Goal: Transaction & Acquisition: Book appointment/travel/reservation

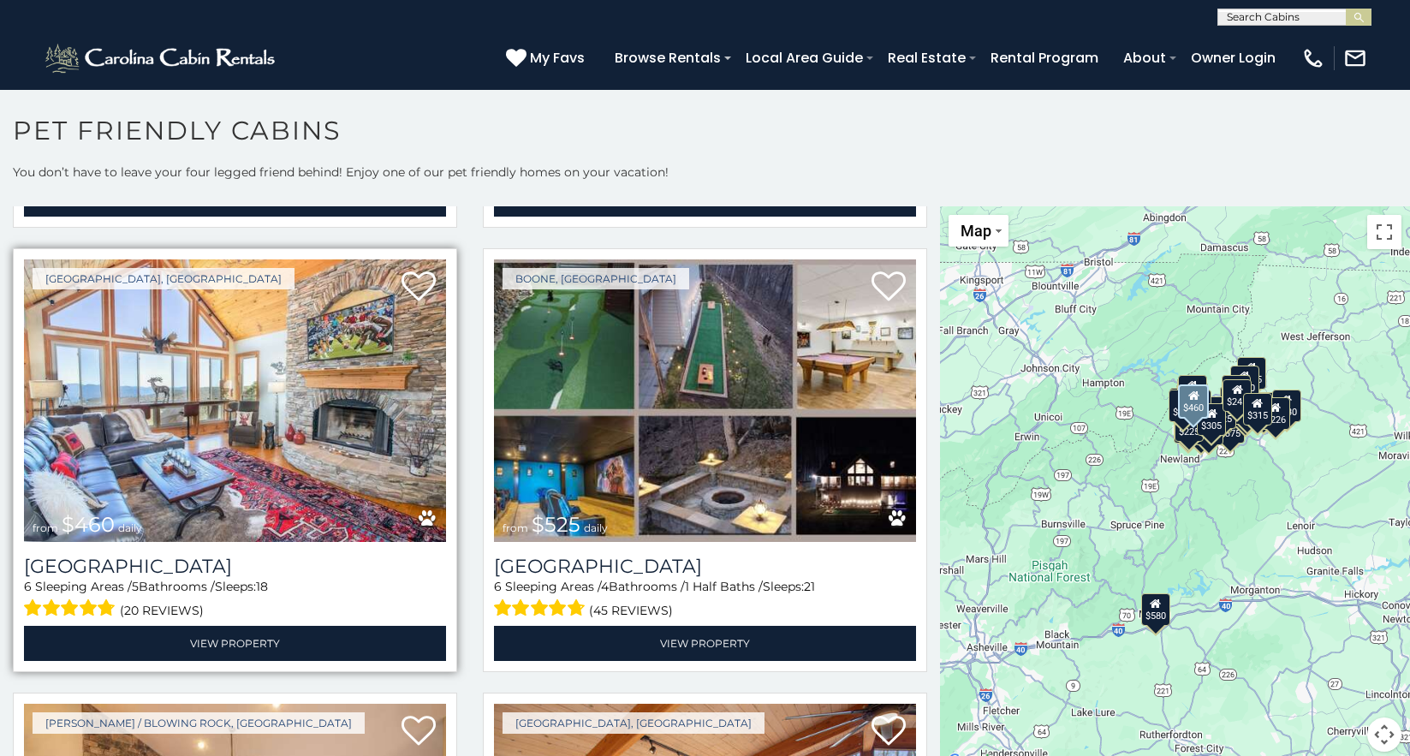
scroll to position [856, 0]
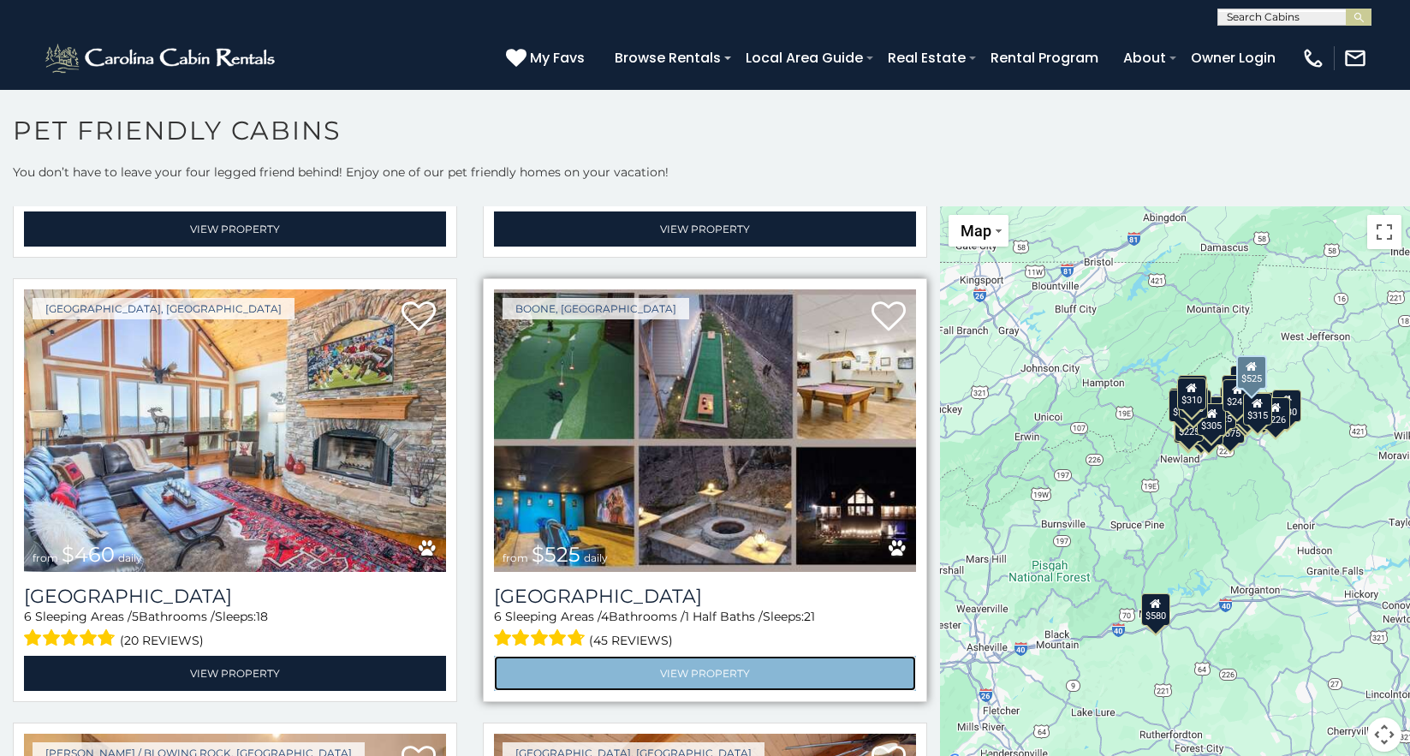
click at [712, 659] on link "View Property" at bounding box center [705, 673] width 422 height 35
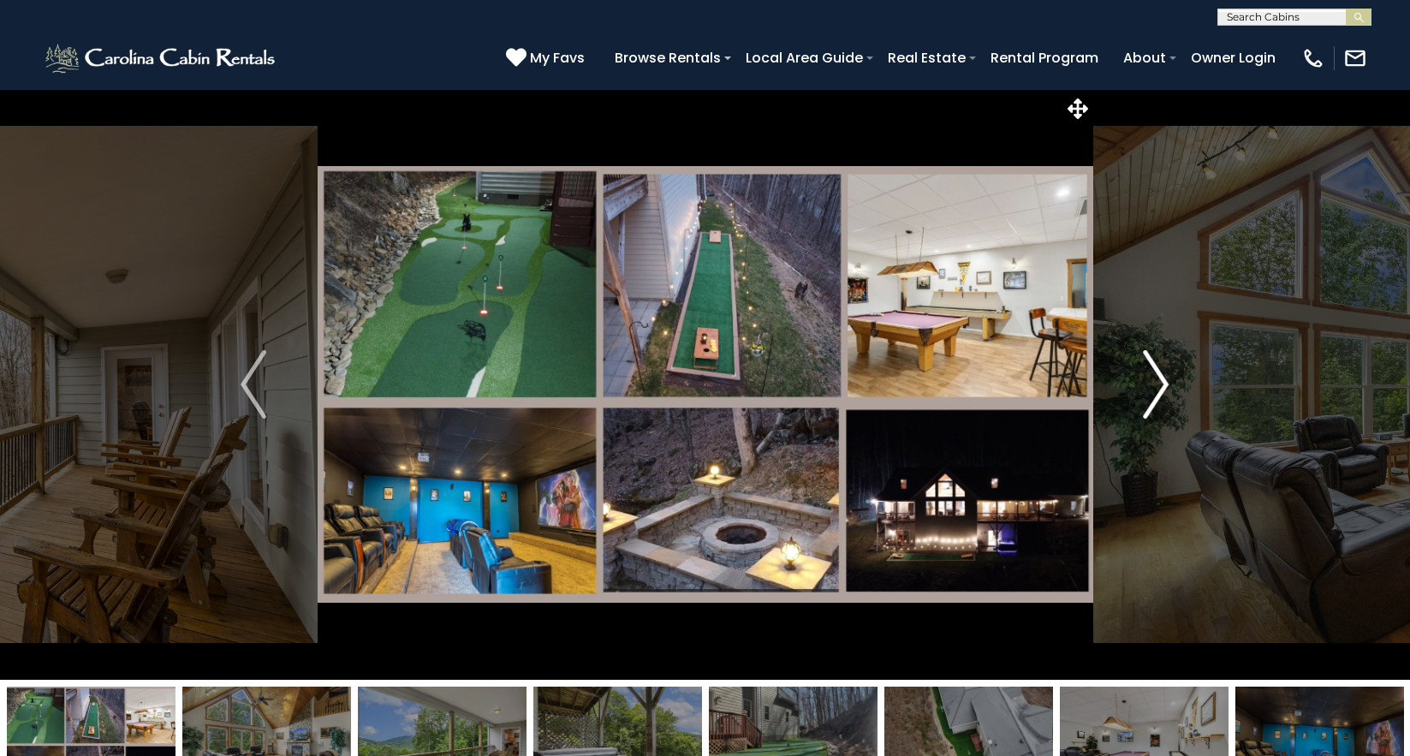
click at [1164, 385] on img "Next" at bounding box center [1157, 384] width 26 height 69
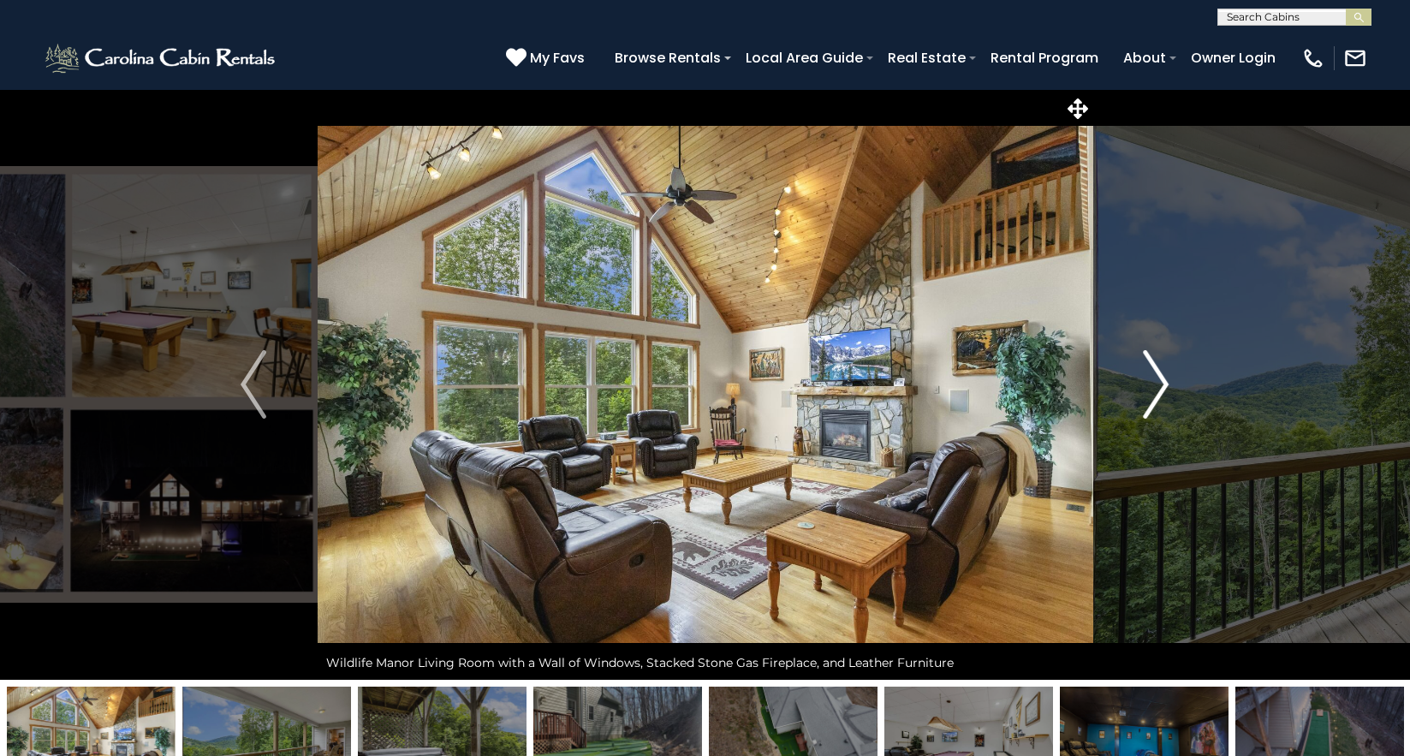
click at [1164, 385] on img "Next" at bounding box center [1157, 384] width 26 height 69
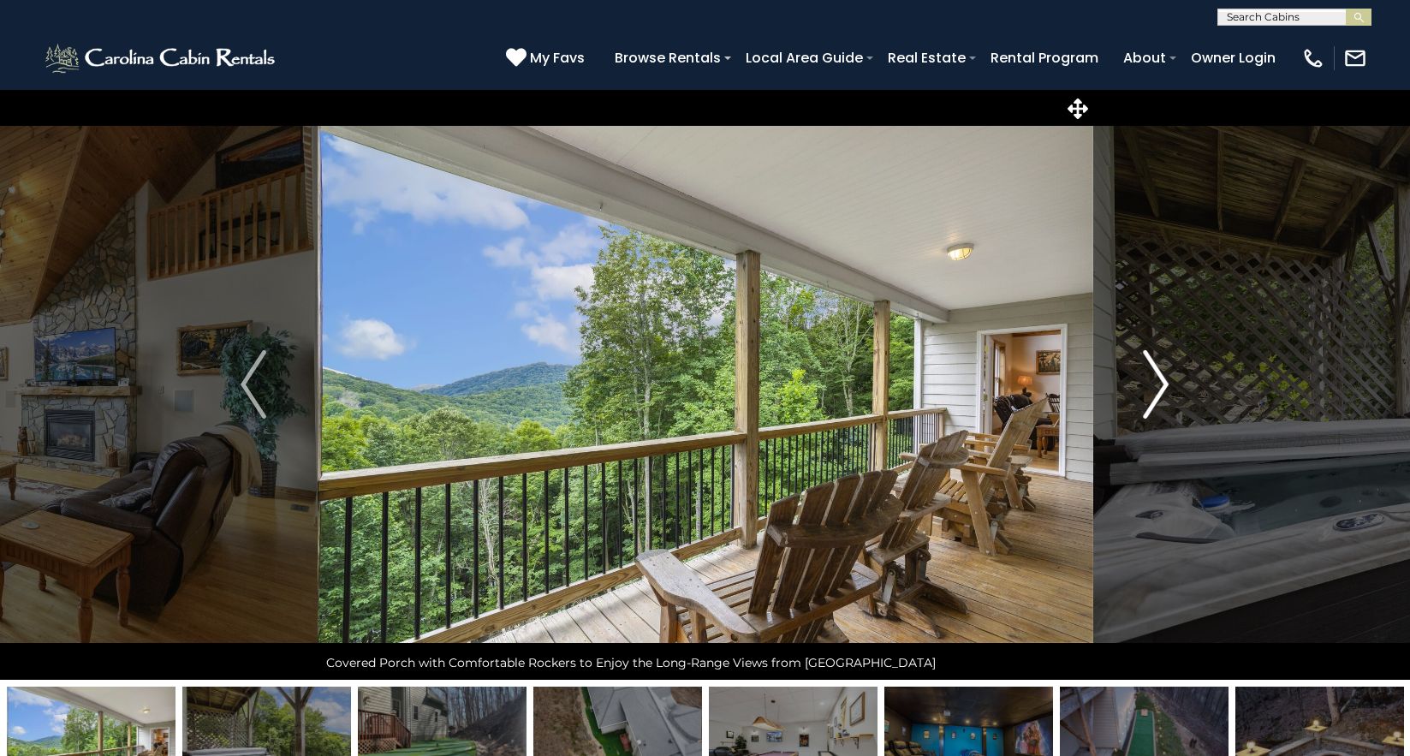
click at [1164, 385] on img "Next" at bounding box center [1157, 384] width 26 height 69
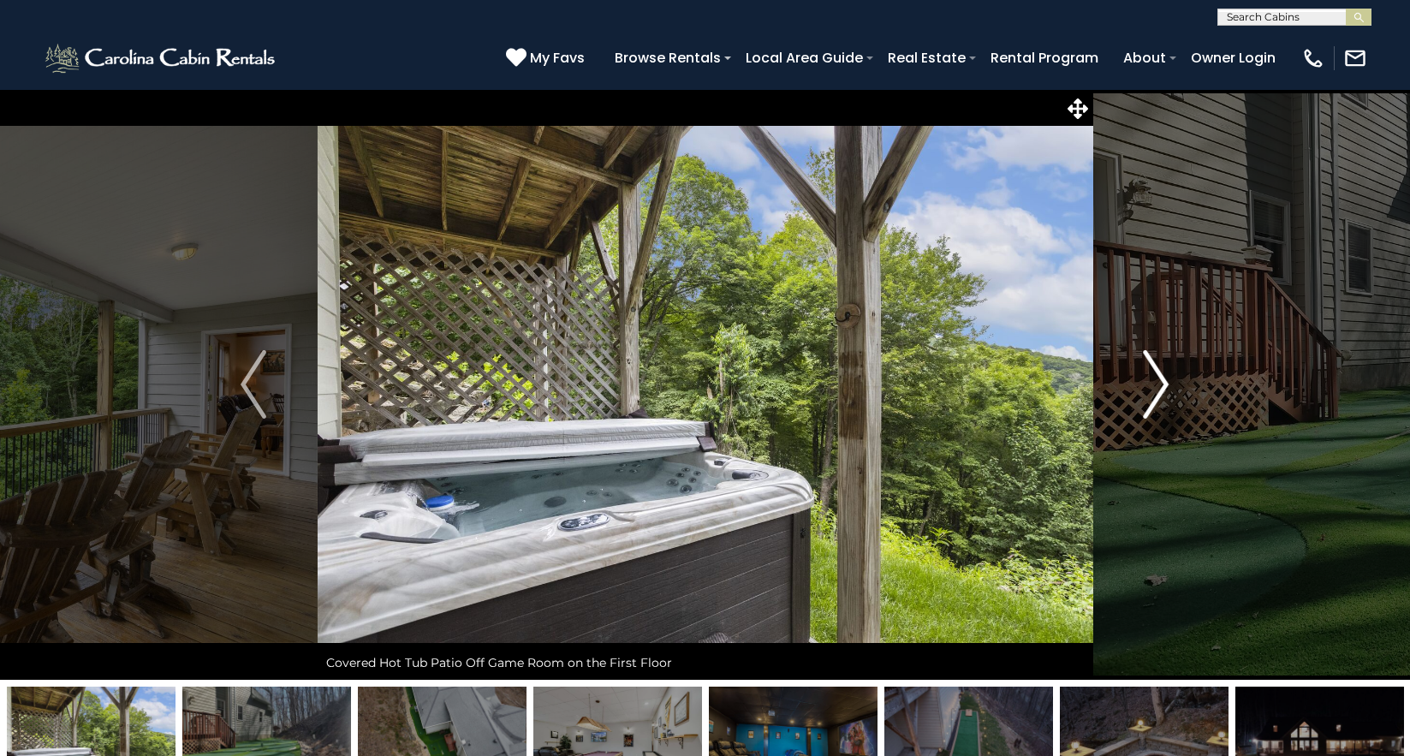
click at [1164, 385] on img "Next" at bounding box center [1157, 384] width 26 height 69
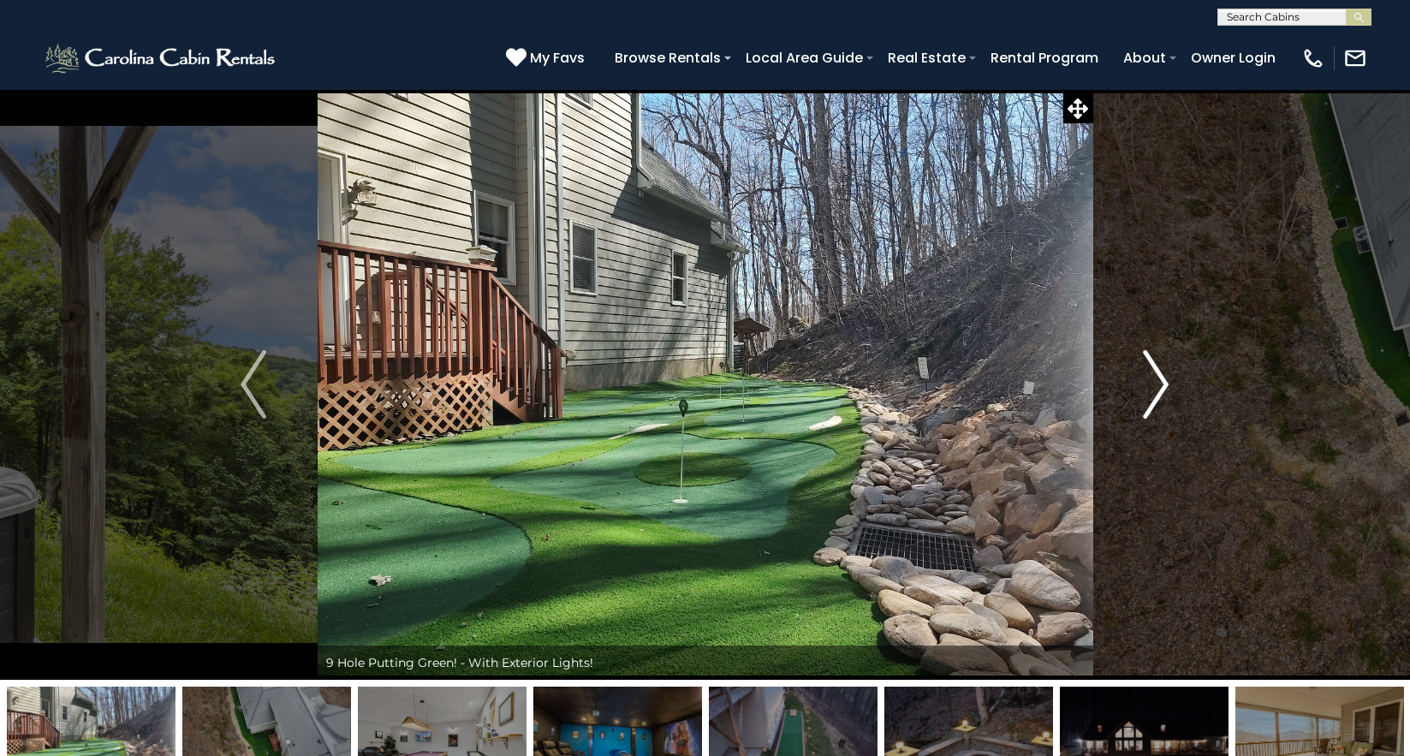
click at [1164, 385] on img "Next" at bounding box center [1157, 384] width 26 height 69
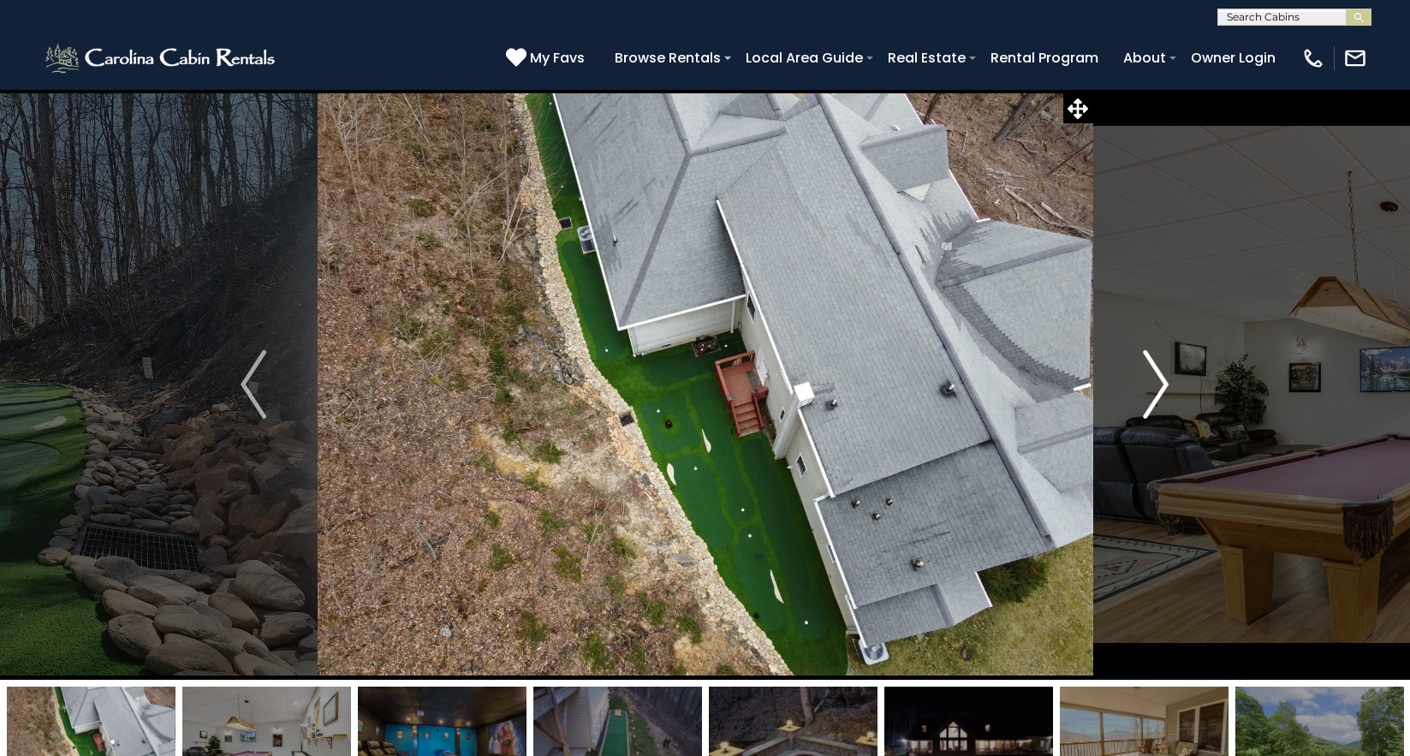
click at [1164, 385] on img "Next" at bounding box center [1157, 384] width 26 height 69
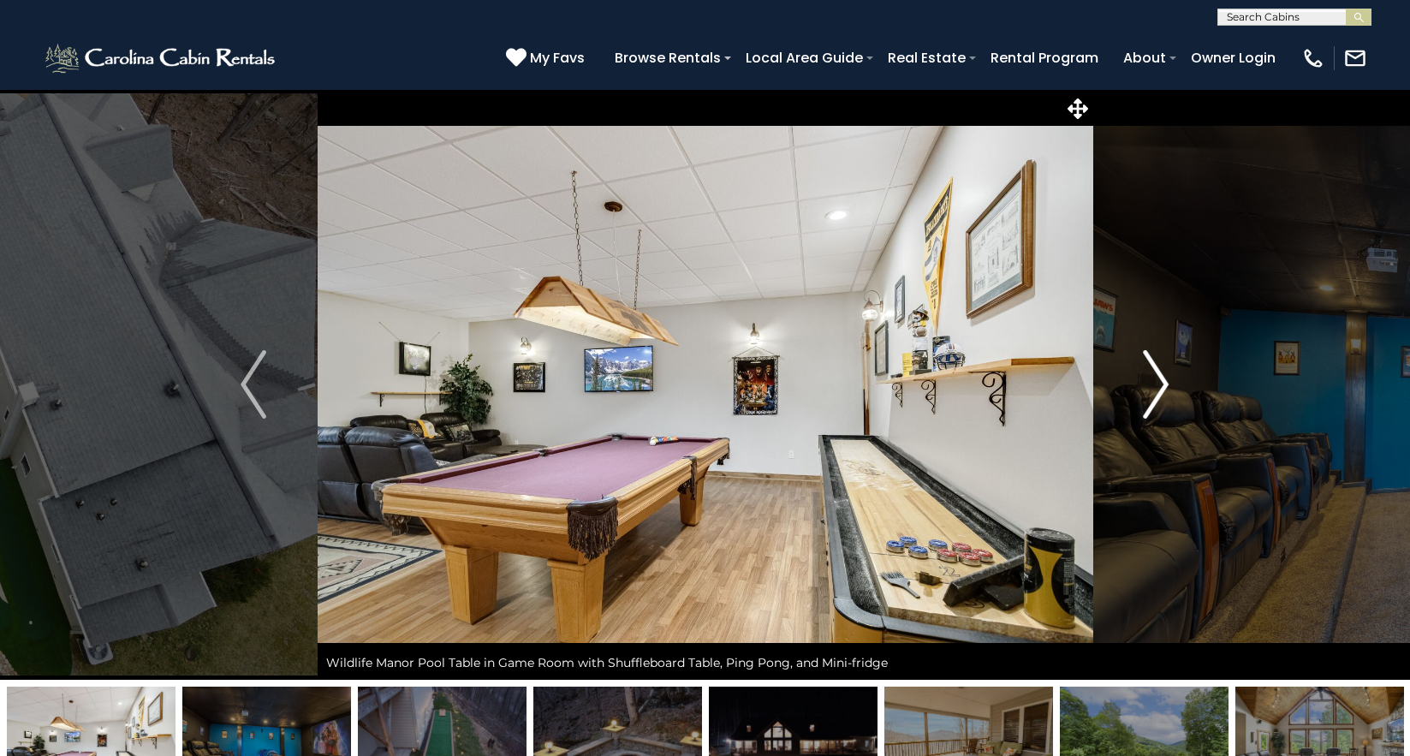
click at [1164, 385] on img "Next" at bounding box center [1157, 384] width 26 height 69
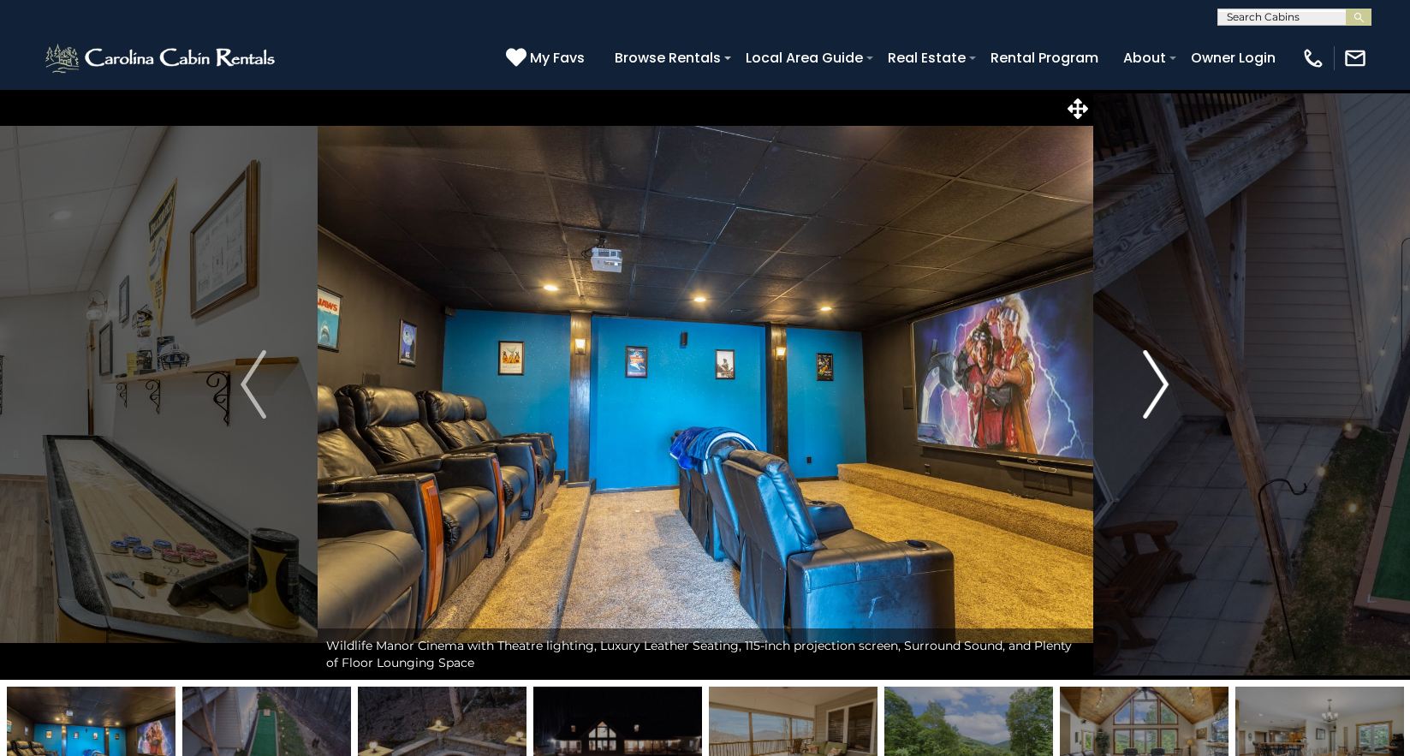
click at [1164, 385] on img "Next" at bounding box center [1157, 384] width 26 height 69
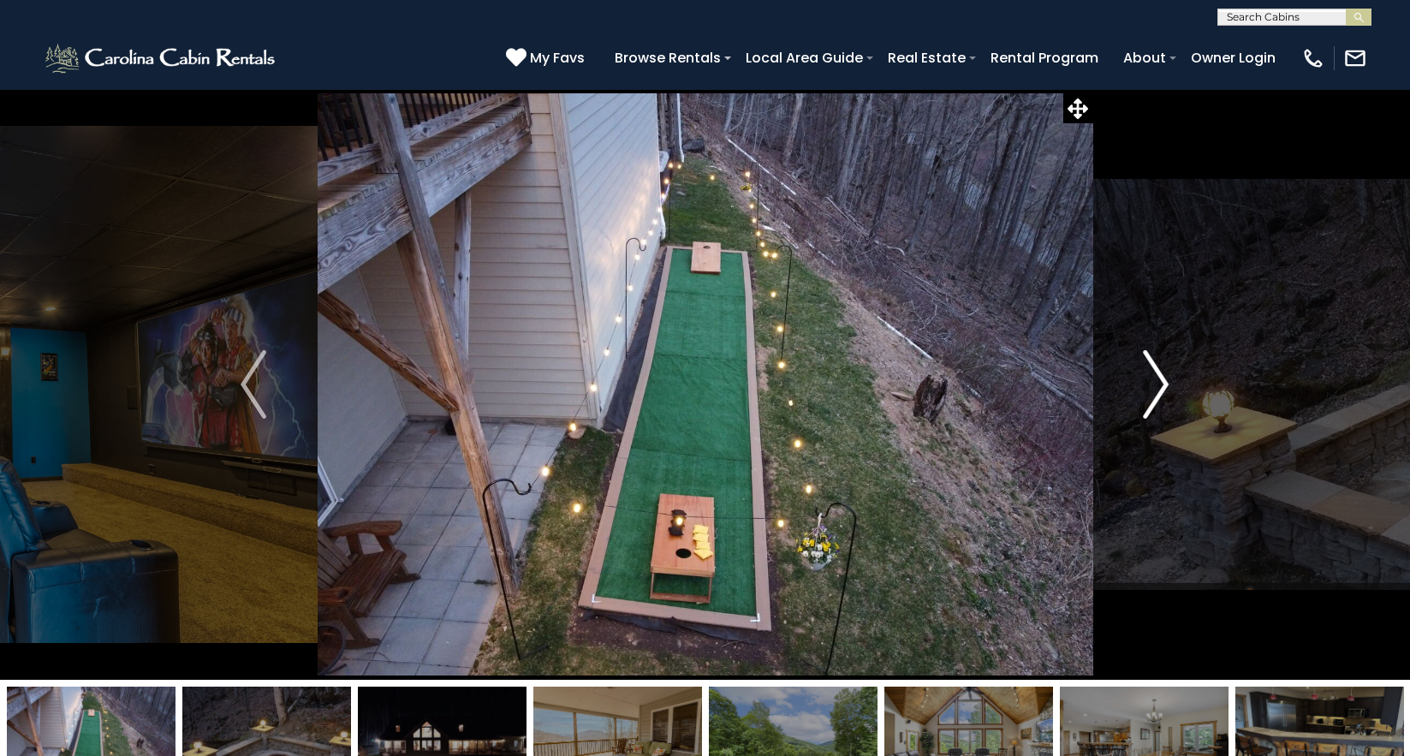
click at [1164, 385] on img "Next" at bounding box center [1157, 384] width 26 height 69
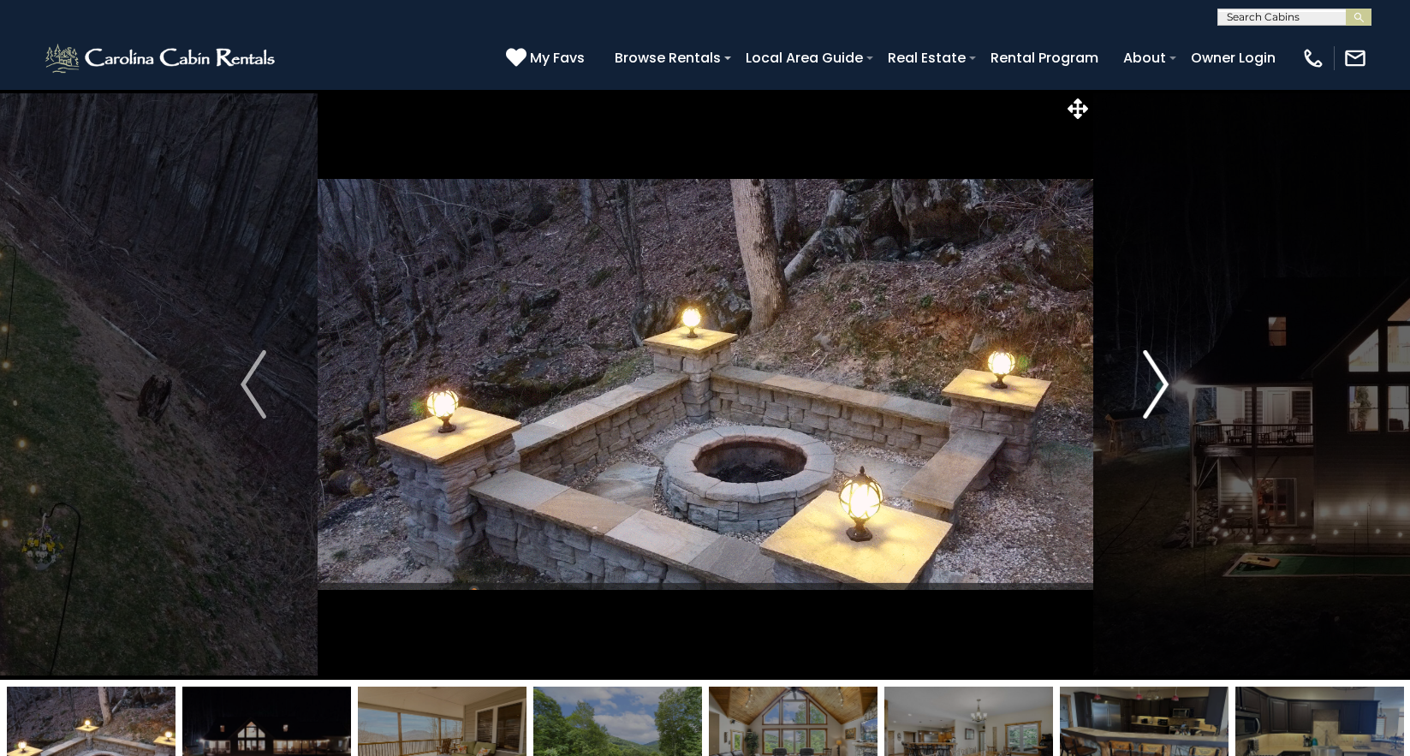
click at [1164, 385] on img "Next" at bounding box center [1157, 384] width 26 height 69
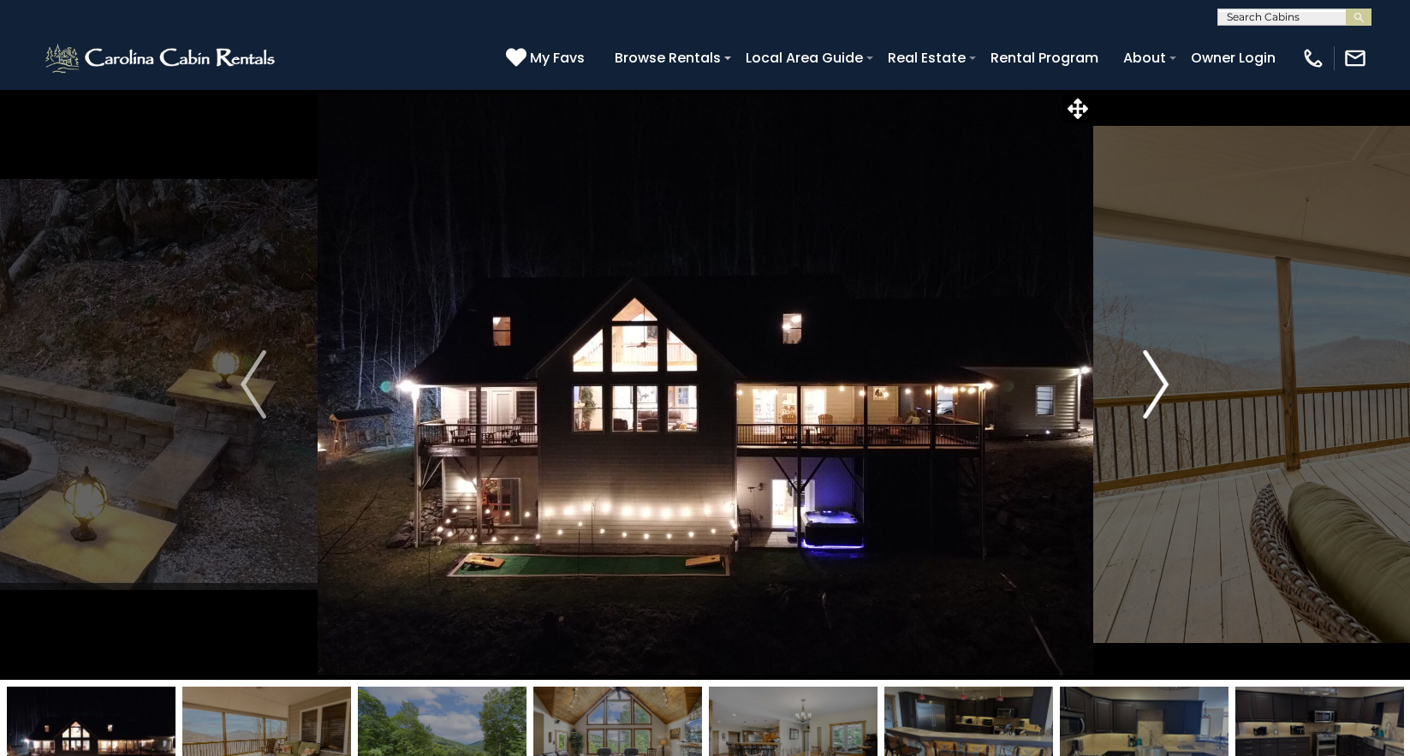
click at [1164, 385] on img "Next" at bounding box center [1157, 384] width 26 height 69
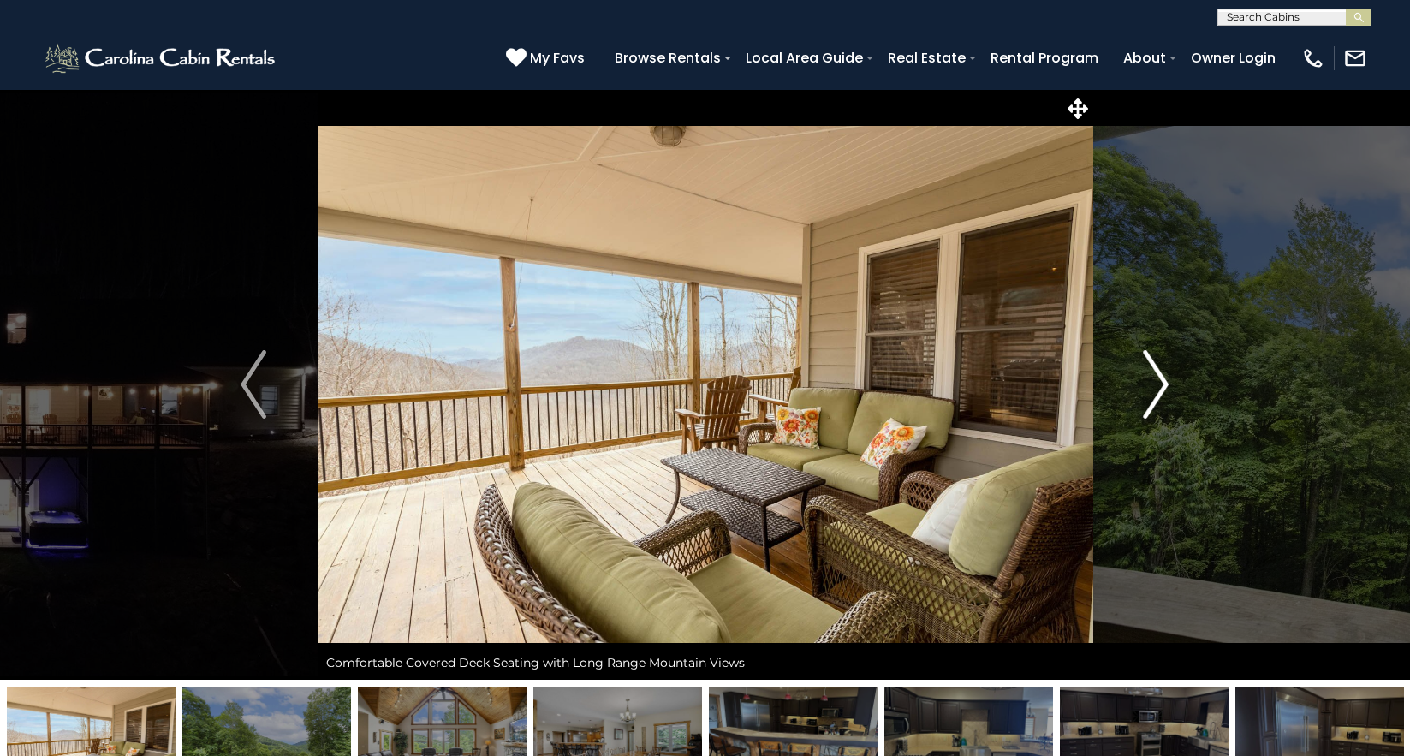
click at [1164, 384] on img "Next" at bounding box center [1157, 384] width 26 height 69
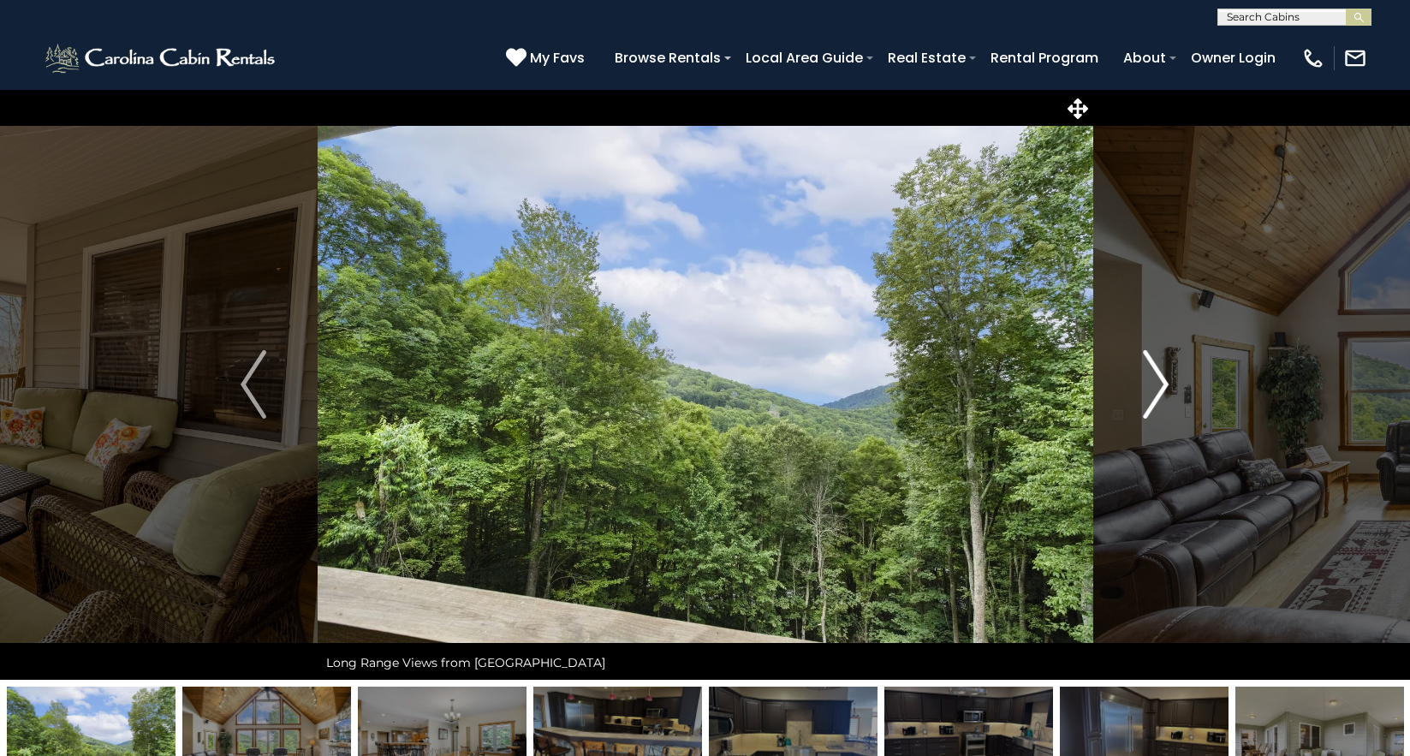
click at [1164, 384] on img "Next" at bounding box center [1157, 384] width 26 height 69
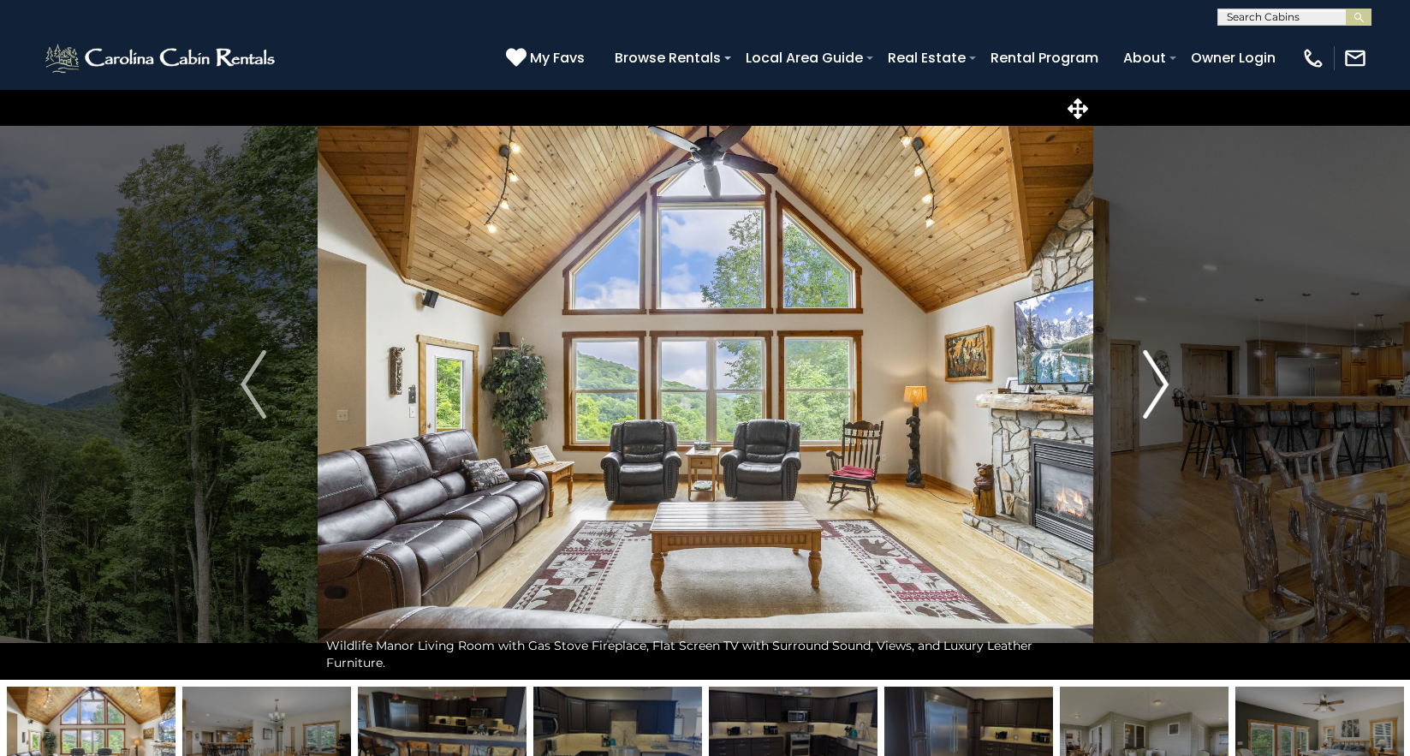
click at [1164, 384] on img "Next" at bounding box center [1157, 384] width 26 height 69
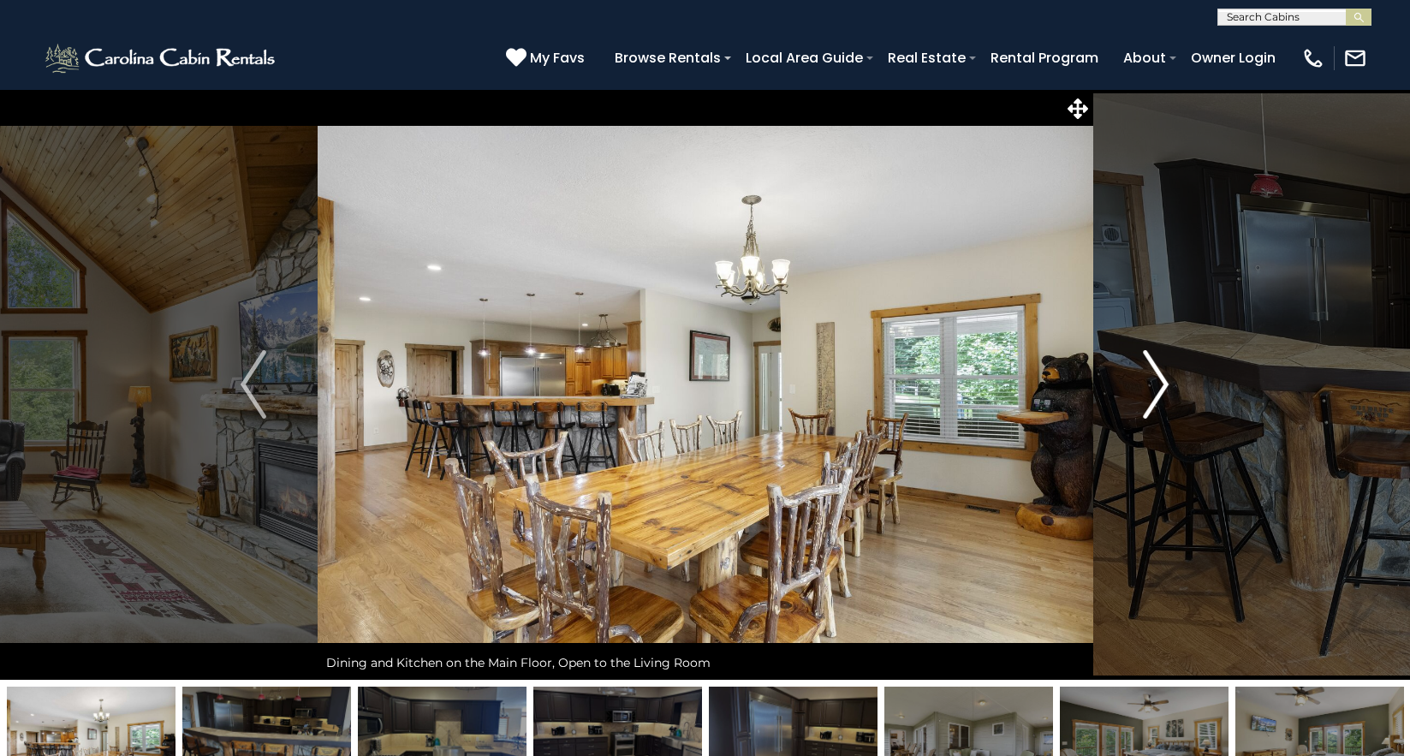
click at [1164, 384] on img "Next" at bounding box center [1157, 384] width 26 height 69
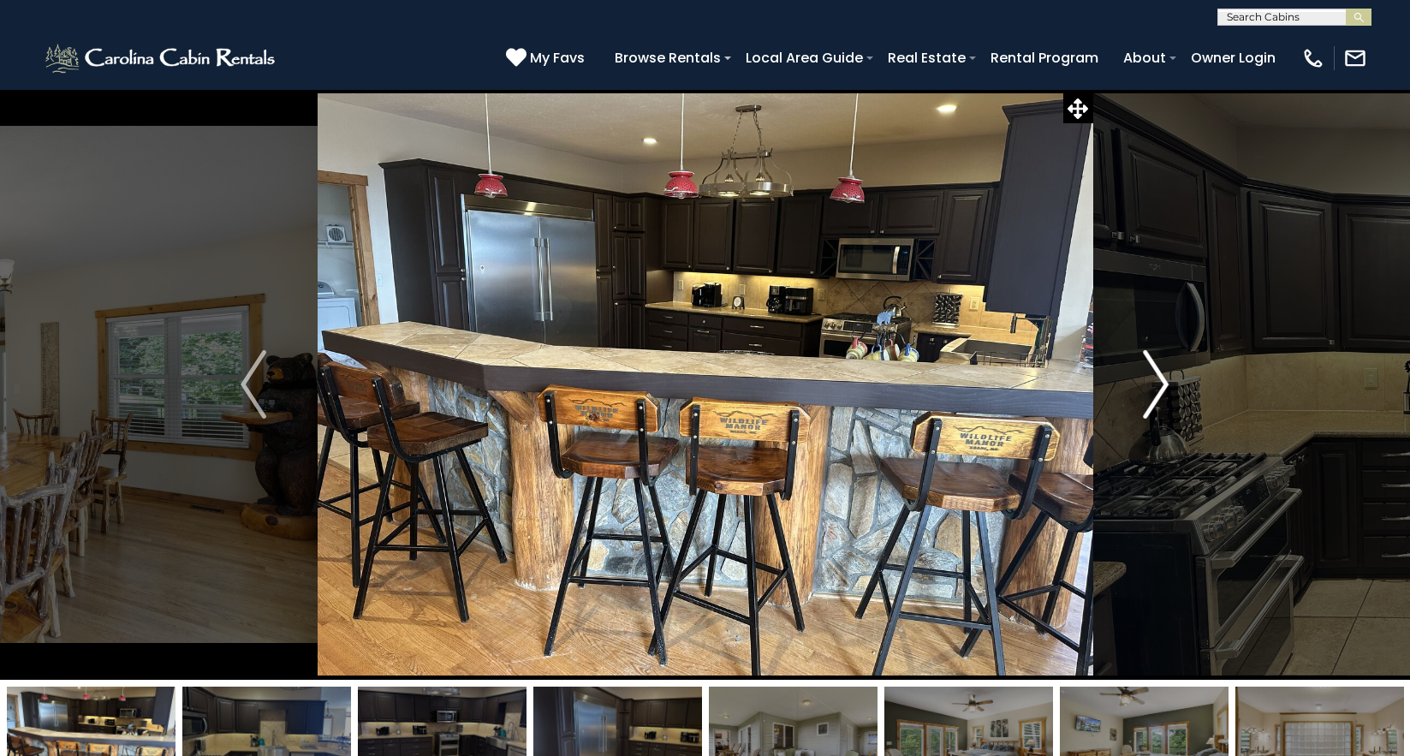
click at [1164, 384] on img "Next" at bounding box center [1157, 384] width 26 height 69
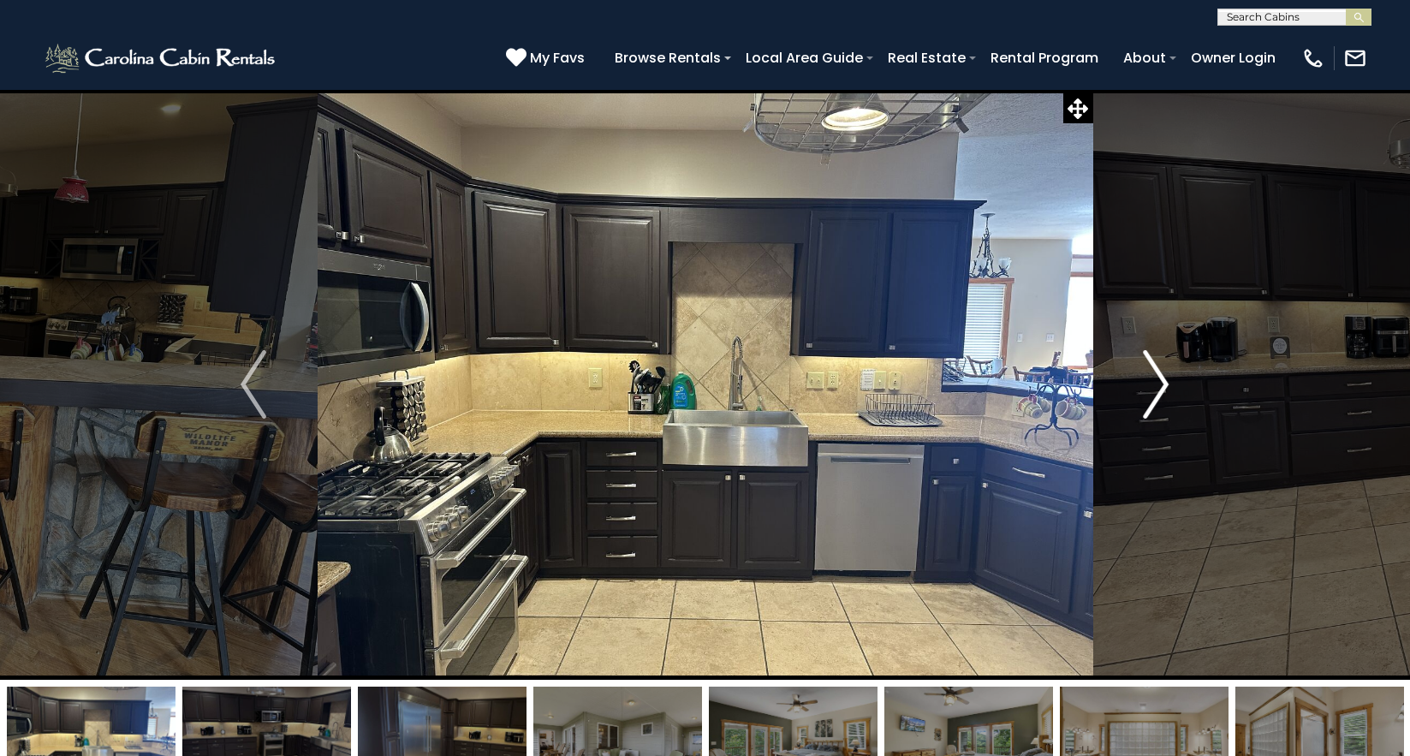
click at [1164, 384] on img "Next" at bounding box center [1157, 384] width 26 height 69
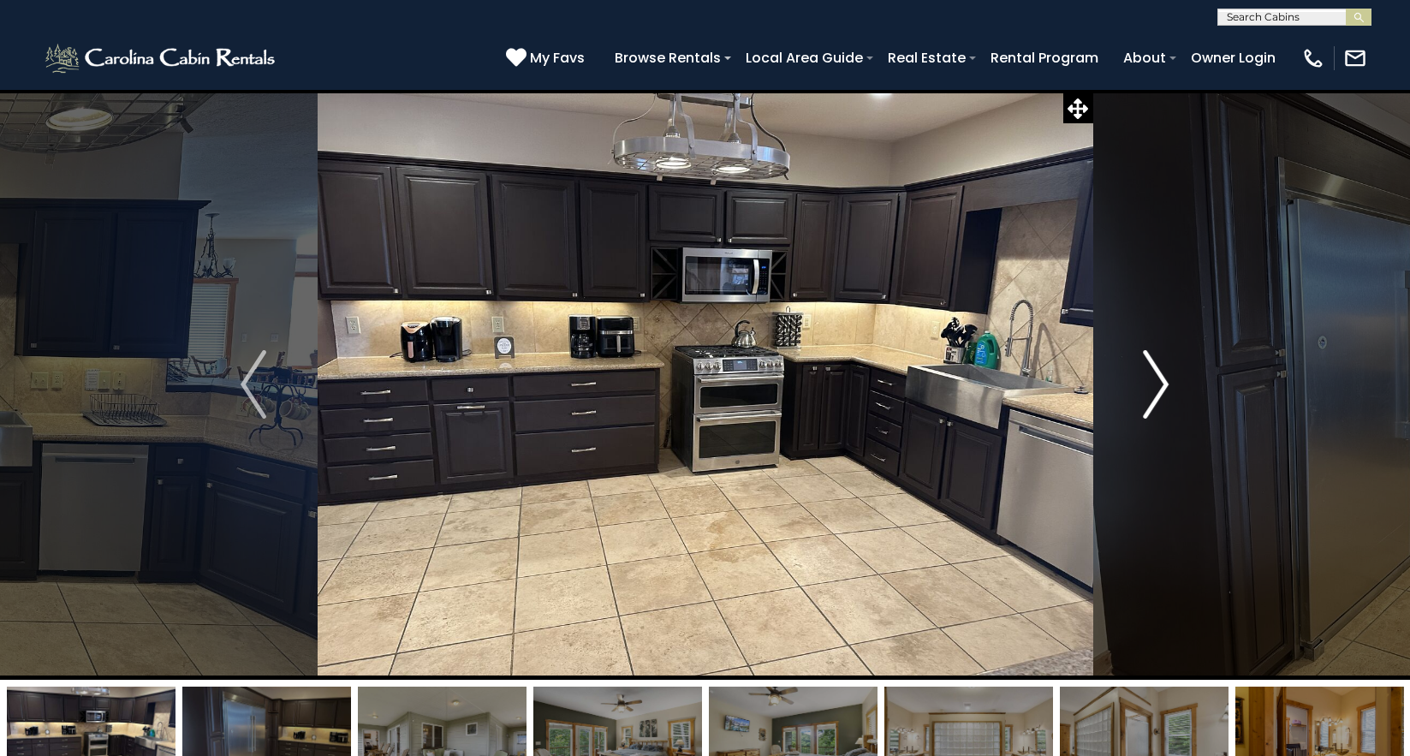
click at [1164, 384] on img "Next" at bounding box center [1157, 384] width 26 height 69
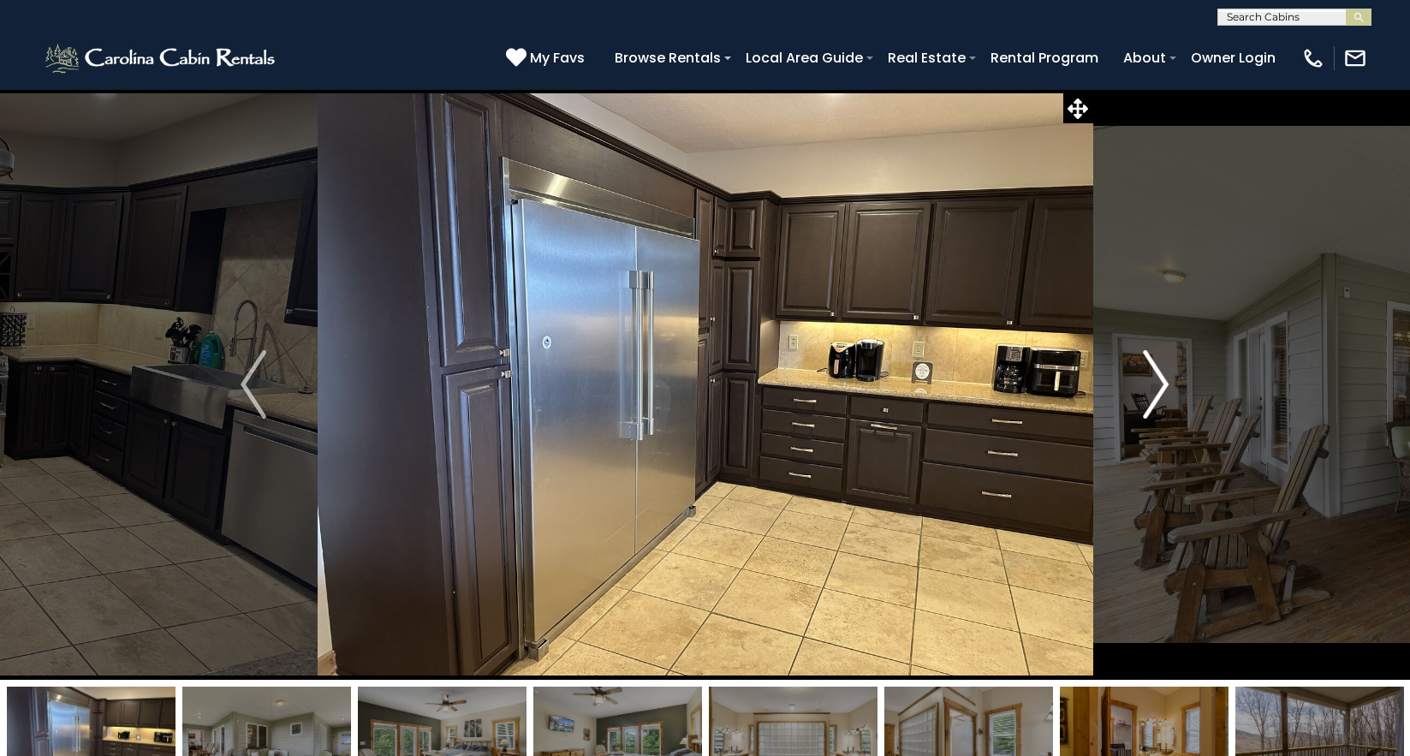
click at [1164, 384] on img "Next" at bounding box center [1157, 384] width 26 height 69
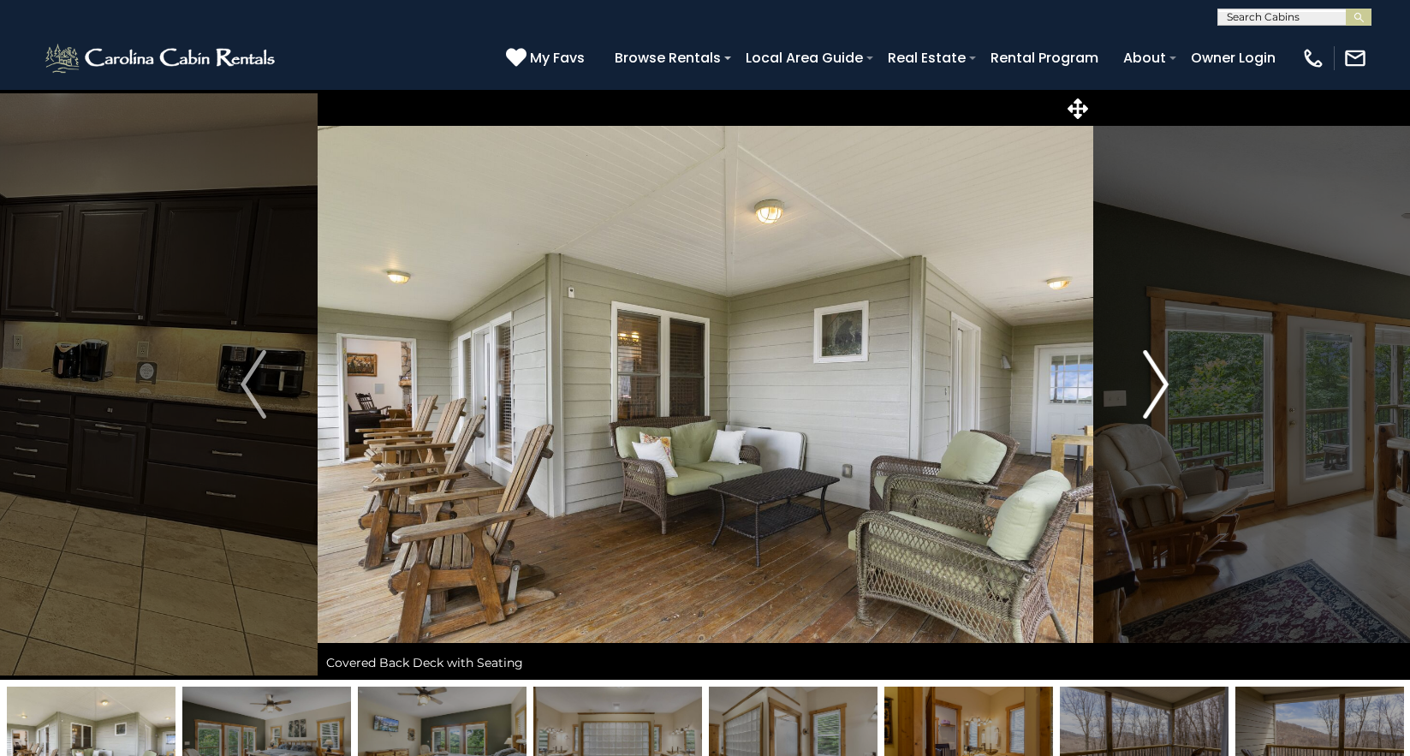
click at [1164, 384] on img "Next" at bounding box center [1157, 384] width 26 height 69
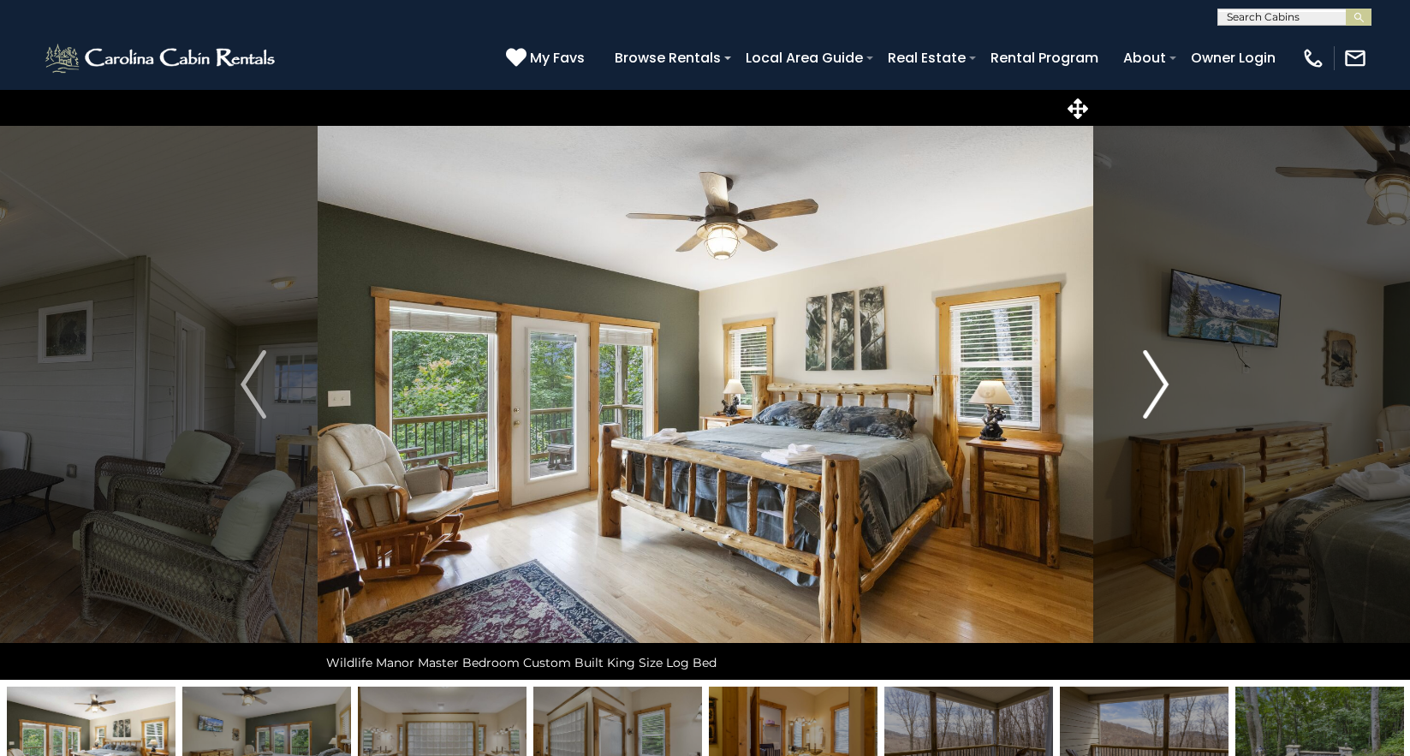
click at [1164, 384] on img "Next" at bounding box center [1157, 384] width 26 height 69
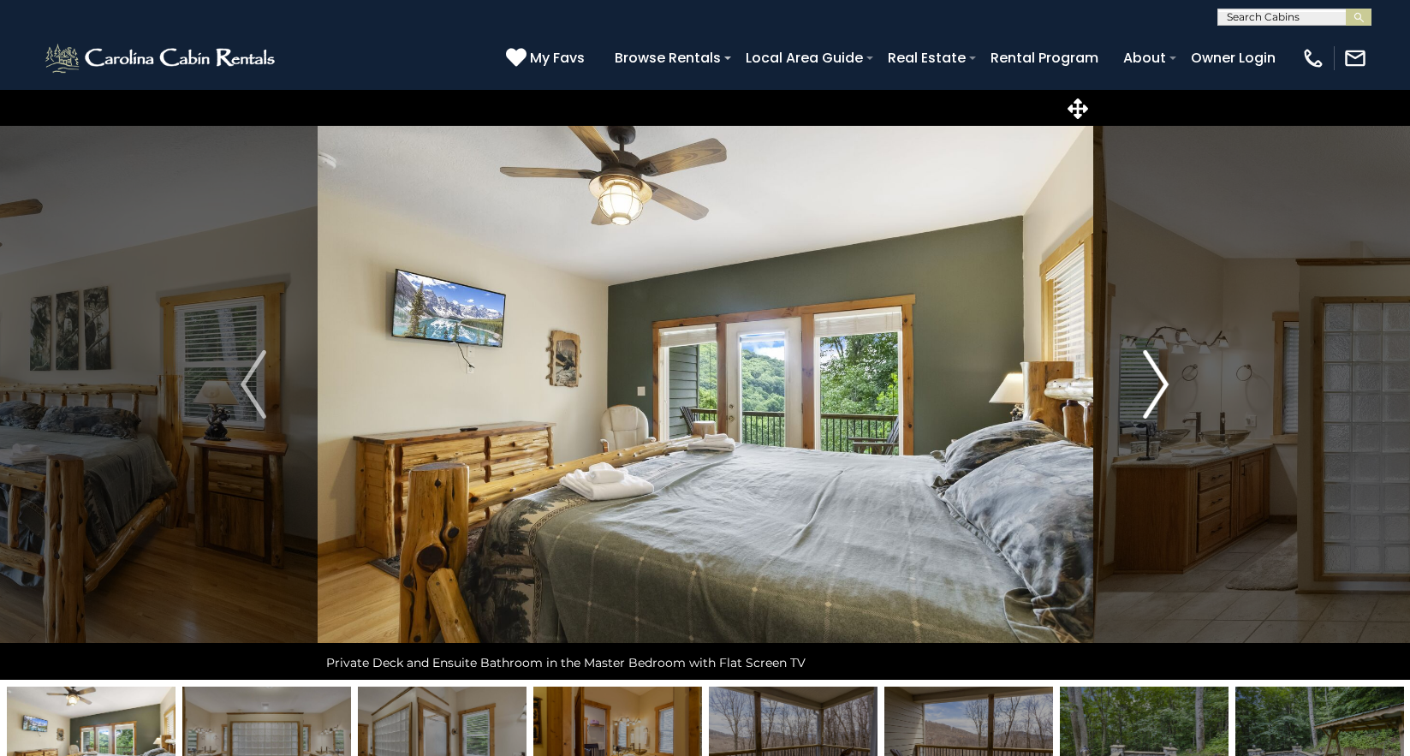
click at [1165, 384] on img "Next" at bounding box center [1157, 384] width 26 height 69
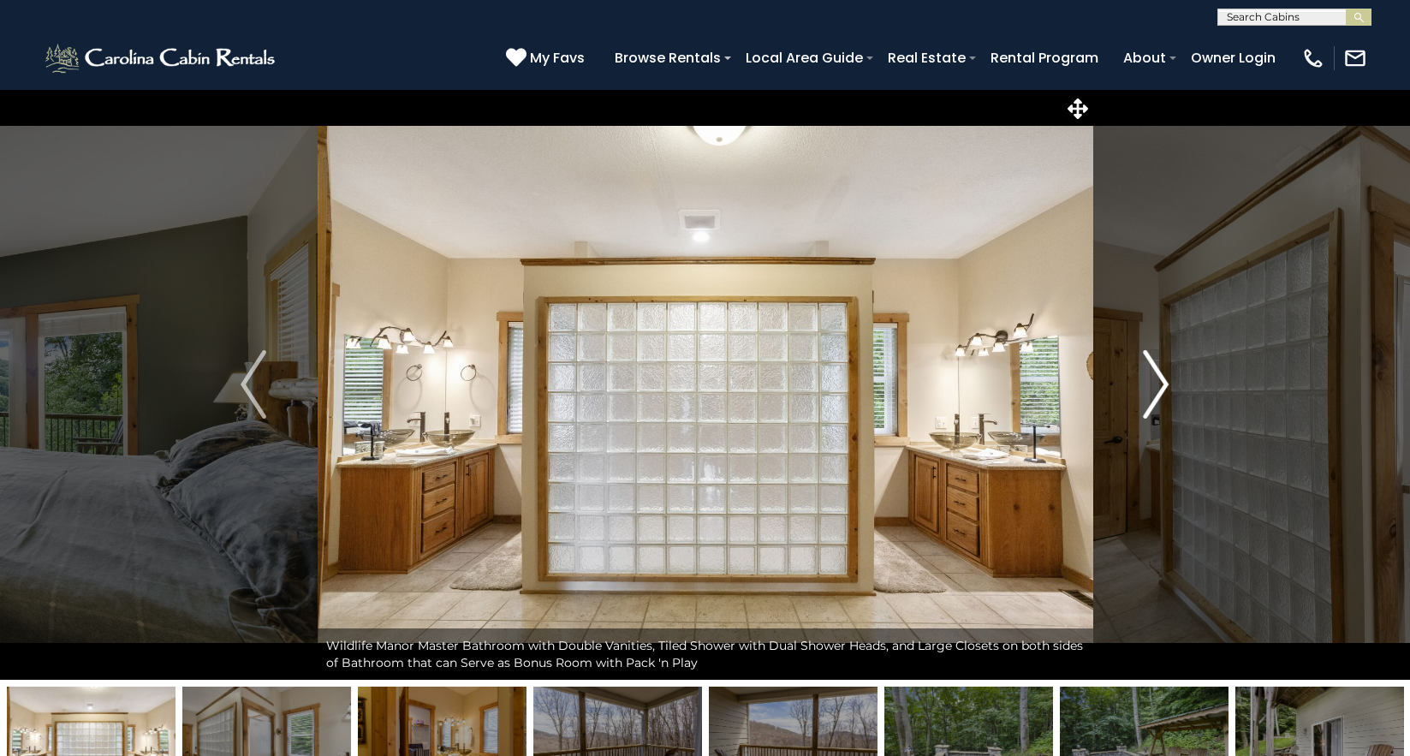
click at [1165, 384] on img "Next" at bounding box center [1157, 384] width 26 height 69
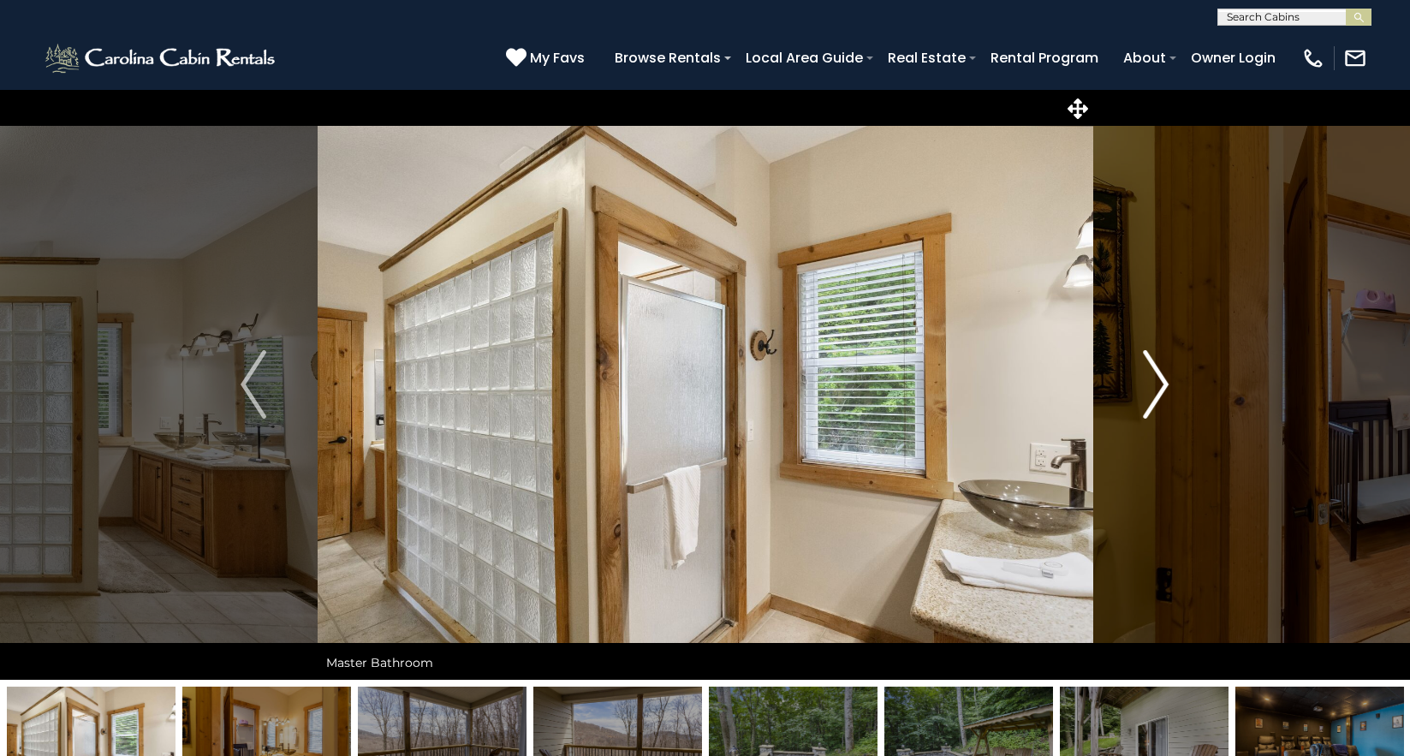
click at [1165, 384] on img "Next" at bounding box center [1157, 384] width 26 height 69
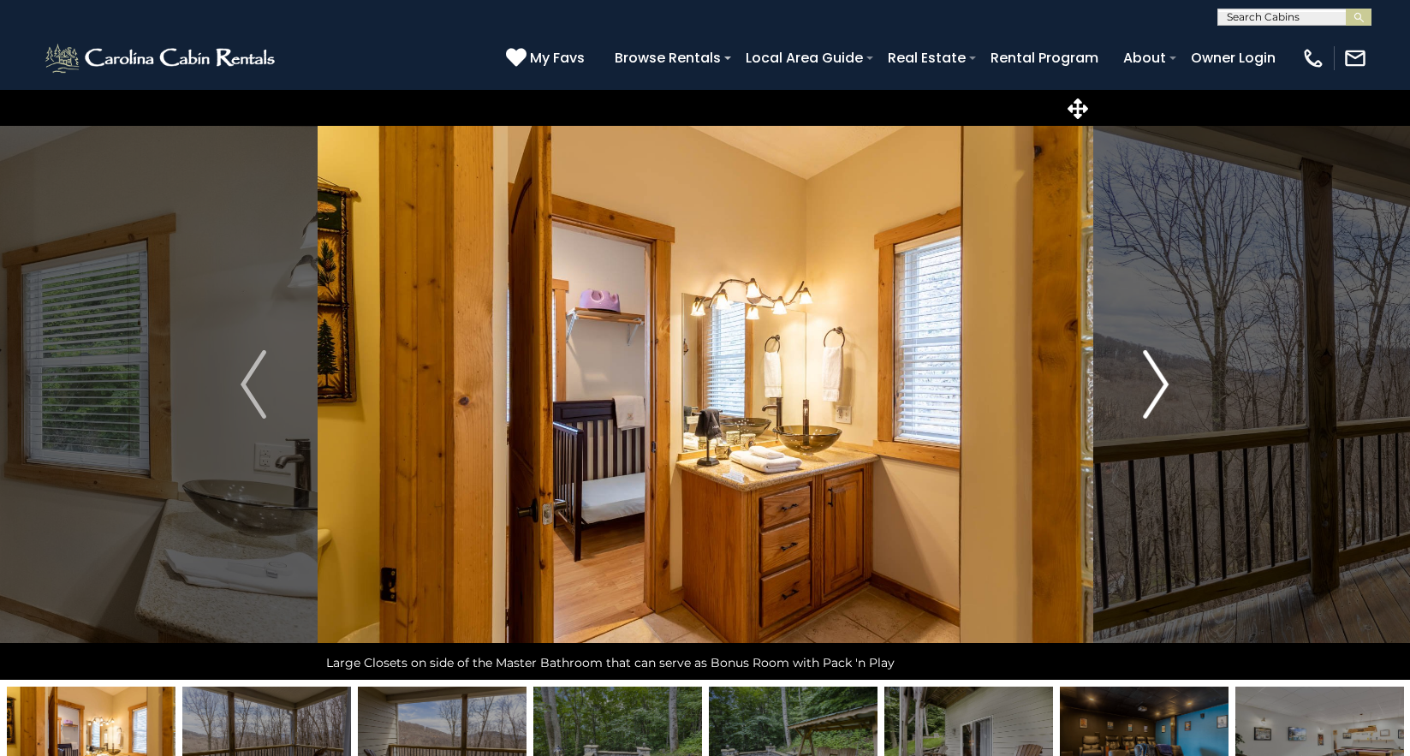
click at [1165, 384] on img "Next" at bounding box center [1157, 384] width 26 height 69
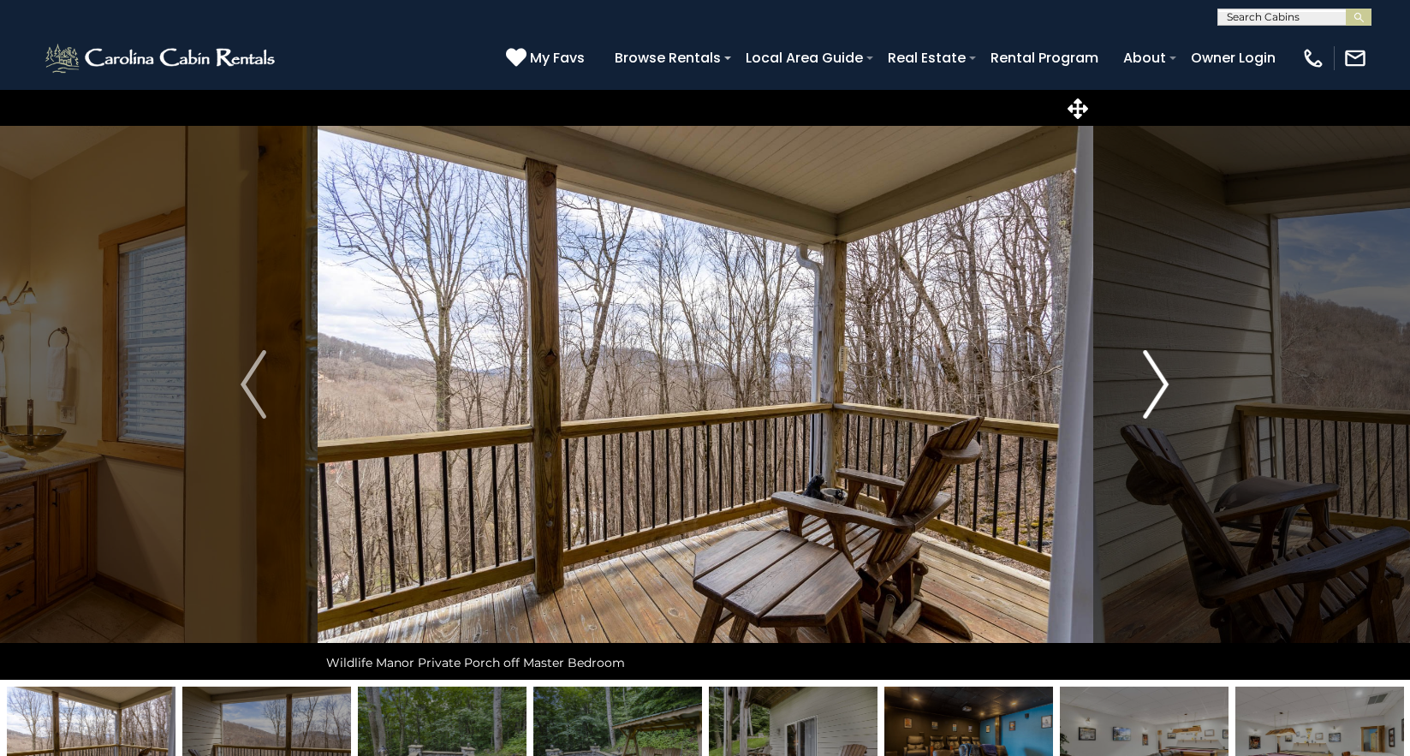
click at [1165, 384] on img "Next" at bounding box center [1157, 384] width 26 height 69
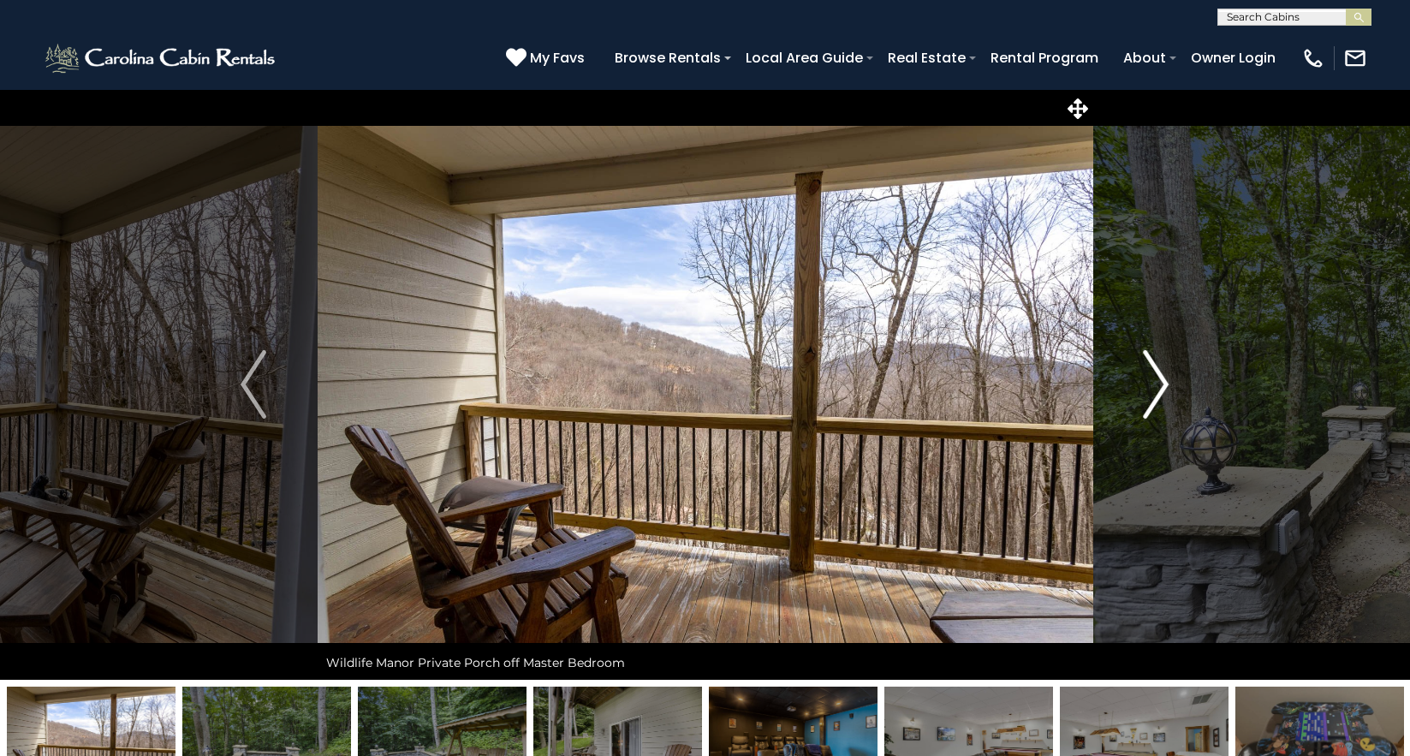
click at [1165, 384] on img "Next" at bounding box center [1157, 384] width 26 height 69
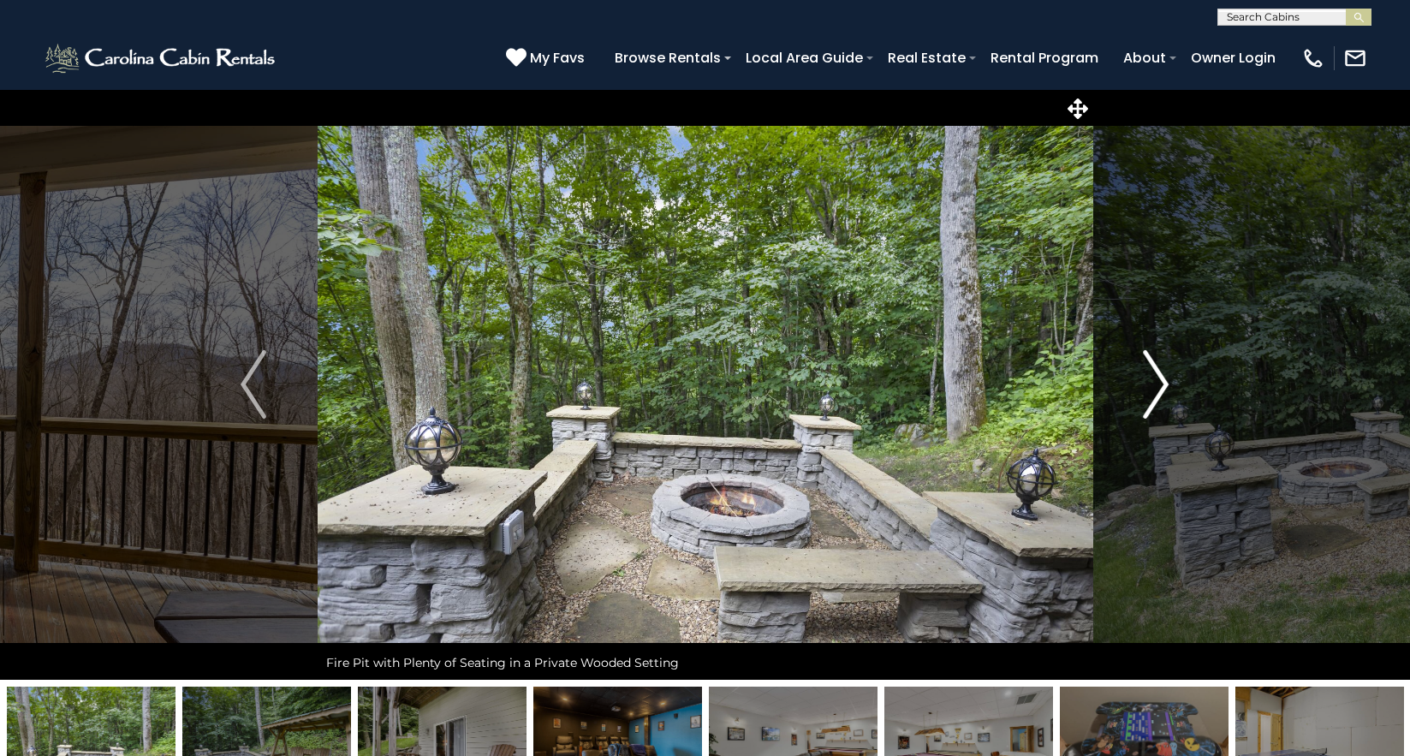
click at [1165, 384] on img "Next" at bounding box center [1157, 384] width 26 height 69
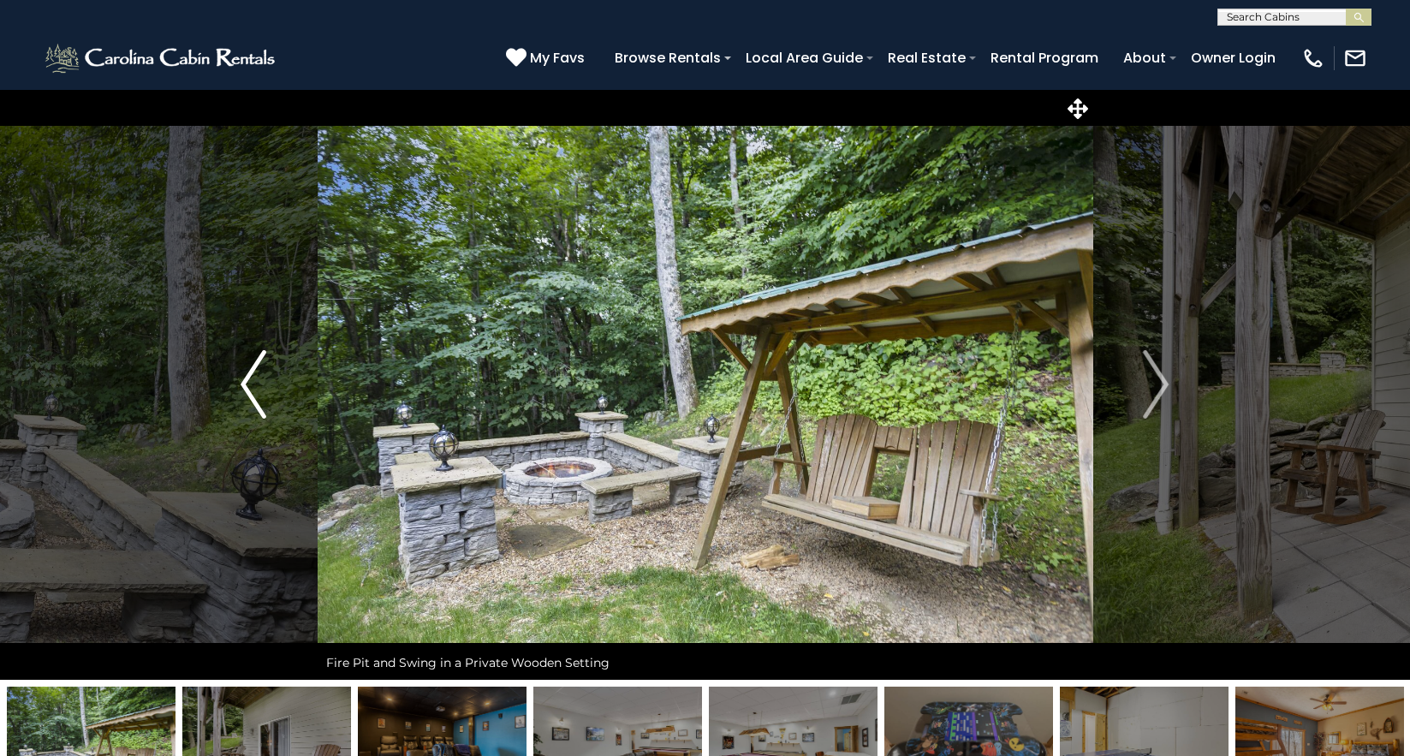
click at [242, 383] on img "Previous" at bounding box center [254, 384] width 26 height 69
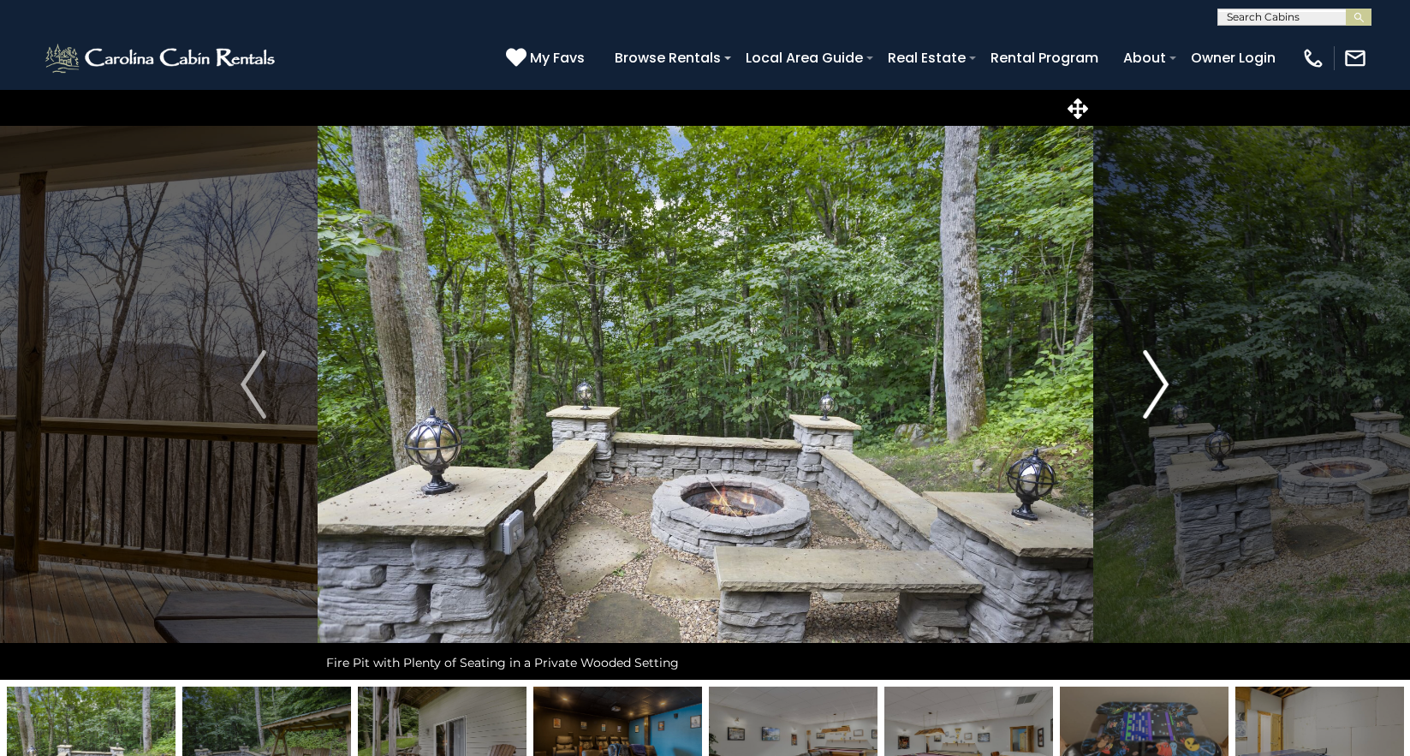
click at [1159, 396] on img "Next" at bounding box center [1157, 384] width 26 height 69
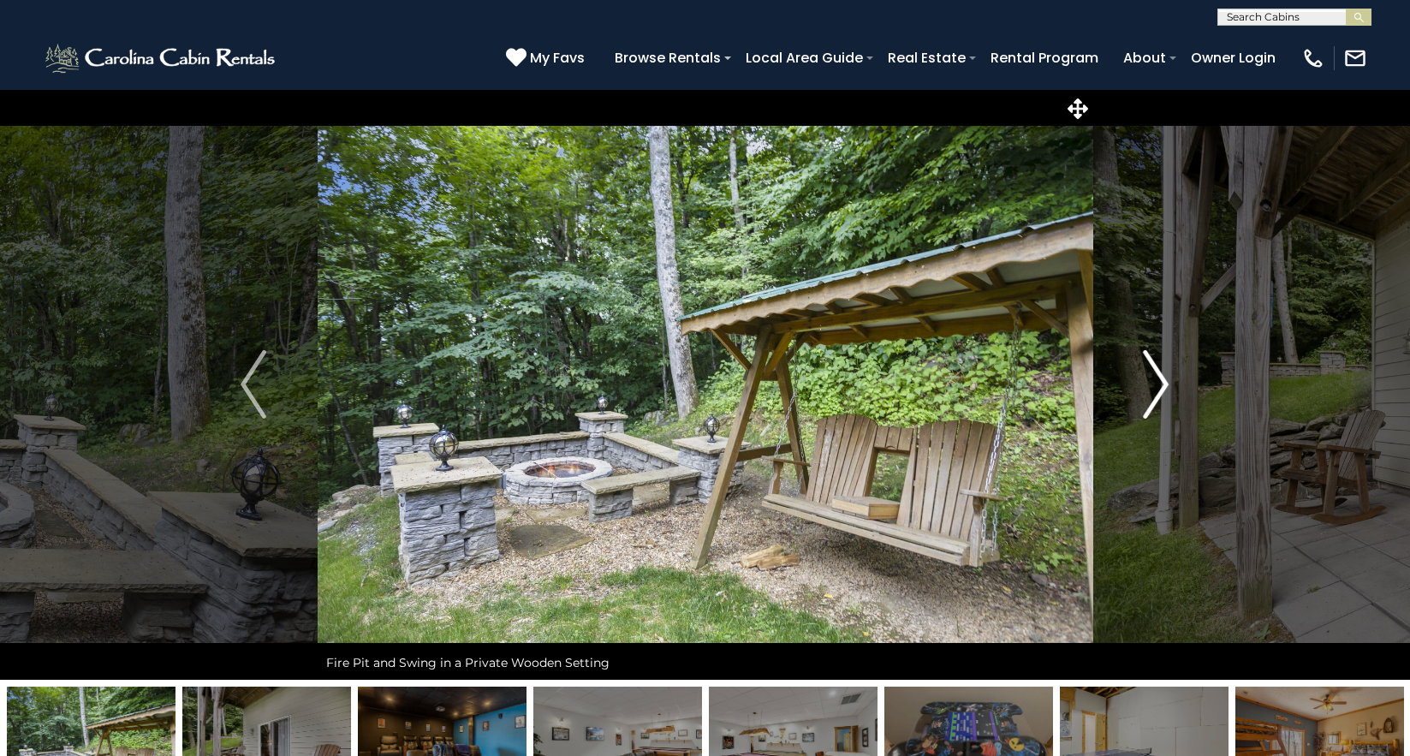
click at [1159, 396] on img "Next" at bounding box center [1157, 384] width 26 height 69
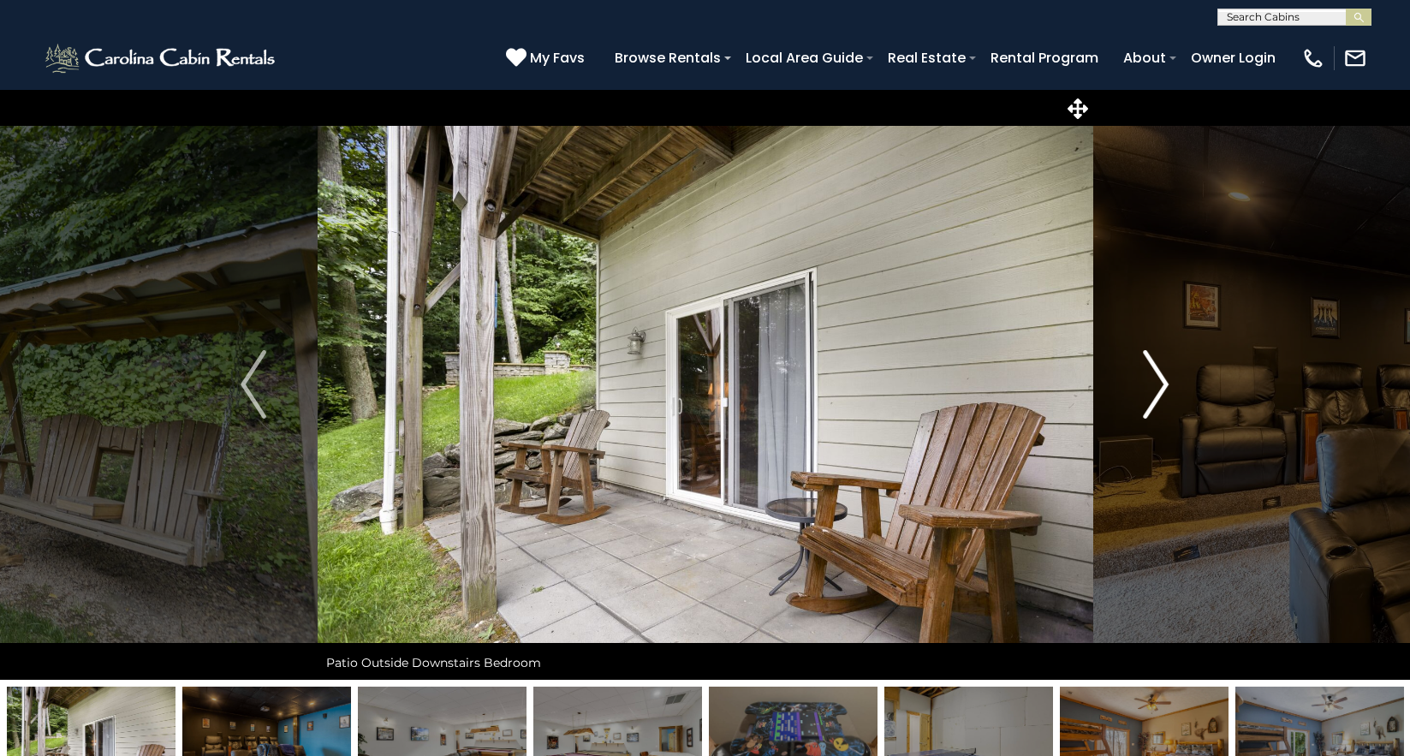
click at [1159, 396] on img "Next" at bounding box center [1157, 384] width 26 height 69
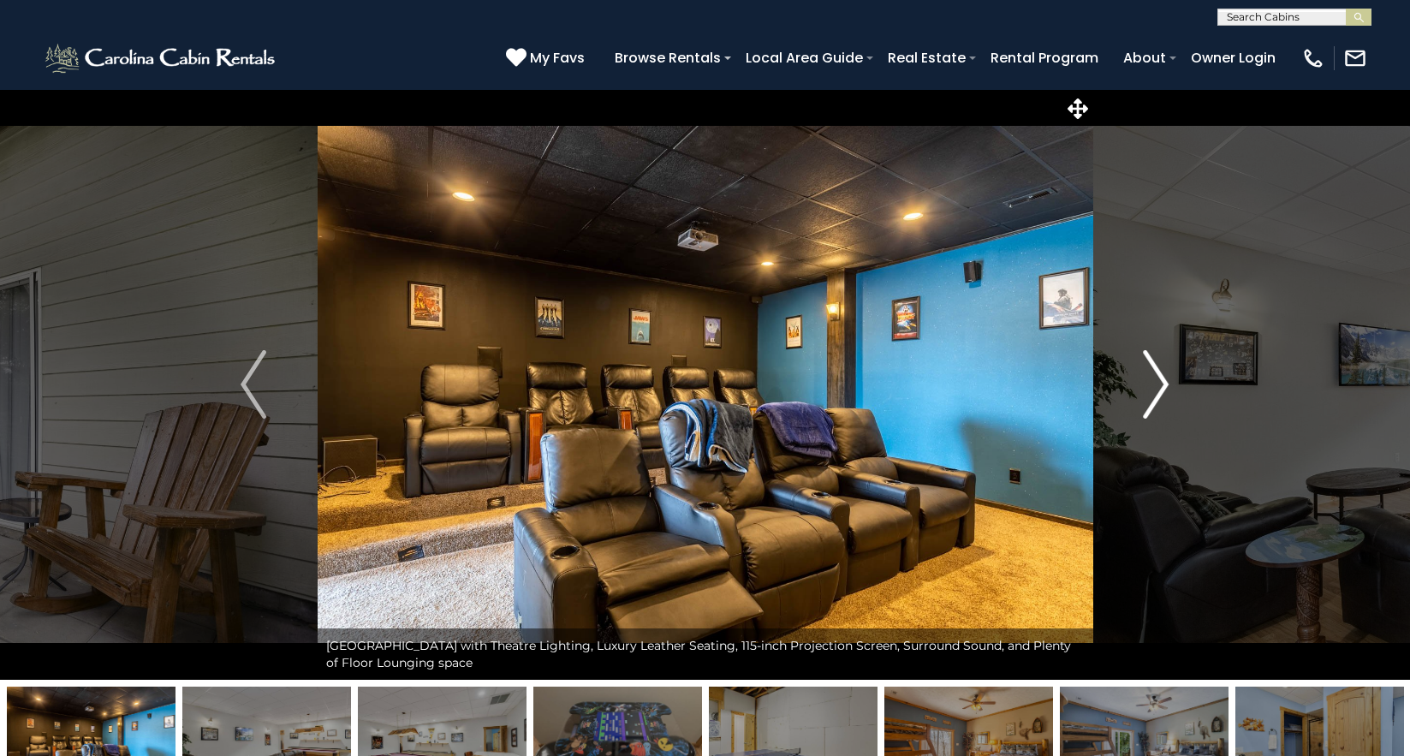
click at [1159, 396] on img "Next" at bounding box center [1157, 384] width 26 height 69
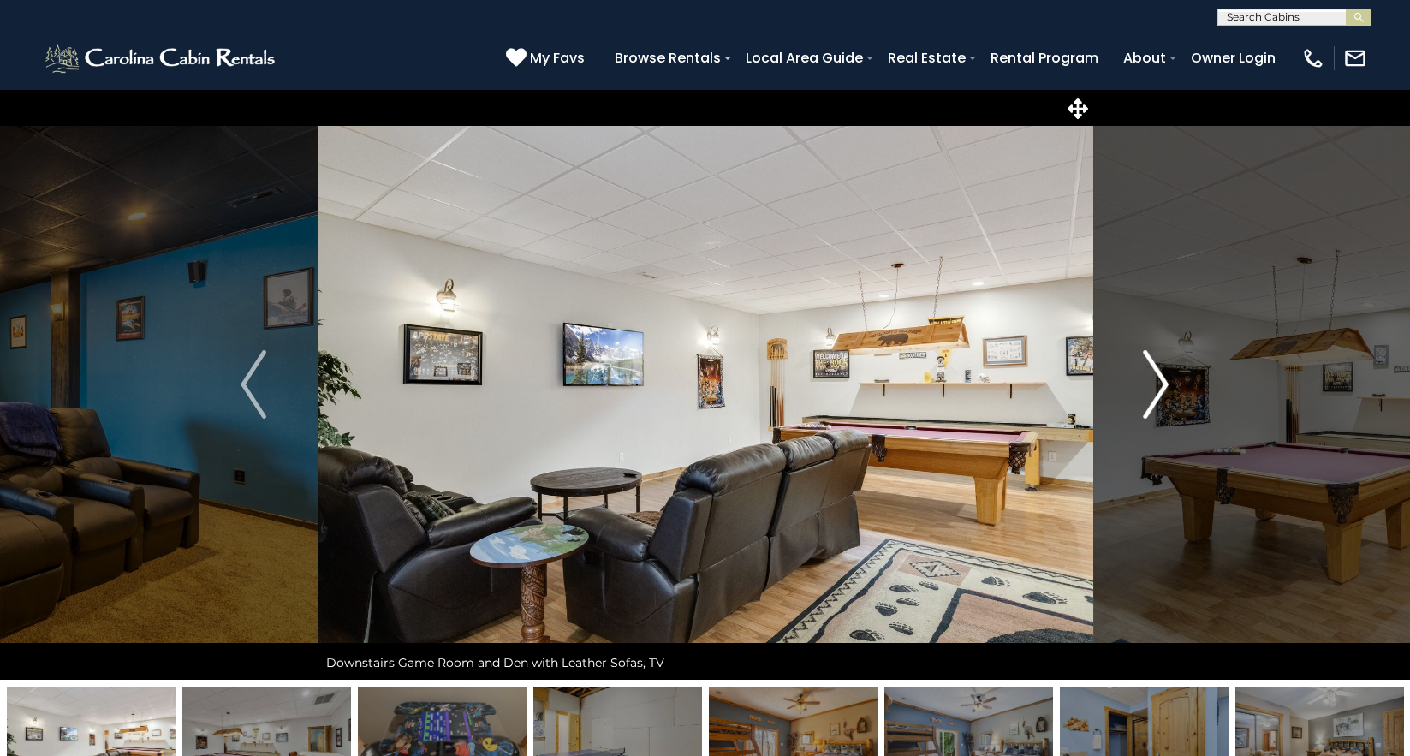
click at [1159, 396] on img "Next" at bounding box center [1157, 384] width 26 height 69
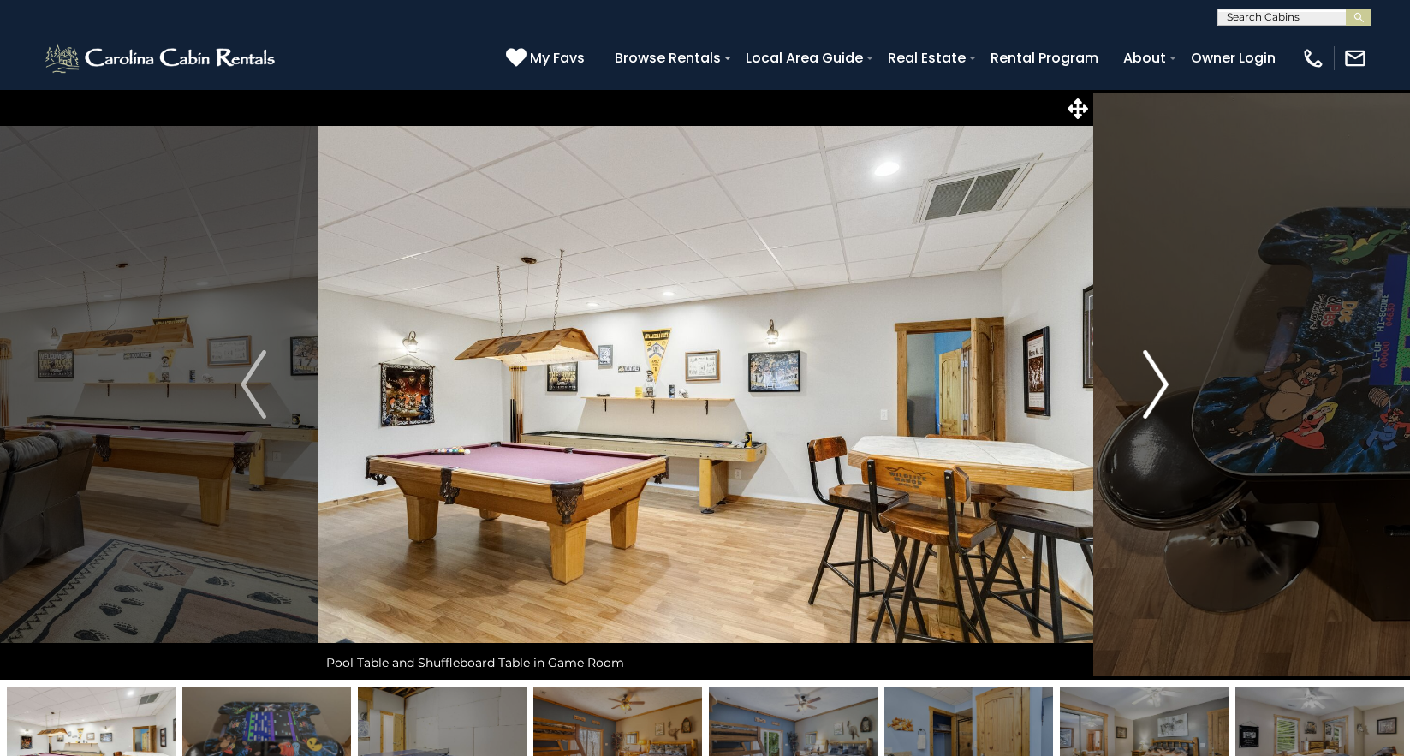
click at [1159, 396] on img "Next" at bounding box center [1157, 384] width 26 height 69
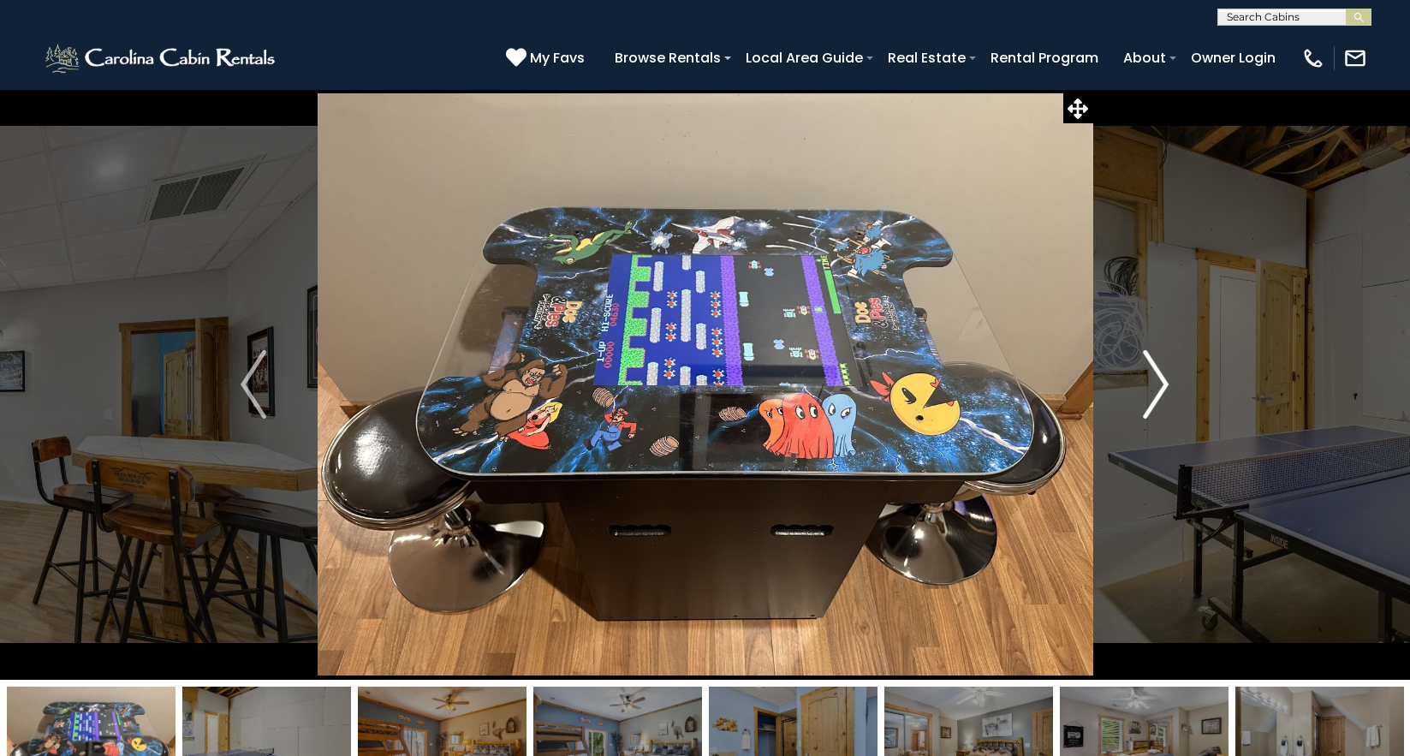
click at [1159, 396] on img "Next" at bounding box center [1157, 384] width 26 height 69
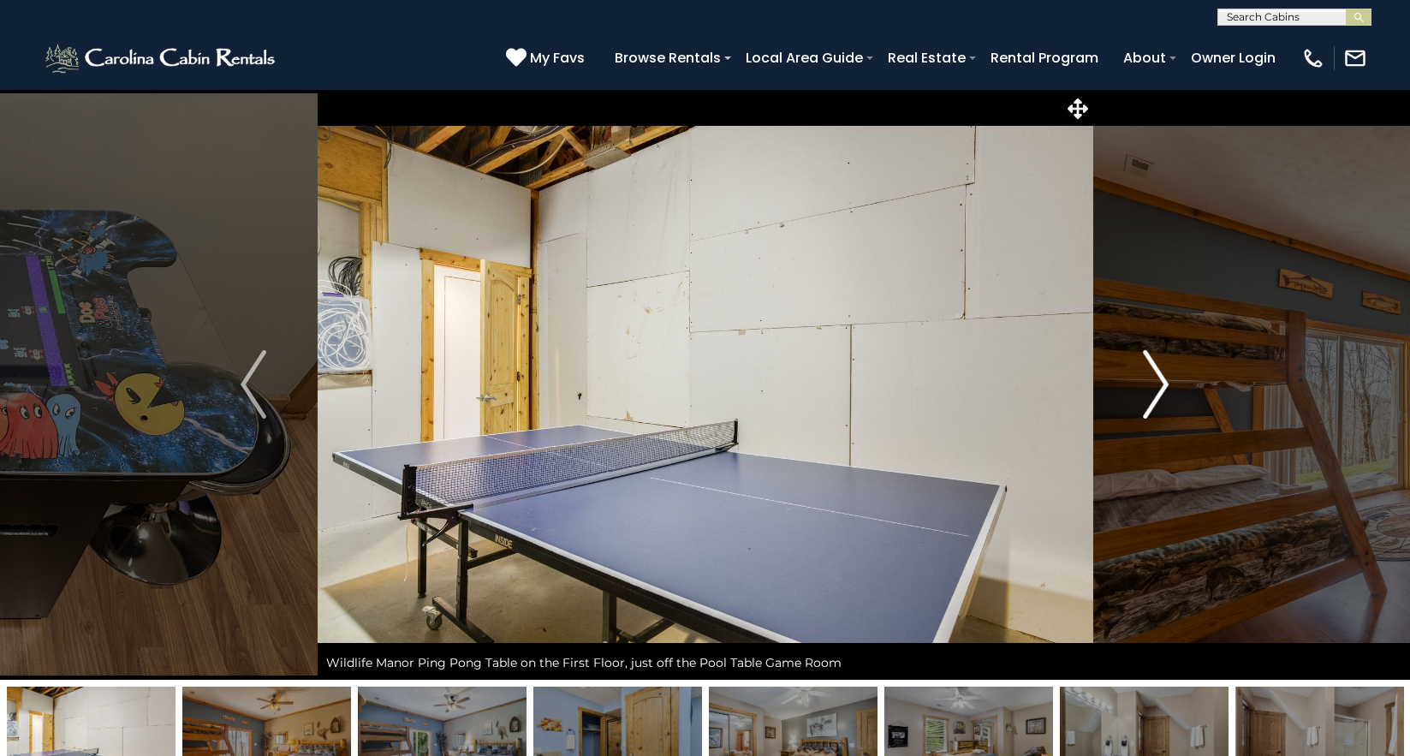
click at [1159, 396] on img "Next" at bounding box center [1157, 384] width 26 height 69
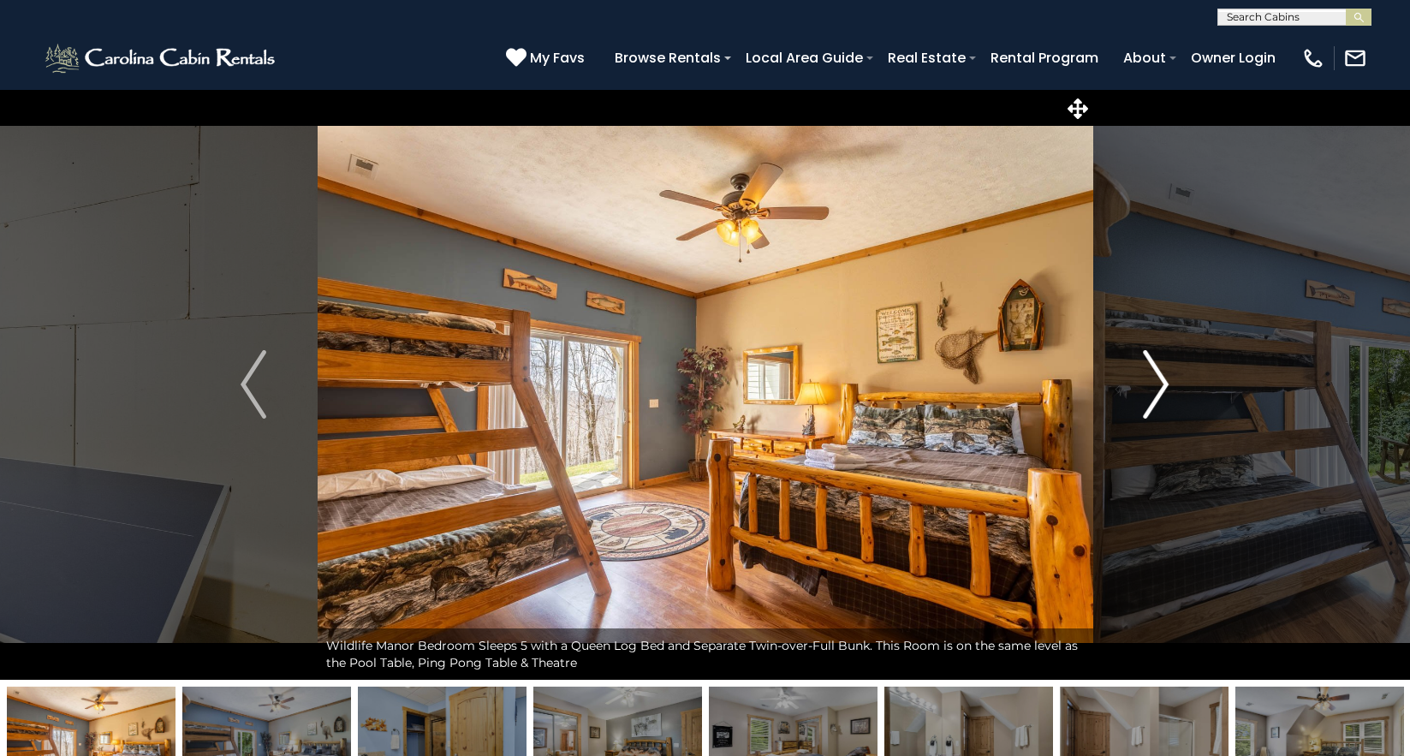
click at [1159, 396] on img "Next" at bounding box center [1157, 384] width 26 height 69
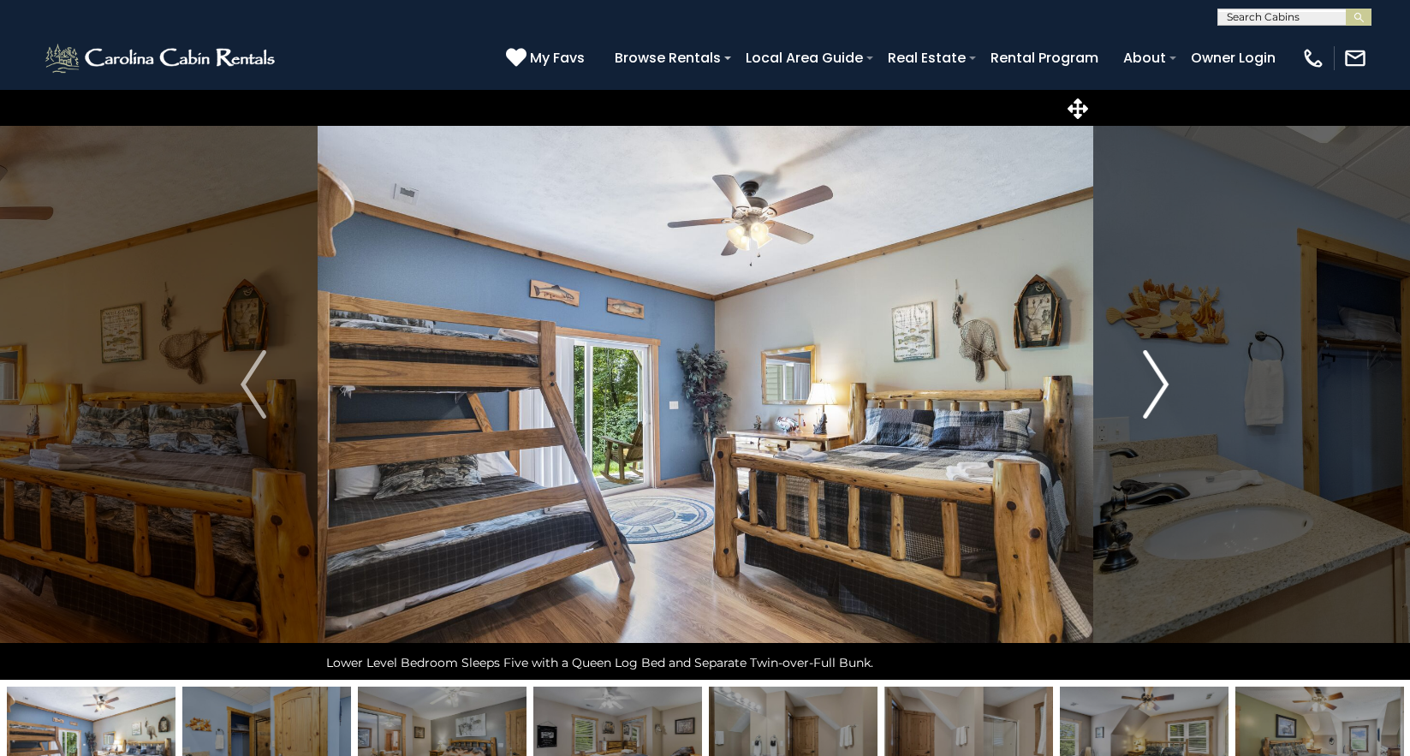
click at [1159, 396] on img "Next" at bounding box center [1157, 384] width 26 height 69
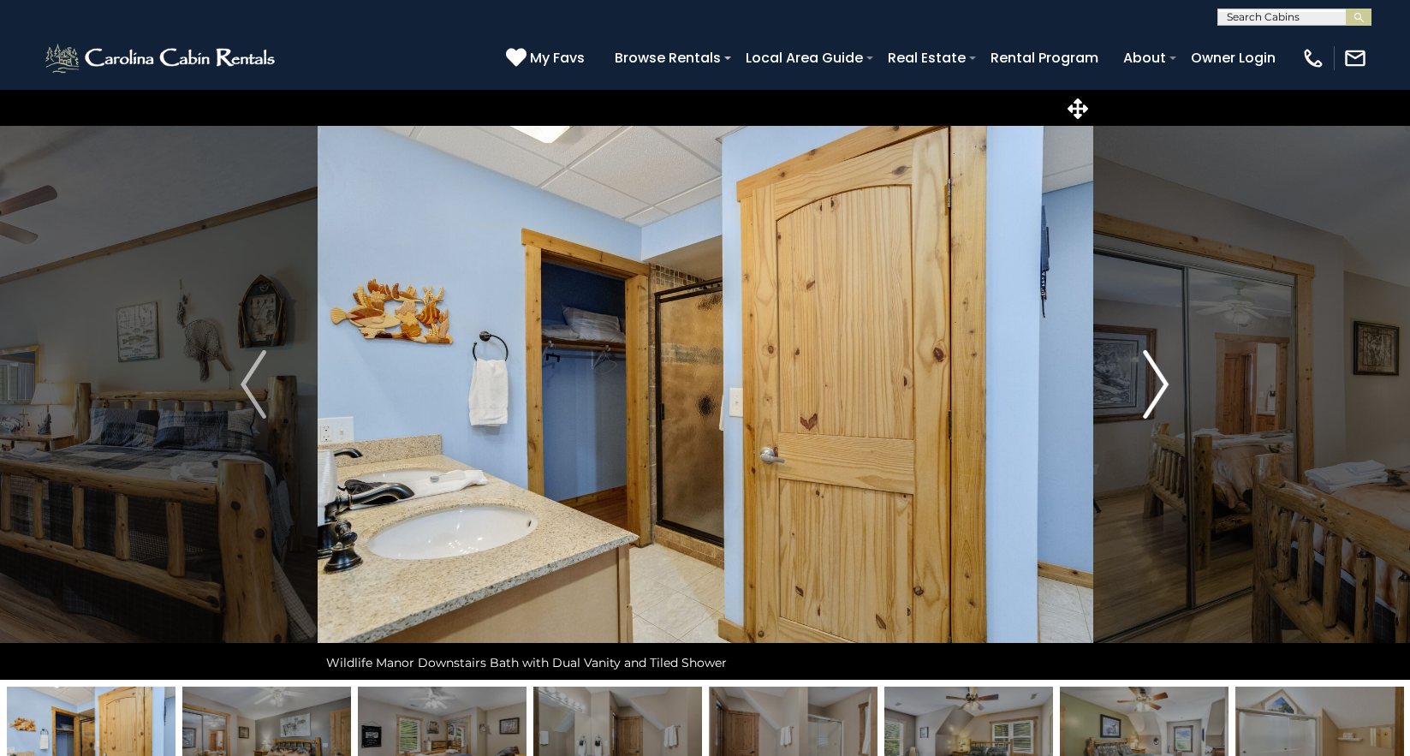
click at [1159, 396] on img "Next" at bounding box center [1157, 384] width 26 height 69
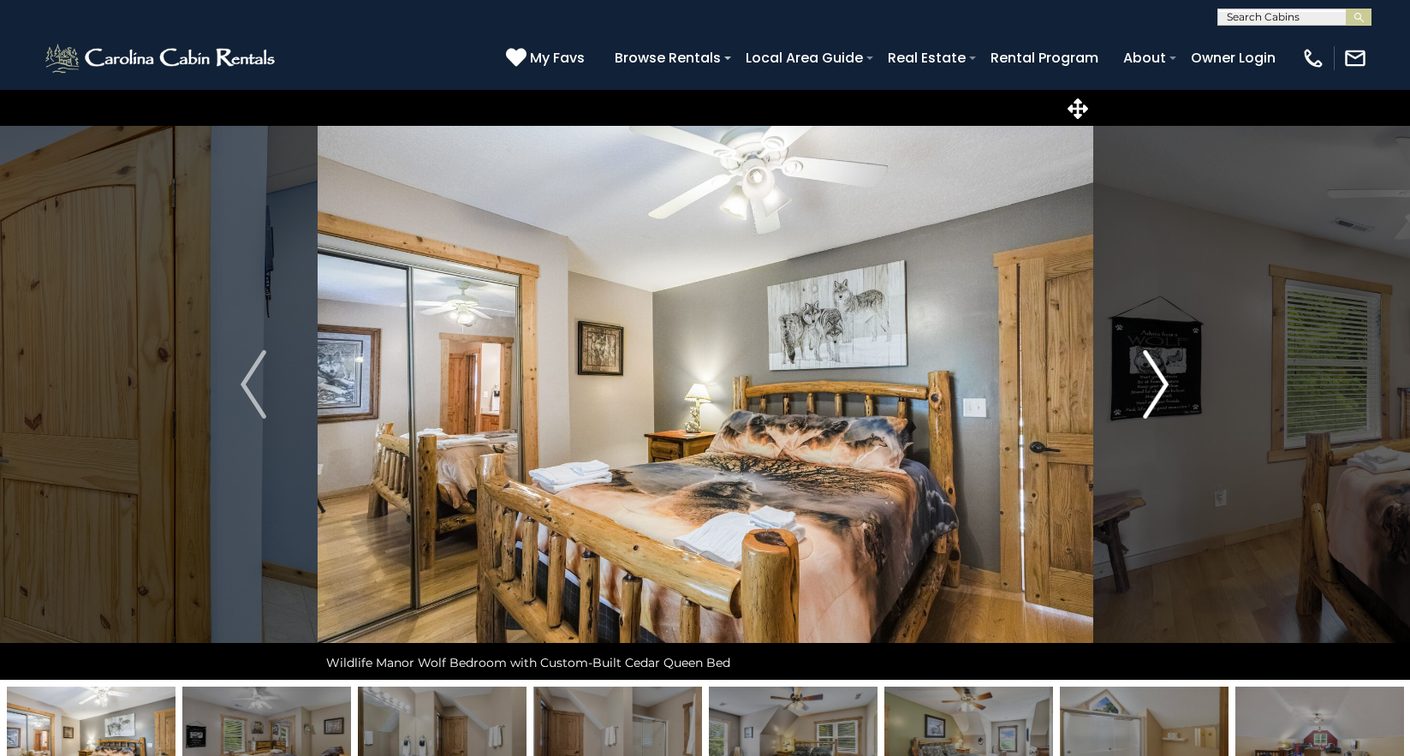
click at [1159, 396] on img "Next" at bounding box center [1157, 384] width 26 height 69
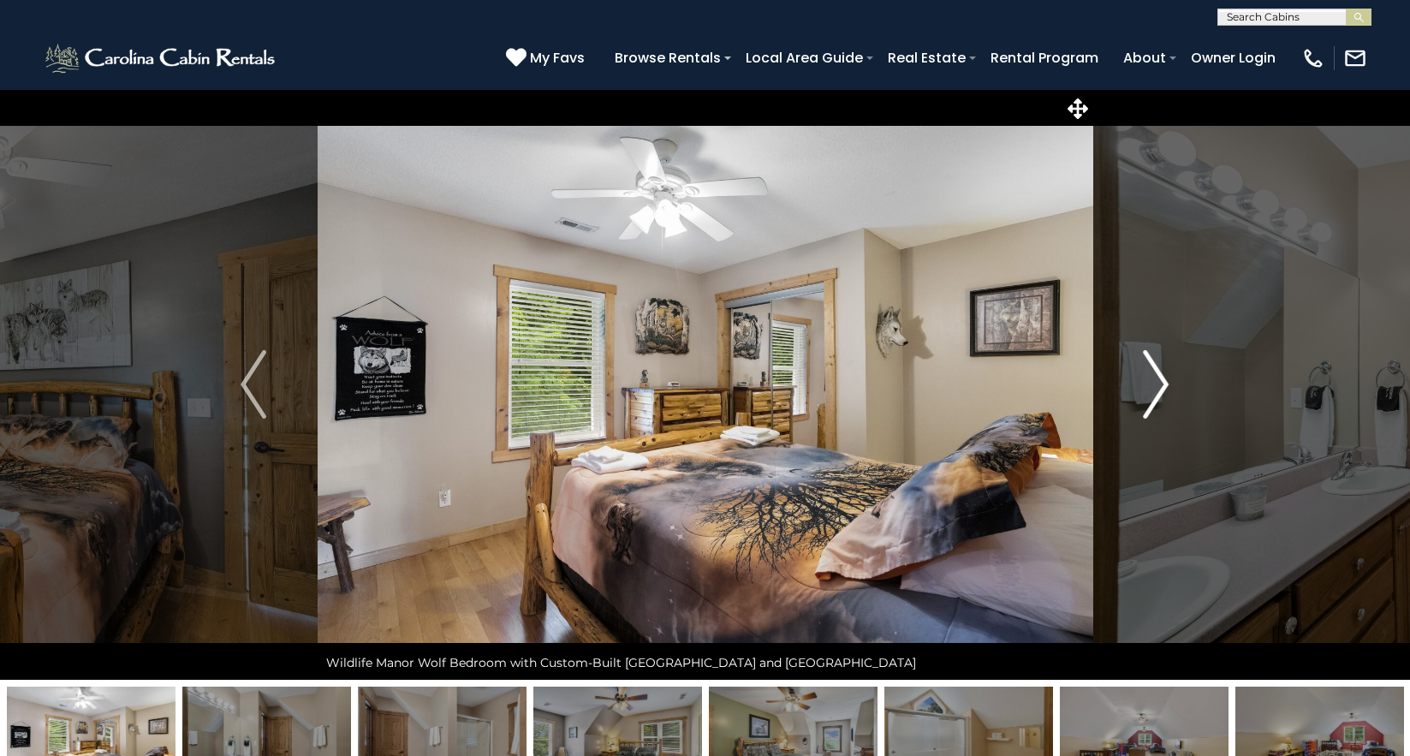
click at [1159, 396] on img "Next" at bounding box center [1157, 384] width 26 height 69
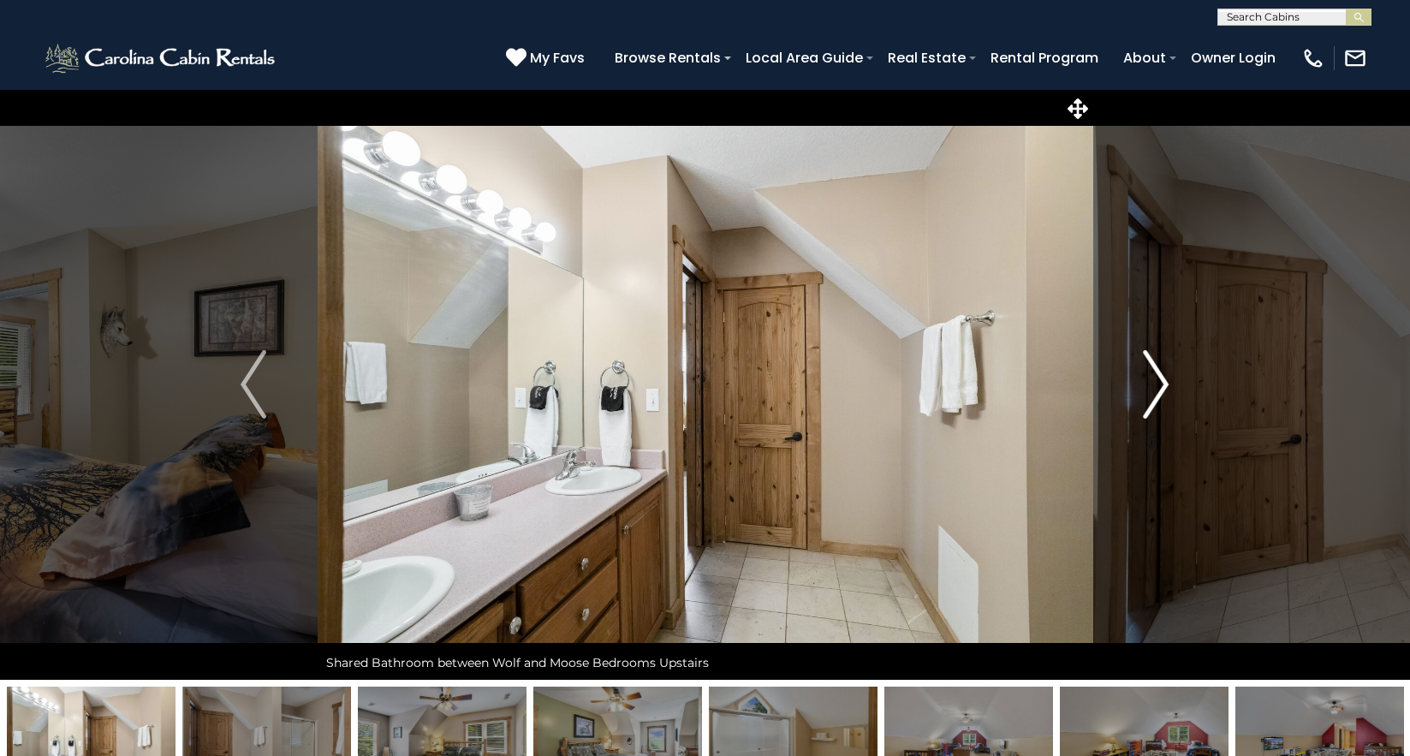
click at [1159, 396] on img "Next" at bounding box center [1157, 384] width 26 height 69
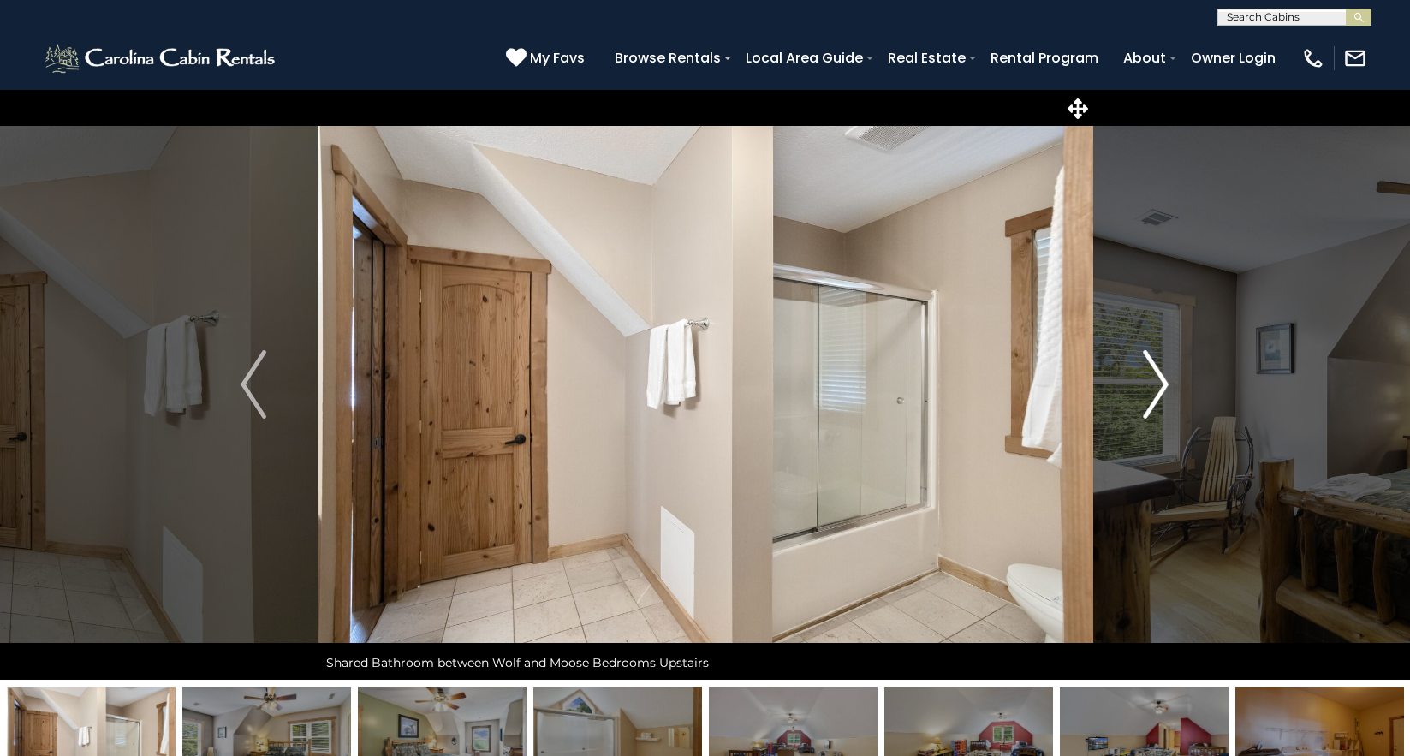
click at [1159, 396] on img "Next" at bounding box center [1157, 384] width 26 height 69
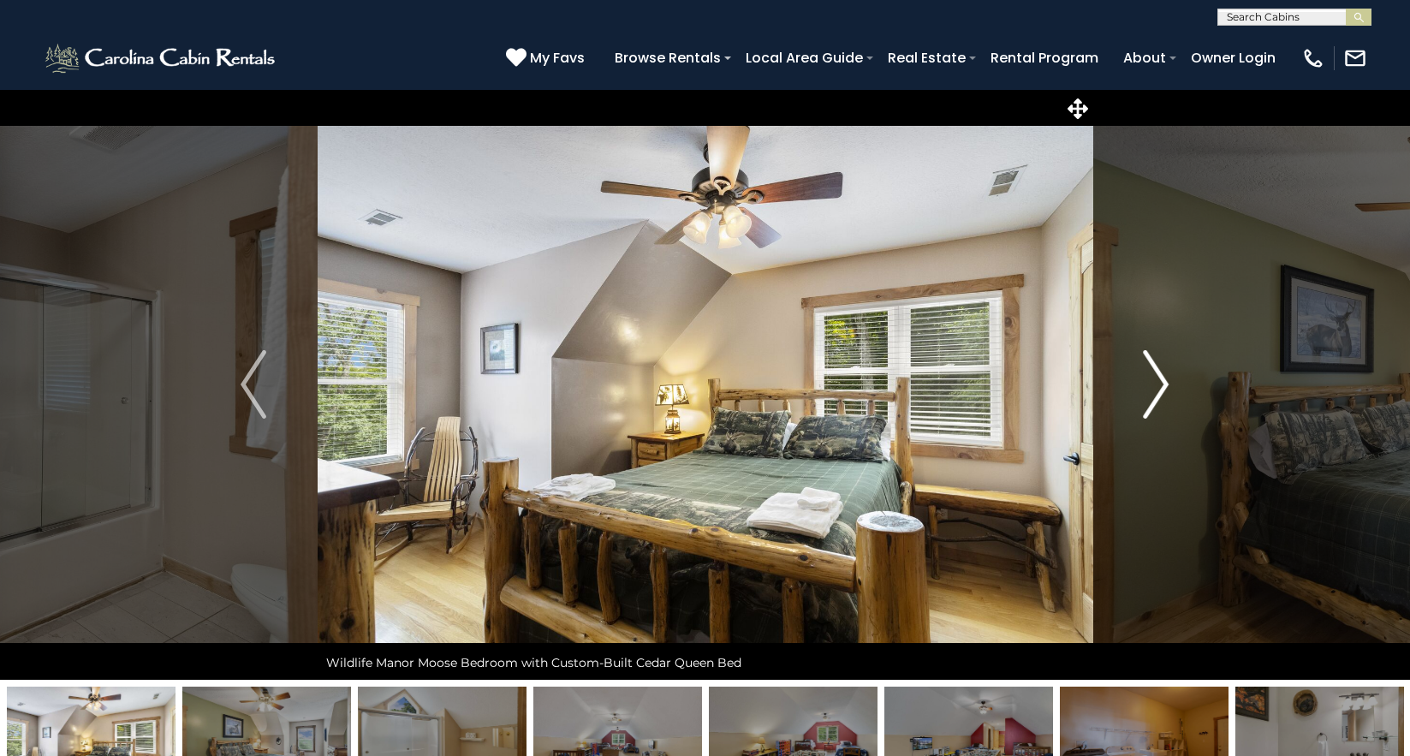
click at [1159, 396] on img "Next" at bounding box center [1157, 384] width 26 height 69
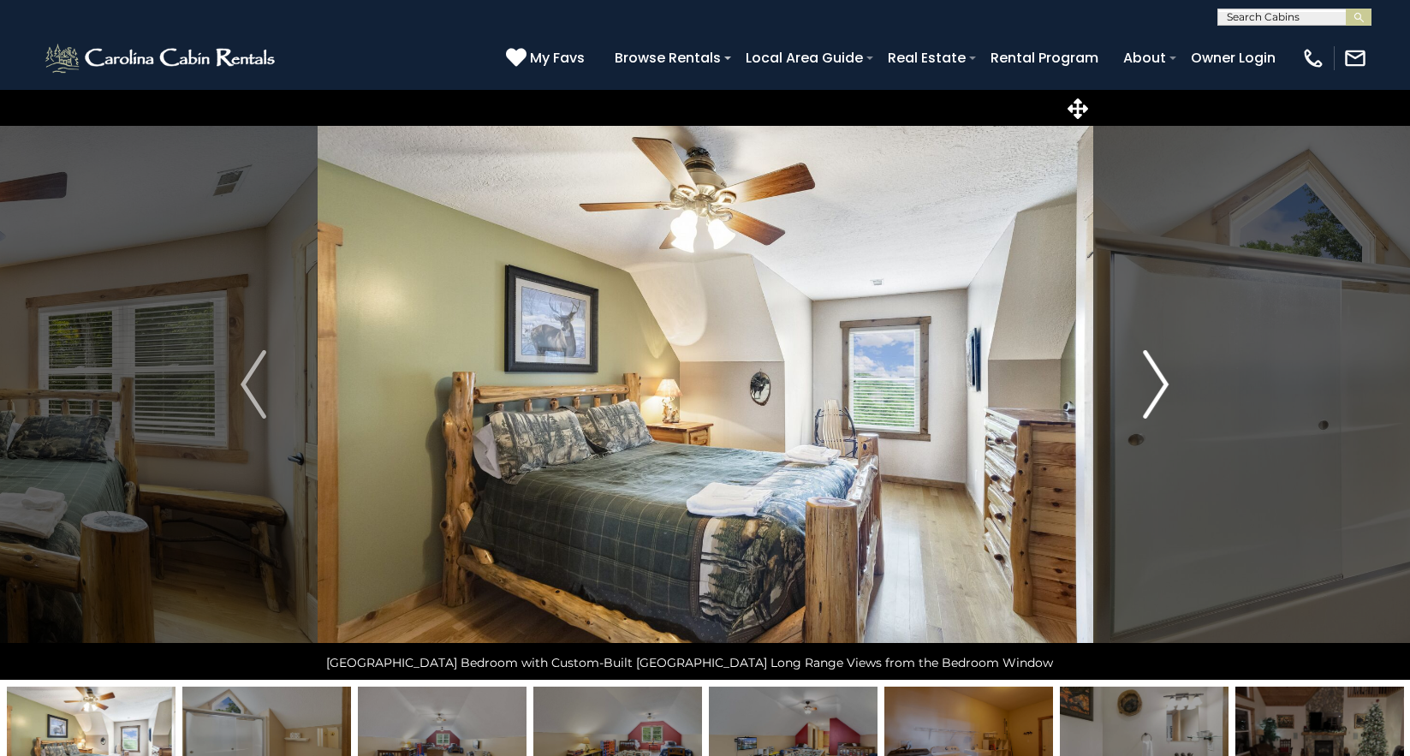
click at [1159, 396] on img "Next" at bounding box center [1157, 384] width 26 height 69
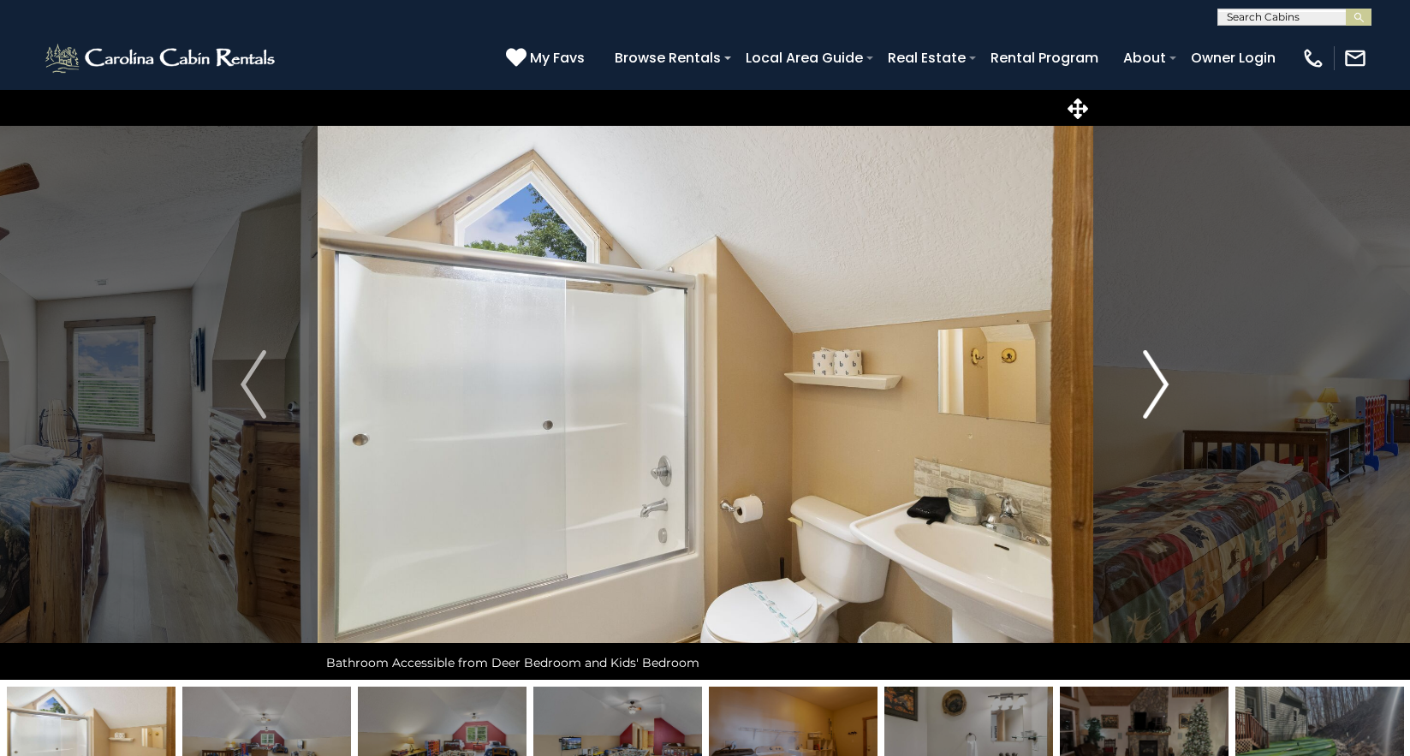
click at [1159, 396] on img "Next" at bounding box center [1157, 384] width 26 height 69
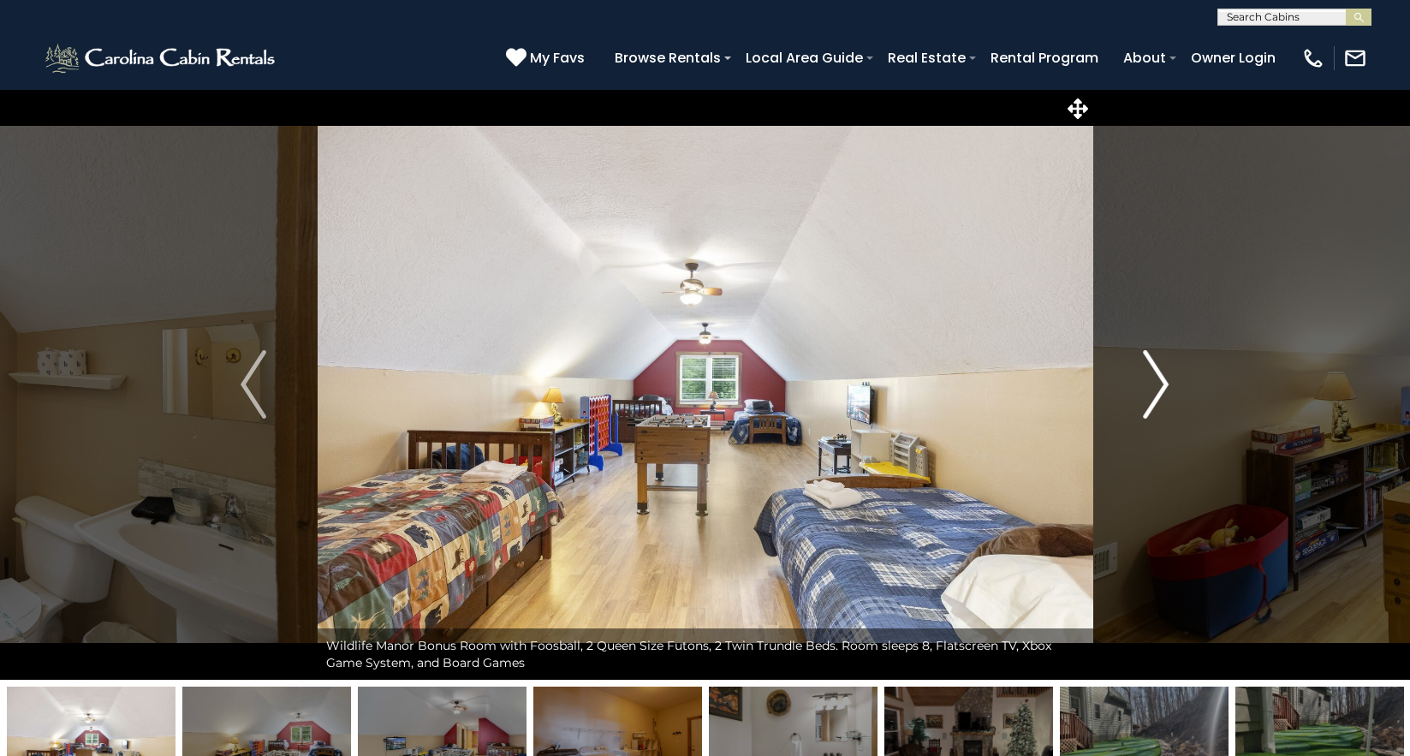
click at [1159, 396] on img "Next" at bounding box center [1157, 384] width 26 height 69
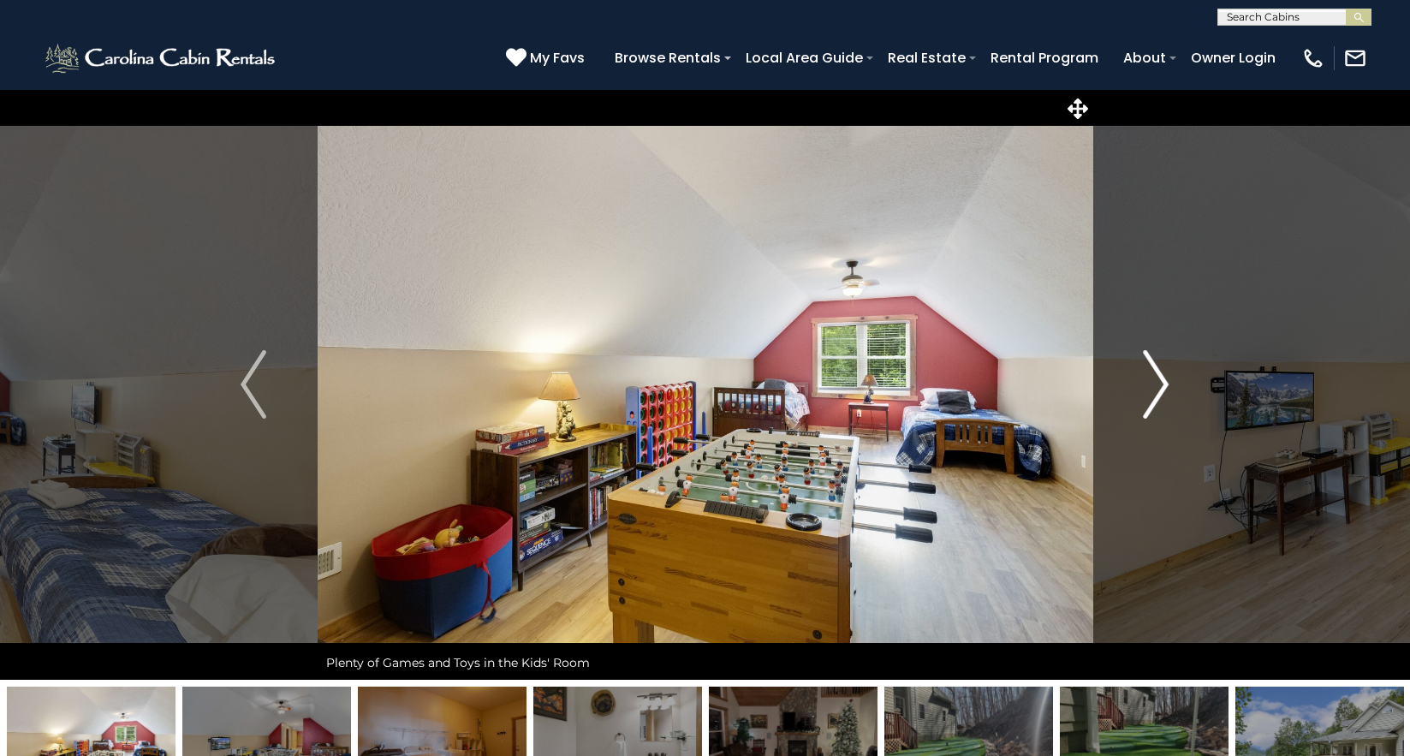
click at [1159, 396] on img "Next" at bounding box center [1157, 384] width 26 height 69
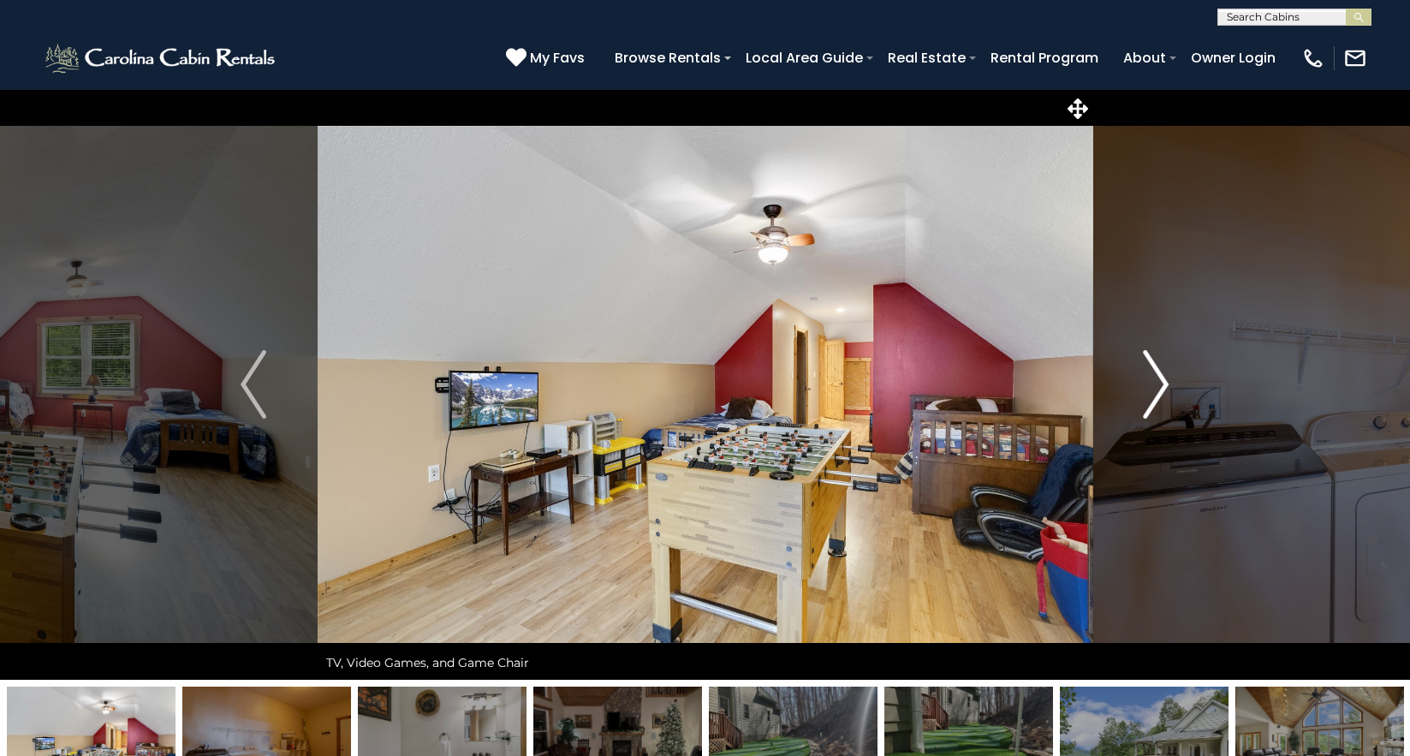
click at [1157, 396] on img "Next" at bounding box center [1157, 384] width 26 height 69
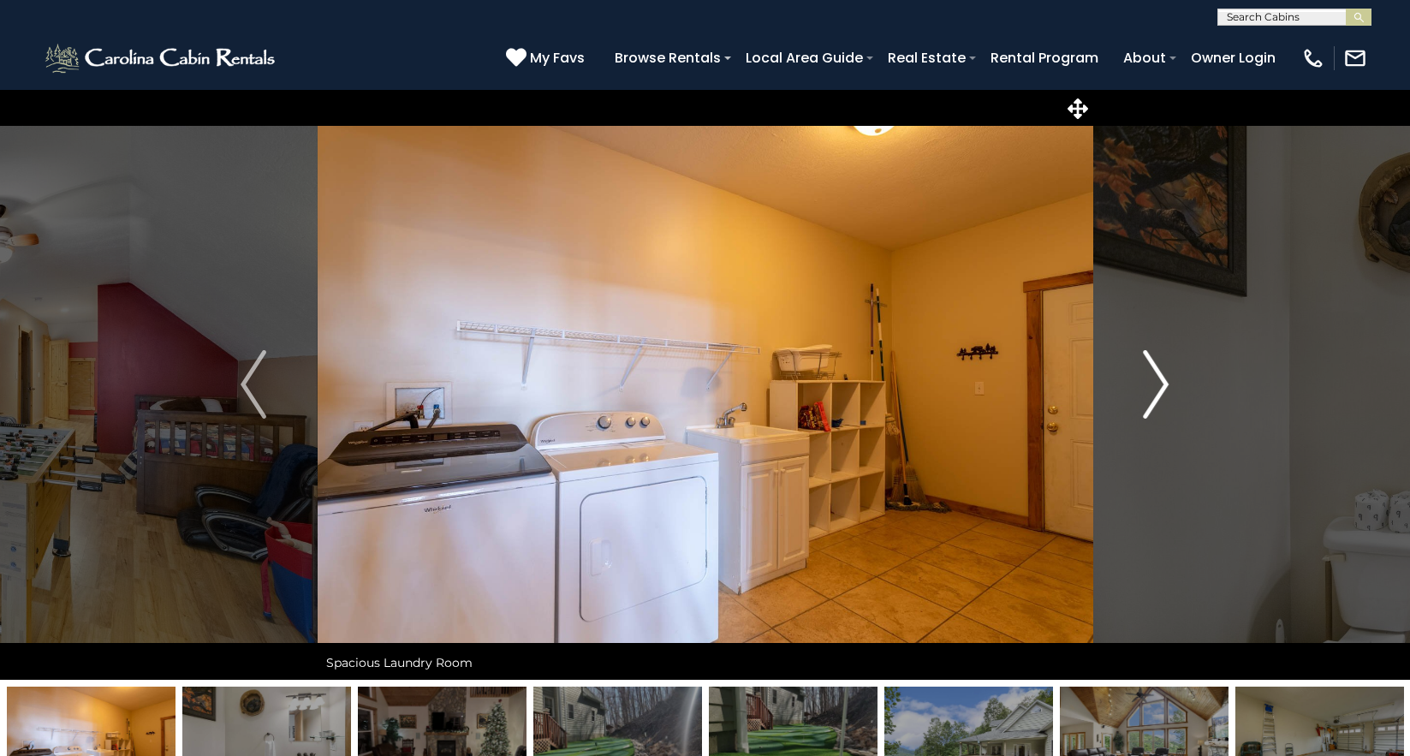
click at [1157, 396] on img "Next" at bounding box center [1157, 384] width 26 height 69
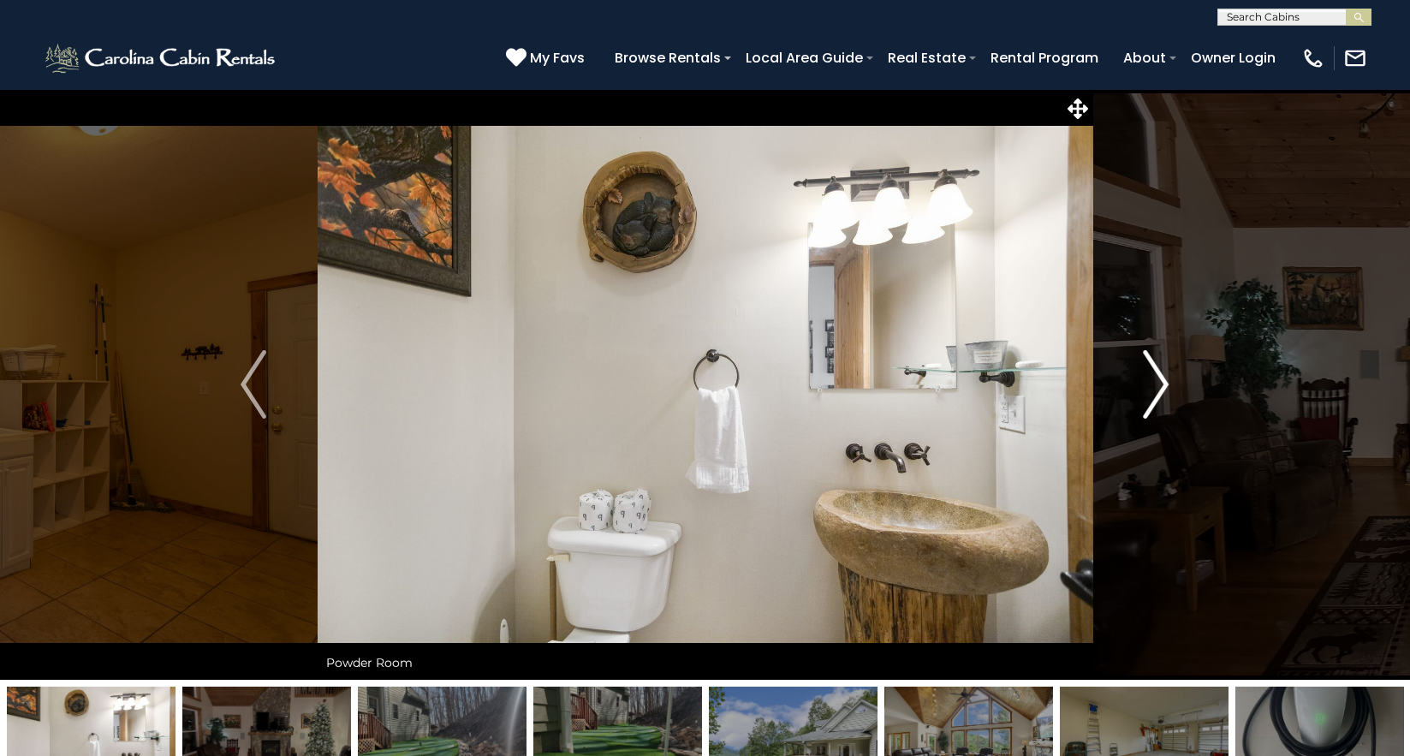
click at [1157, 396] on img "Next" at bounding box center [1157, 384] width 26 height 69
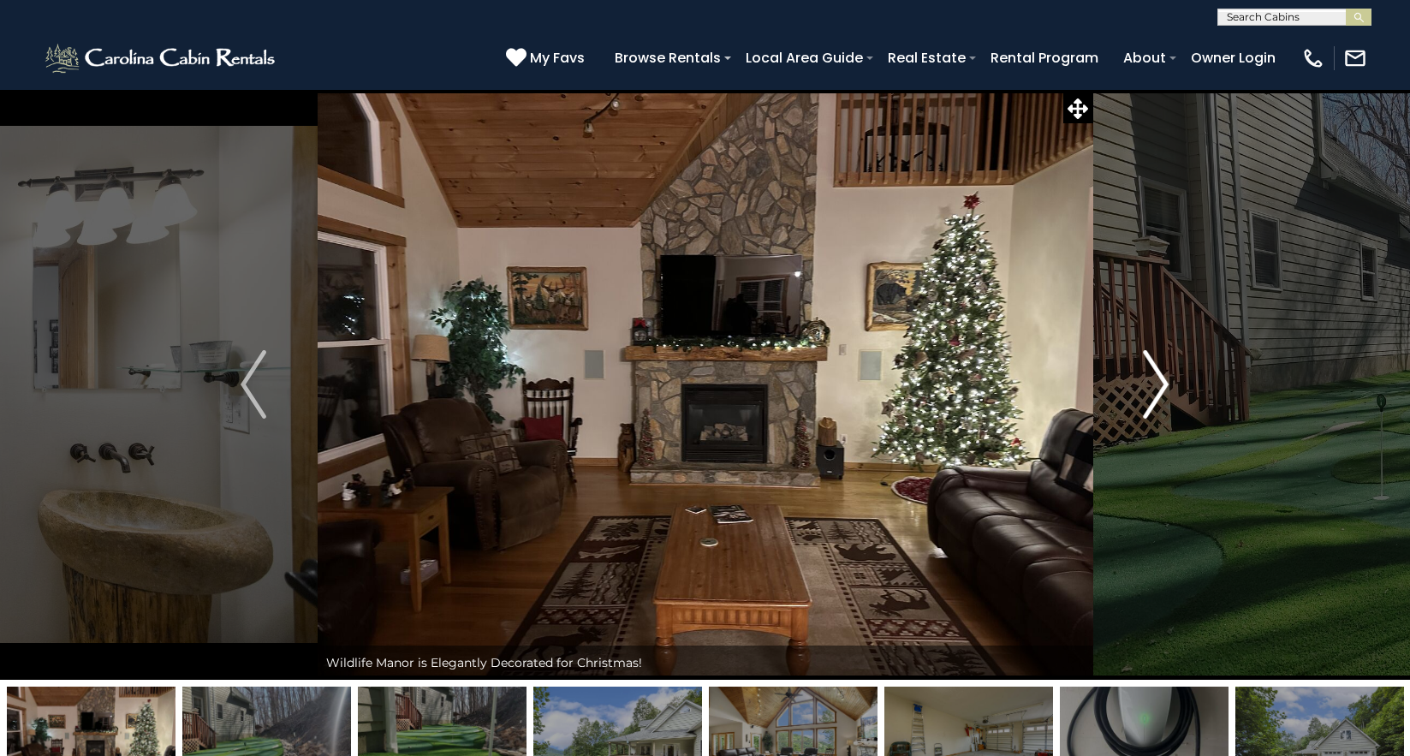
click at [1157, 396] on img "Next" at bounding box center [1157, 384] width 26 height 69
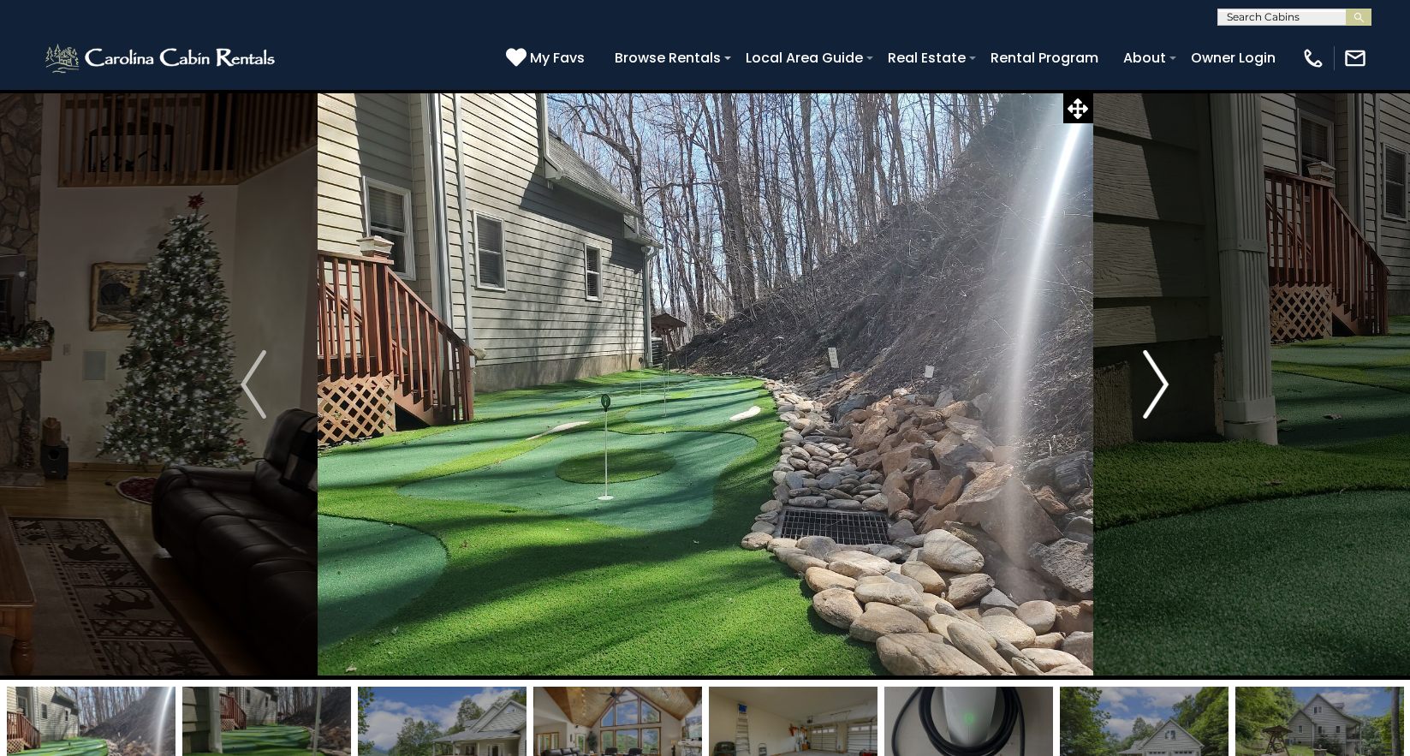
click at [1157, 396] on img "Next" at bounding box center [1157, 384] width 26 height 69
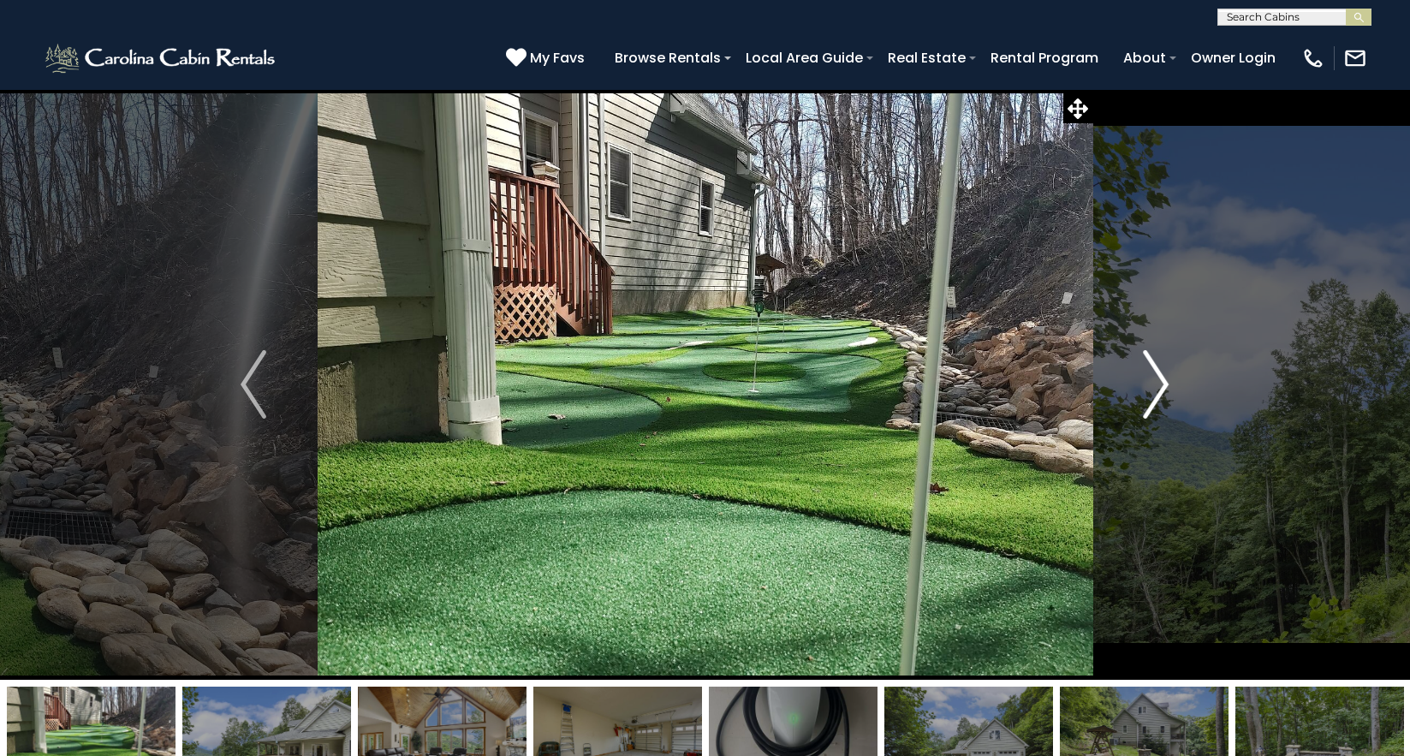
click at [1157, 396] on img "Next" at bounding box center [1157, 384] width 26 height 69
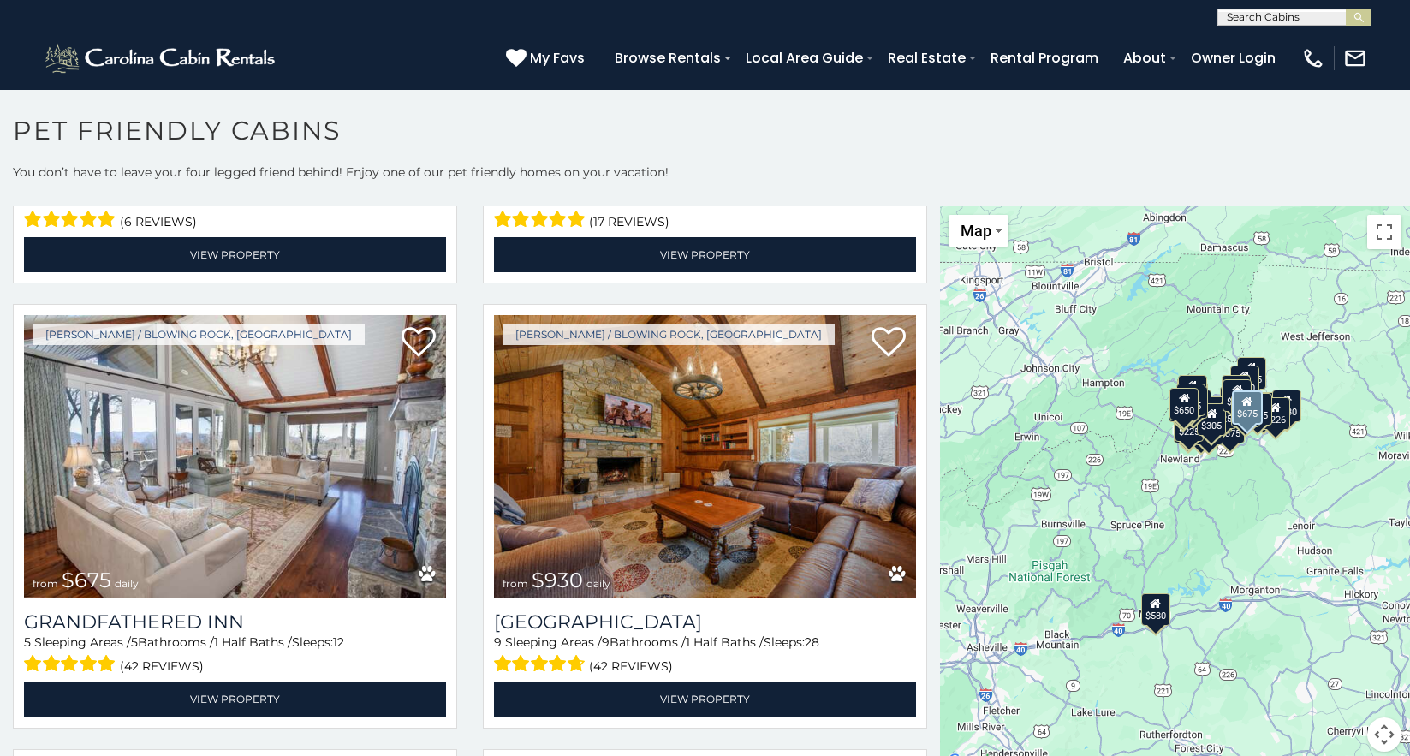
scroll to position [2997, 0]
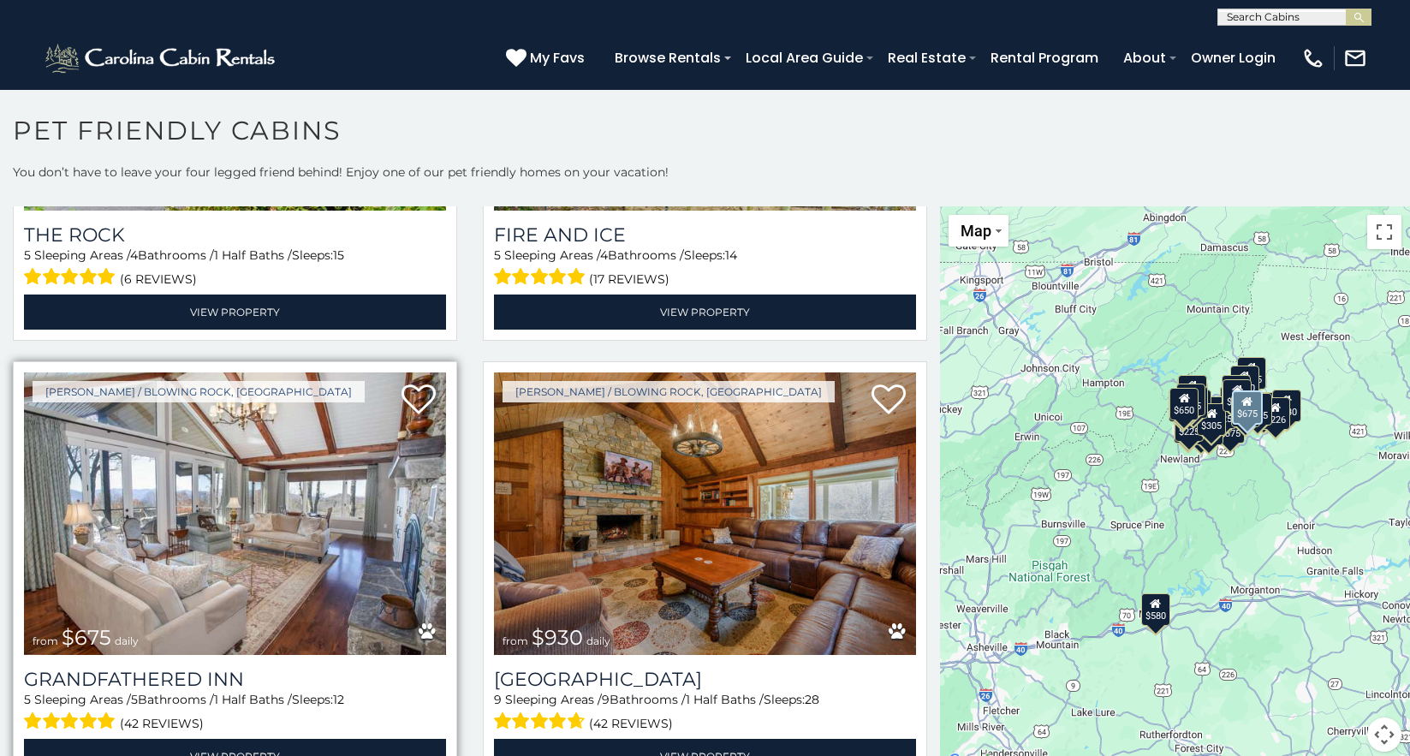
click at [245, 549] on img at bounding box center [235, 514] width 422 height 283
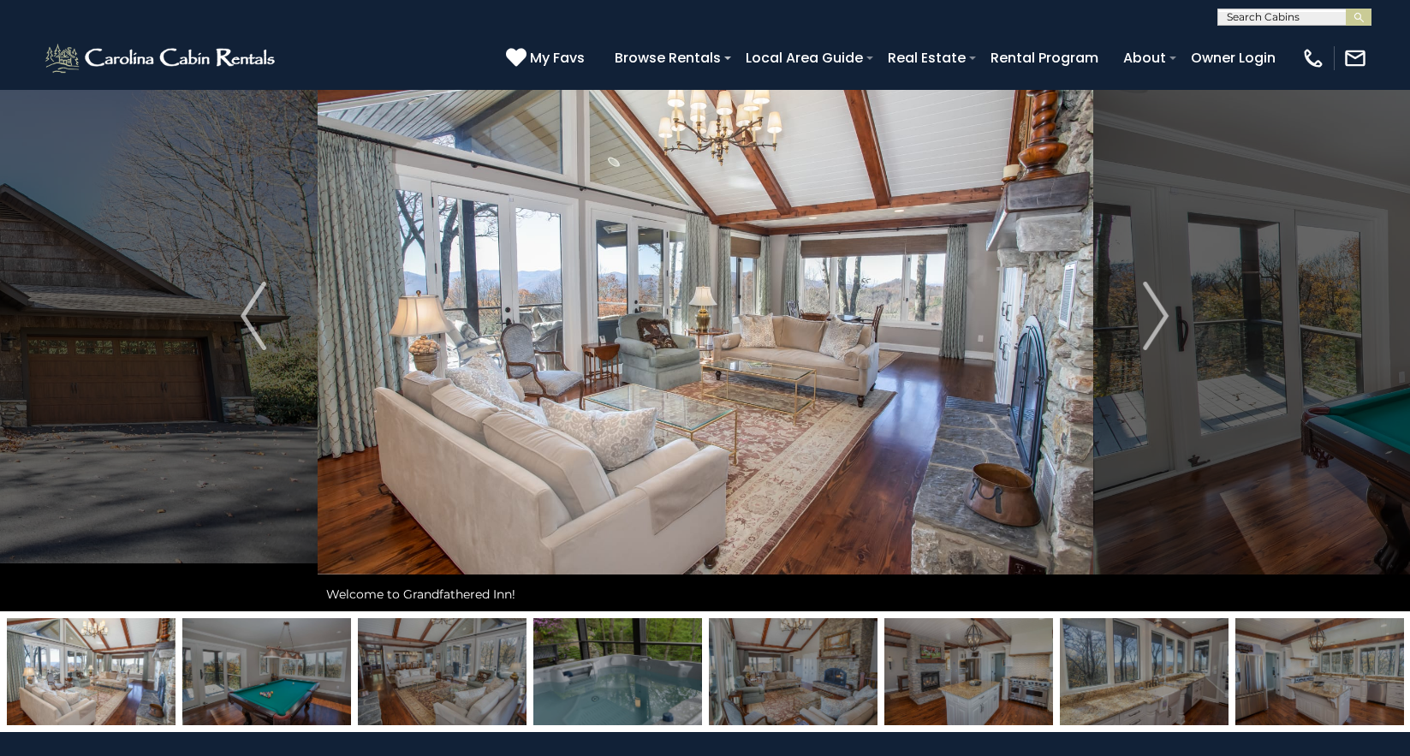
scroll to position [257, 0]
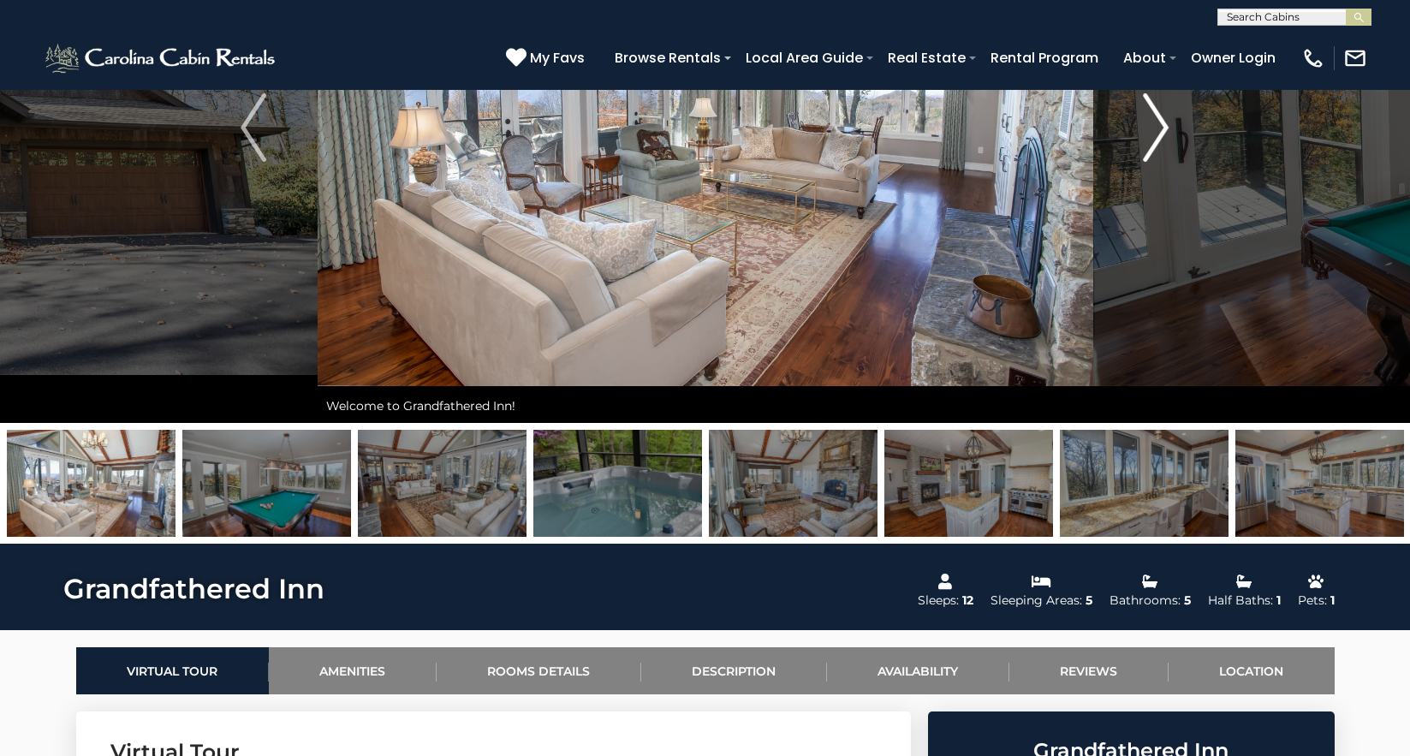
click at [1161, 133] on img "Next" at bounding box center [1157, 127] width 26 height 69
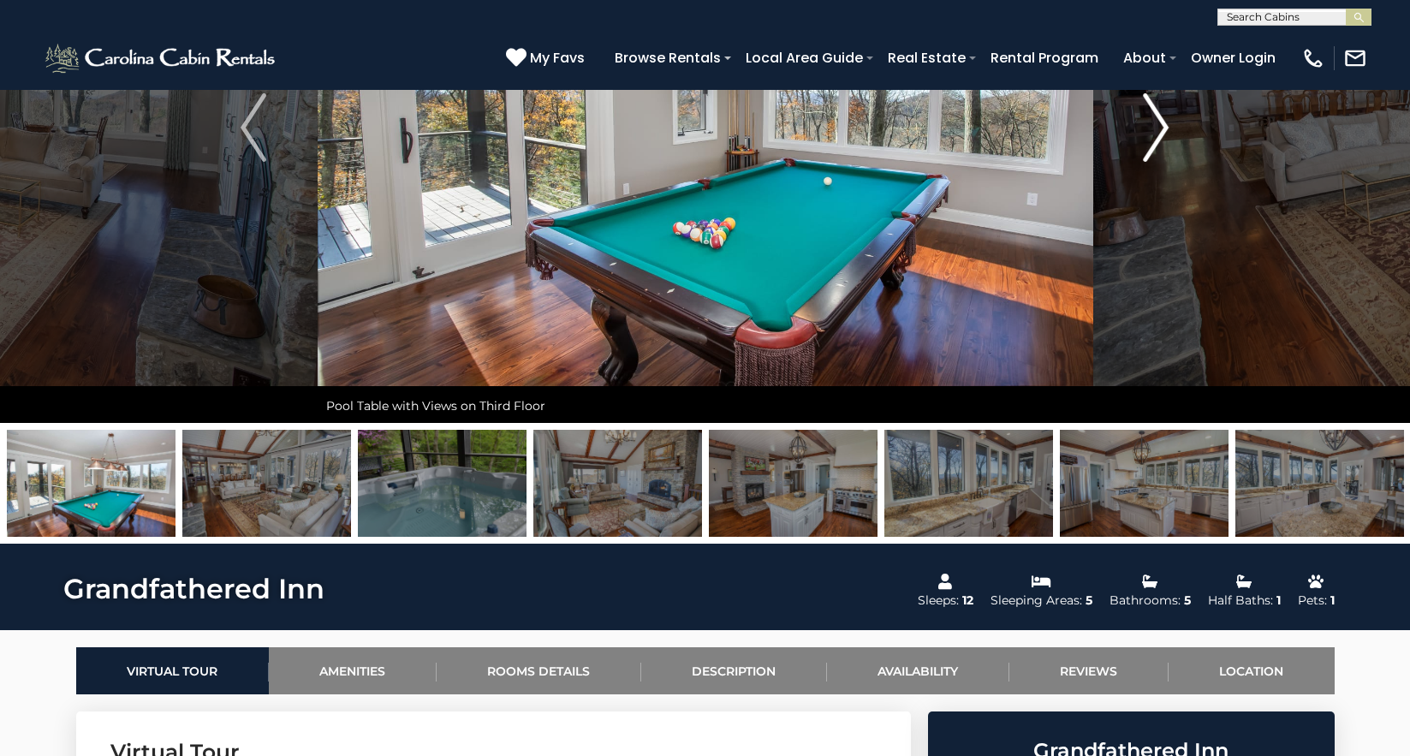
click at [1161, 133] on img "Next" at bounding box center [1157, 127] width 26 height 69
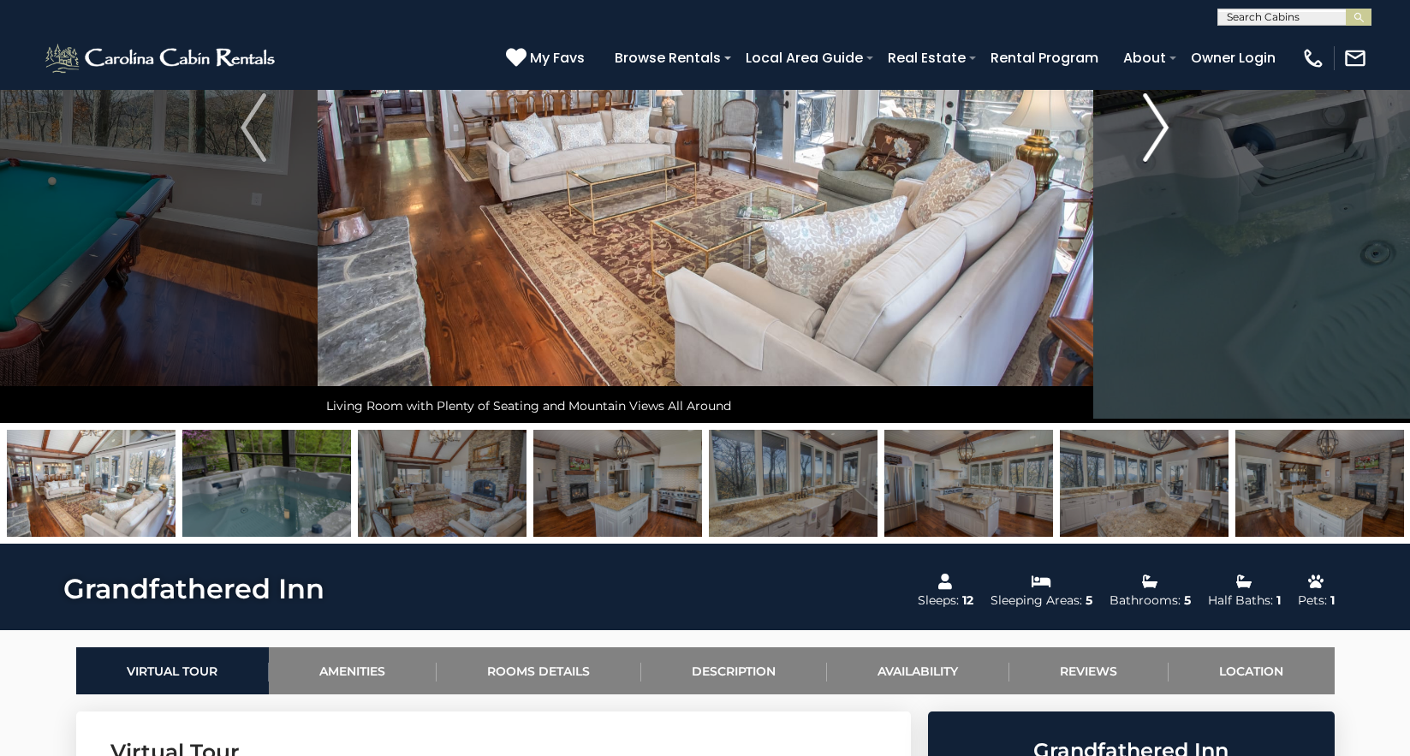
click at [1161, 133] on img "Next" at bounding box center [1157, 127] width 26 height 69
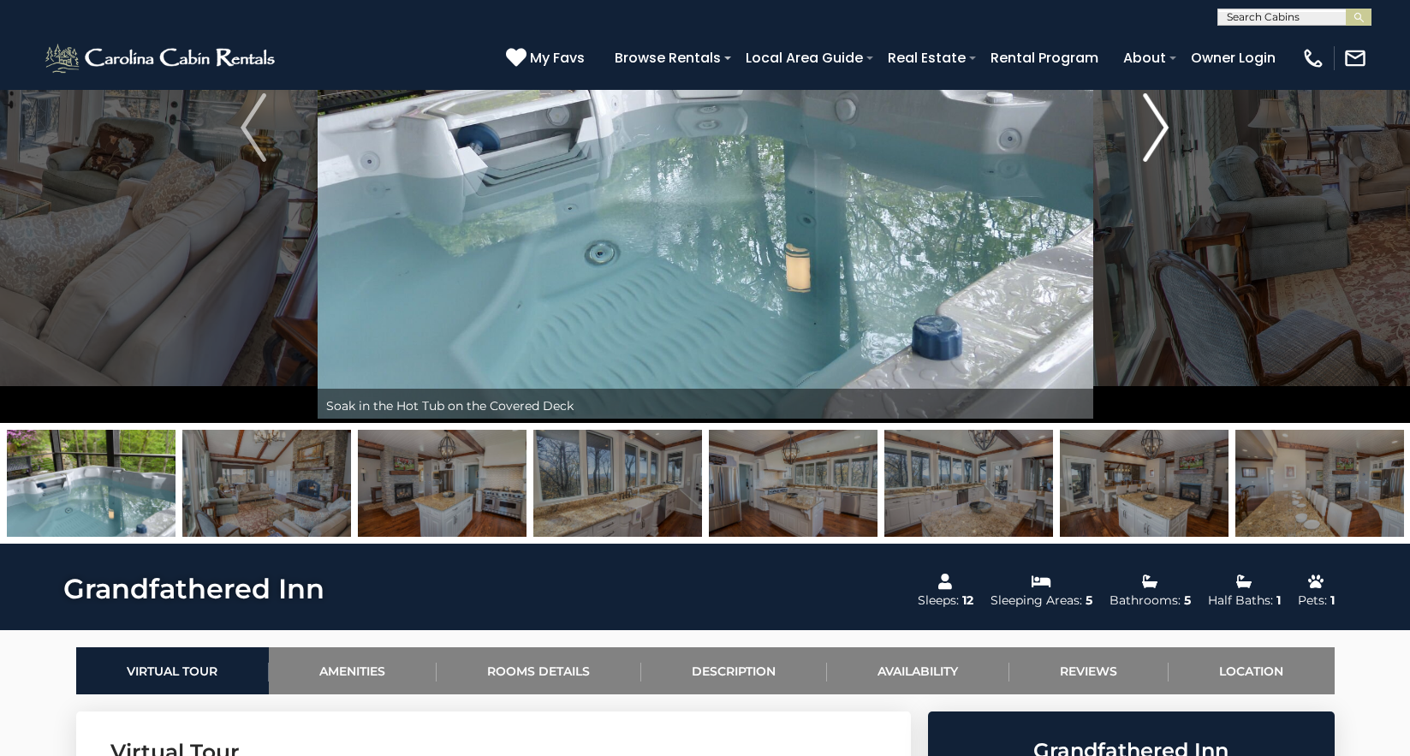
click at [1161, 133] on img "Next" at bounding box center [1157, 127] width 26 height 69
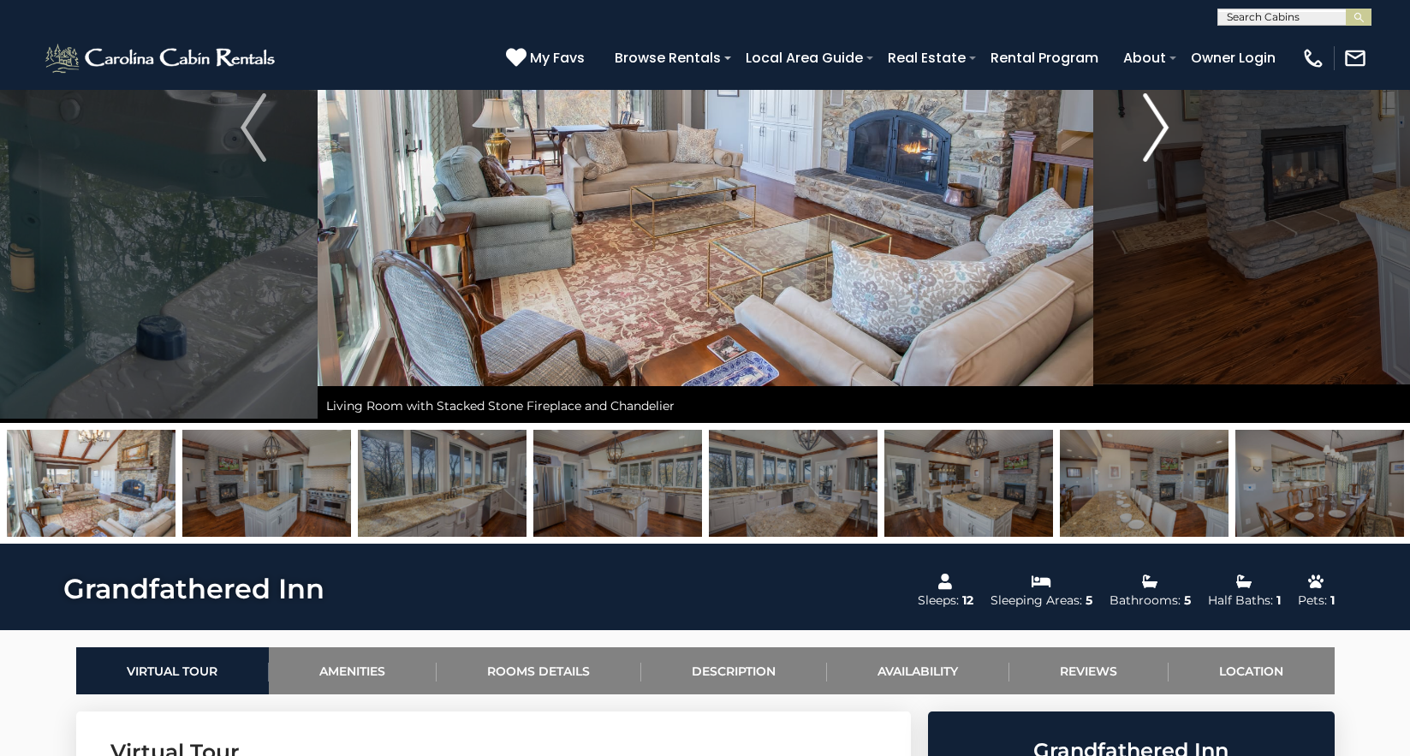
click at [1161, 133] on img "Next" at bounding box center [1157, 127] width 26 height 69
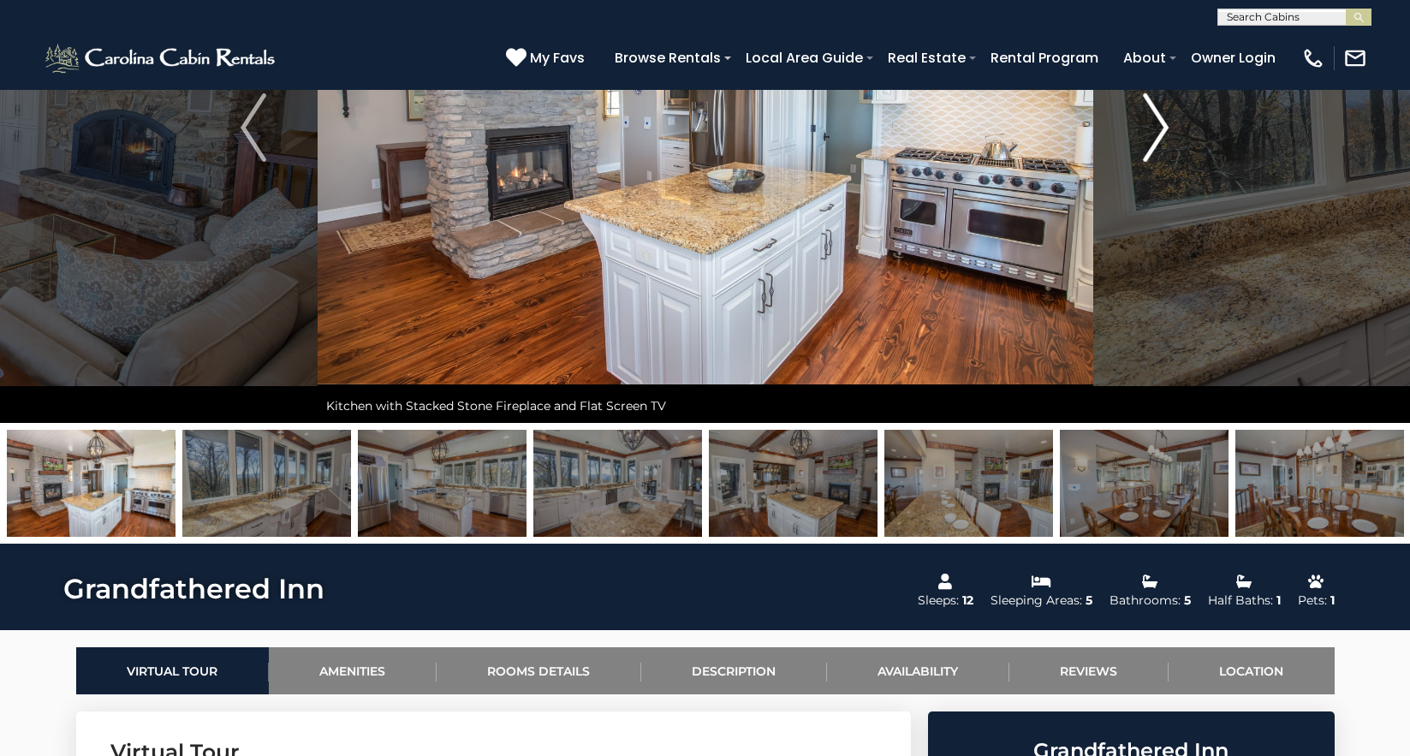
click at [1161, 133] on img "Next" at bounding box center [1157, 127] width 26 height 69
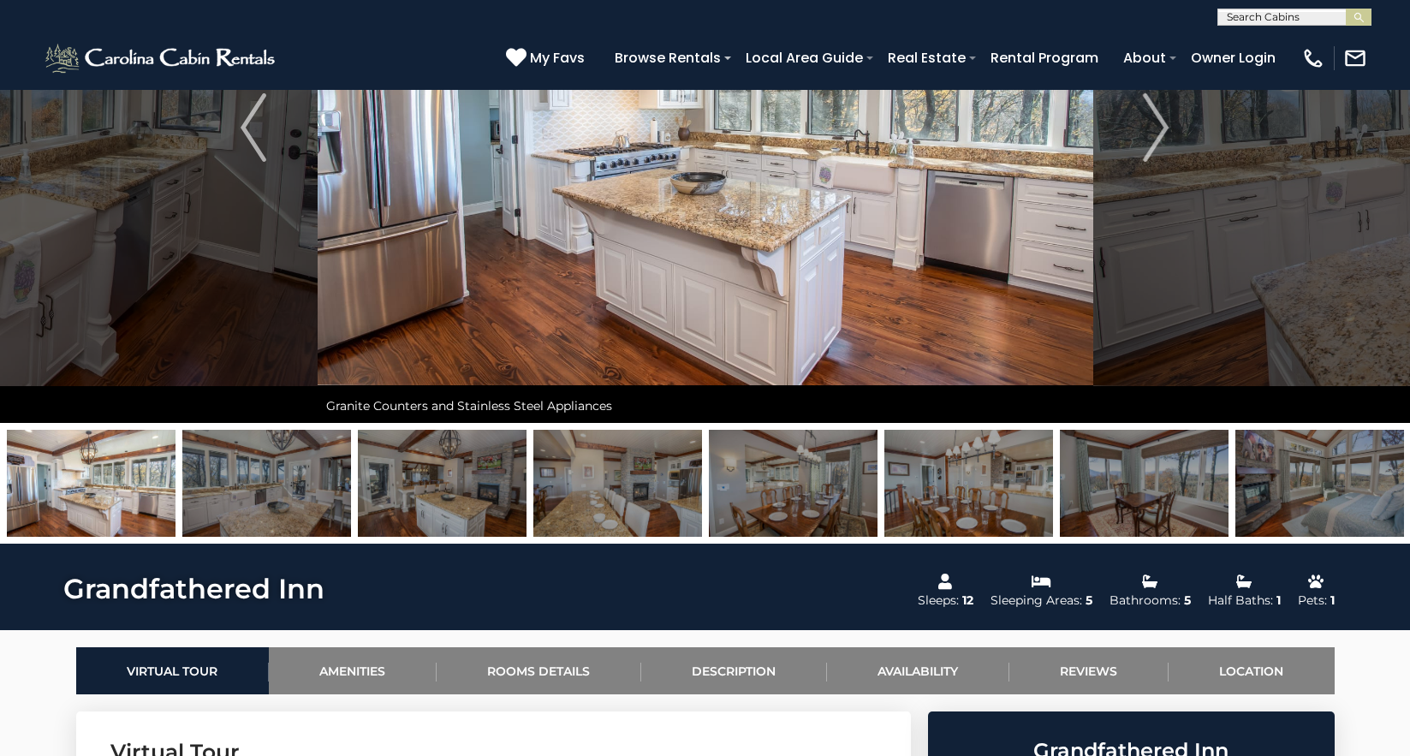
drag, startPoint x: 1201, startPoint y: 484, endPoint x: 336, endPoint y: 435, distance: 866.3
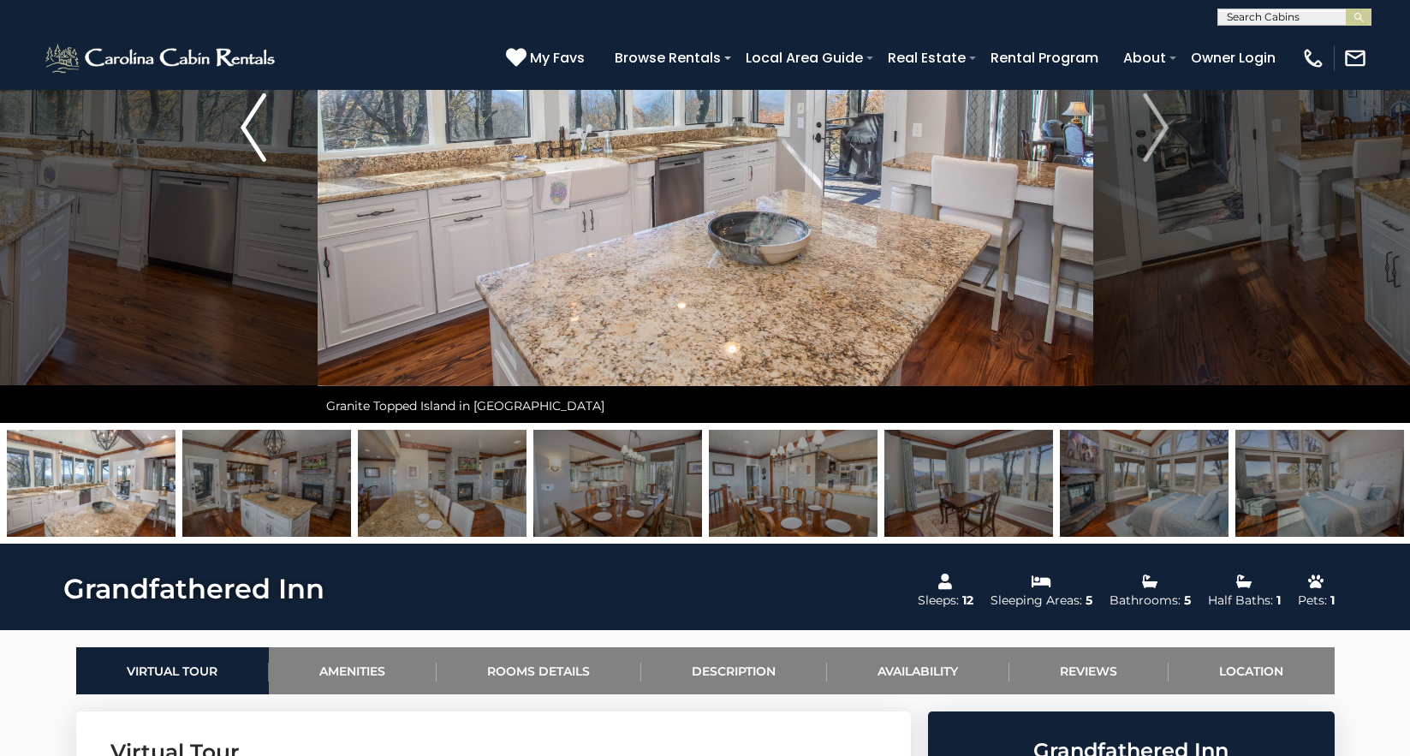
drag, startPoint x: 1337, startPoint y: 483, endPoint x: 253, endPoint y: 420, distance: 1086.0
click at [253, 420] on div "Welcome to Grandfathered Inn! Welcome to Grandfathered Inn!" at bounding box center [705, 188] width 1410 height 712
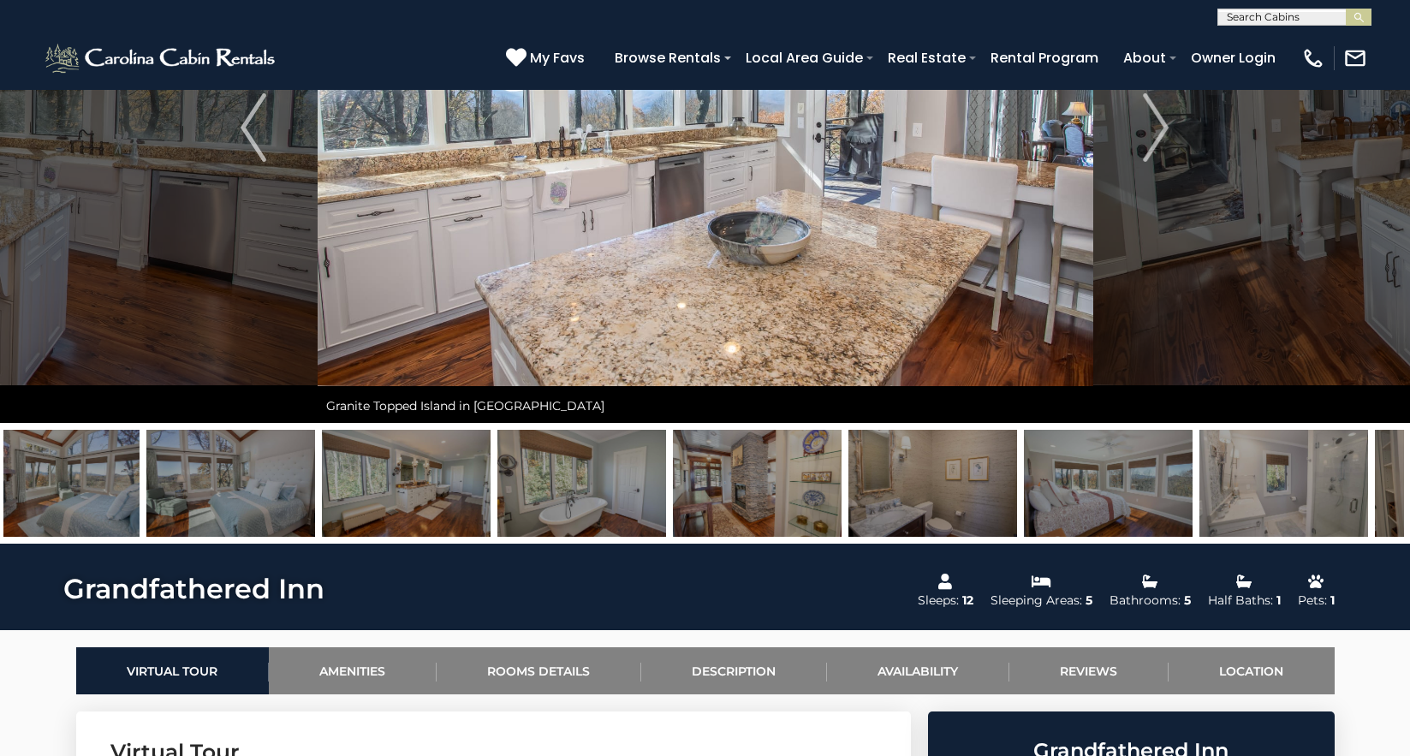
drag, startPoint x: 1314, startPoint y: 492, endPoint x: 224, endPoint y: 460, distance: 1089.8
click at [224, 459] on img at bounding box center [230, 483] width 169 height 107
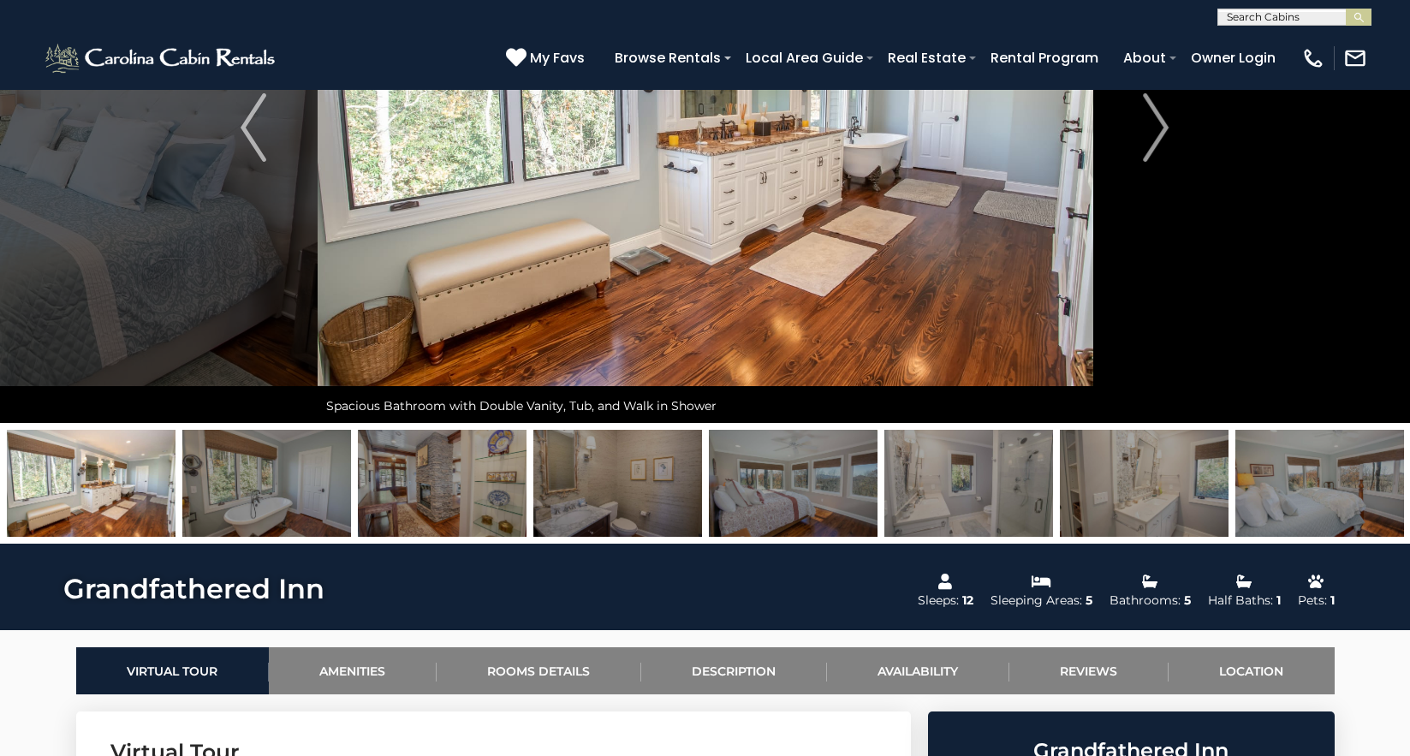
drag, startPoint x: 1384, startPoint y: 510, endPoint x: -200, endPoint y: 300, distance: 1598.2
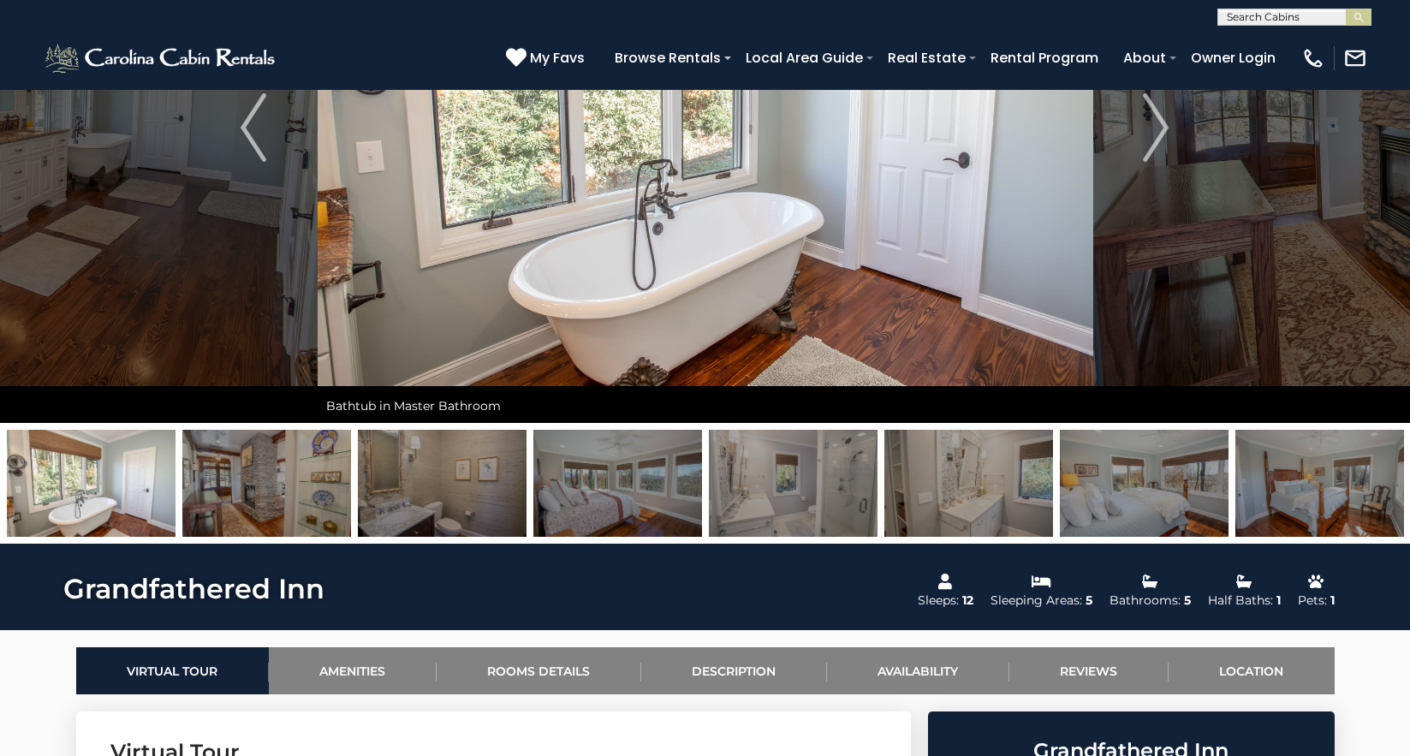
drag, startPoint x: 993, startPoint y: 467, endPoint x: 149, endPoint y: 375, distance: 849.3
click at [149, 375] on div "Welcome to Grandfathered Inn! Welcome to Grandfathered Inn!" at bounding box center [705, 188] width 1410 height 712
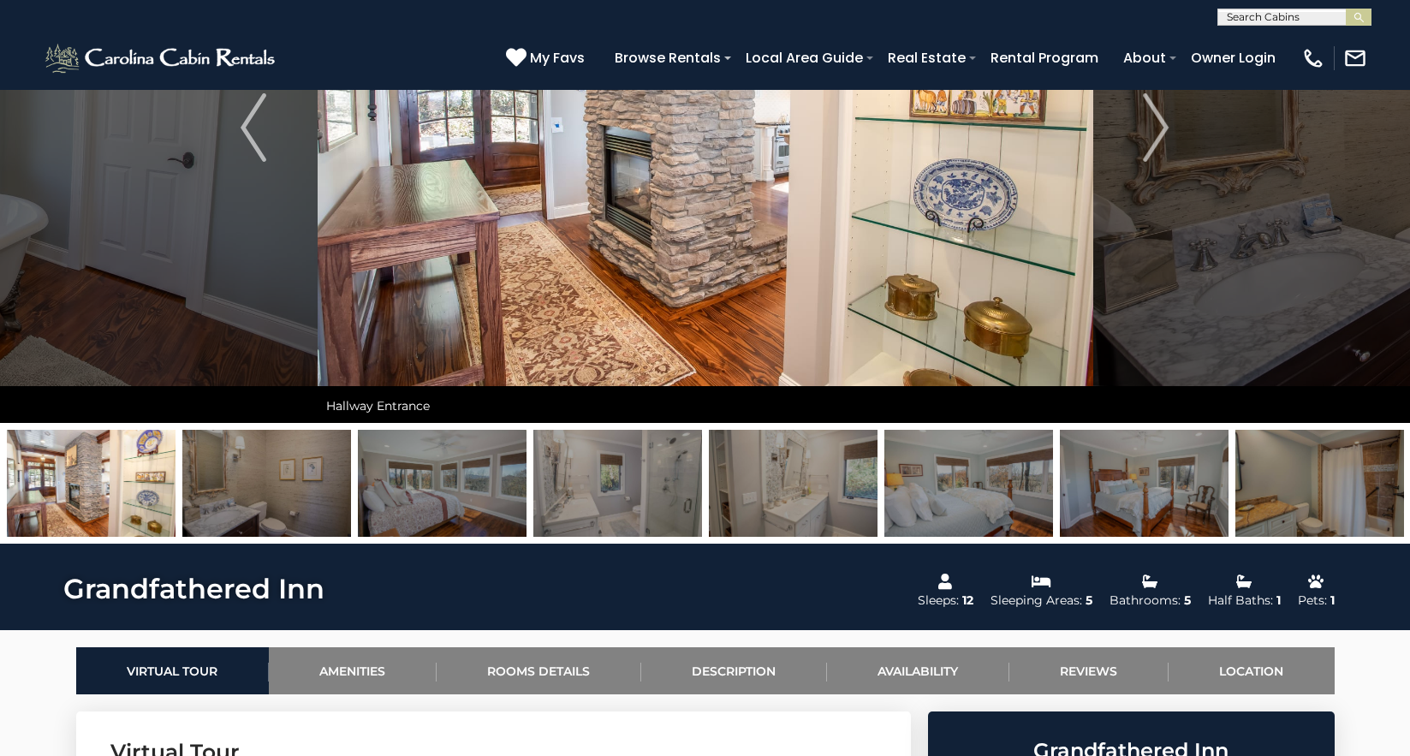
drag, startPoint x: 1356, startPoint y: 493, endPoint x: -200, endPoint y: 400, distance: 1559.7
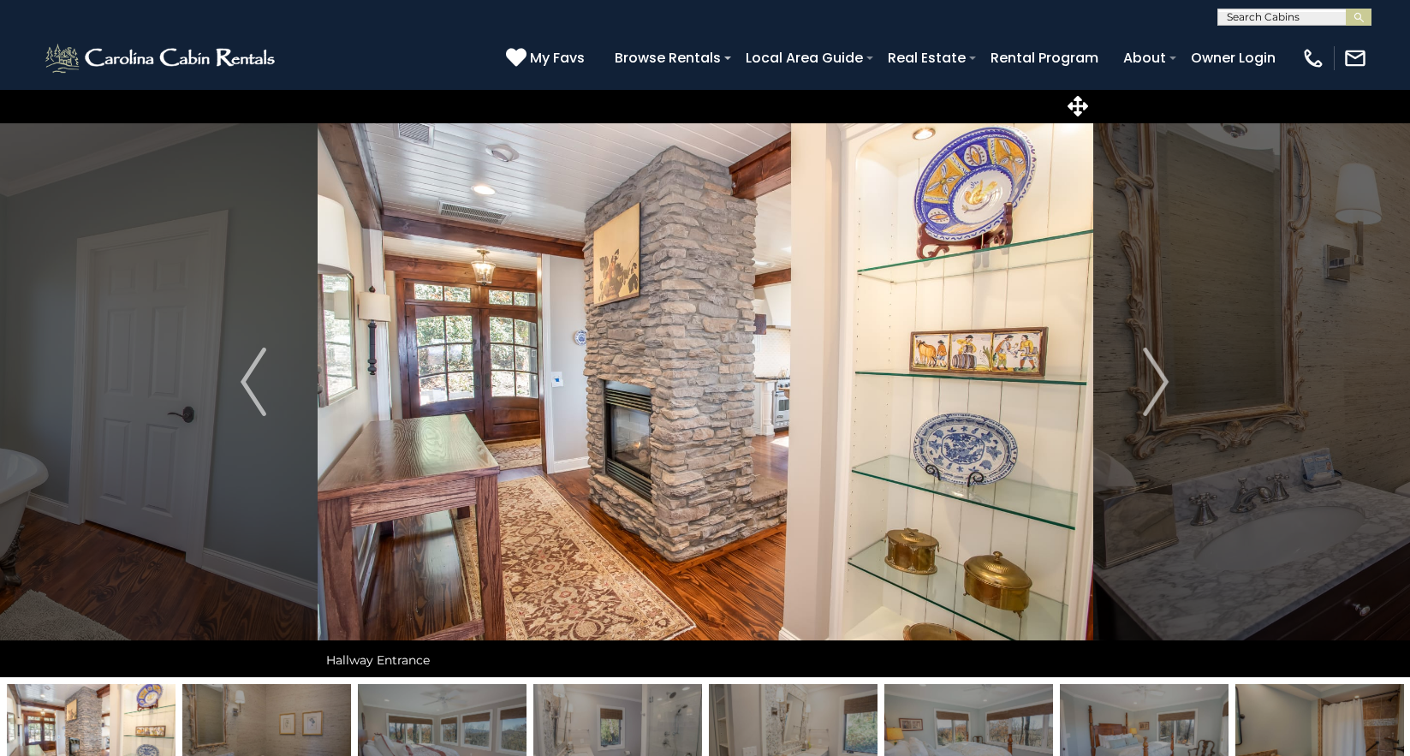
scroll to position [0, 0]
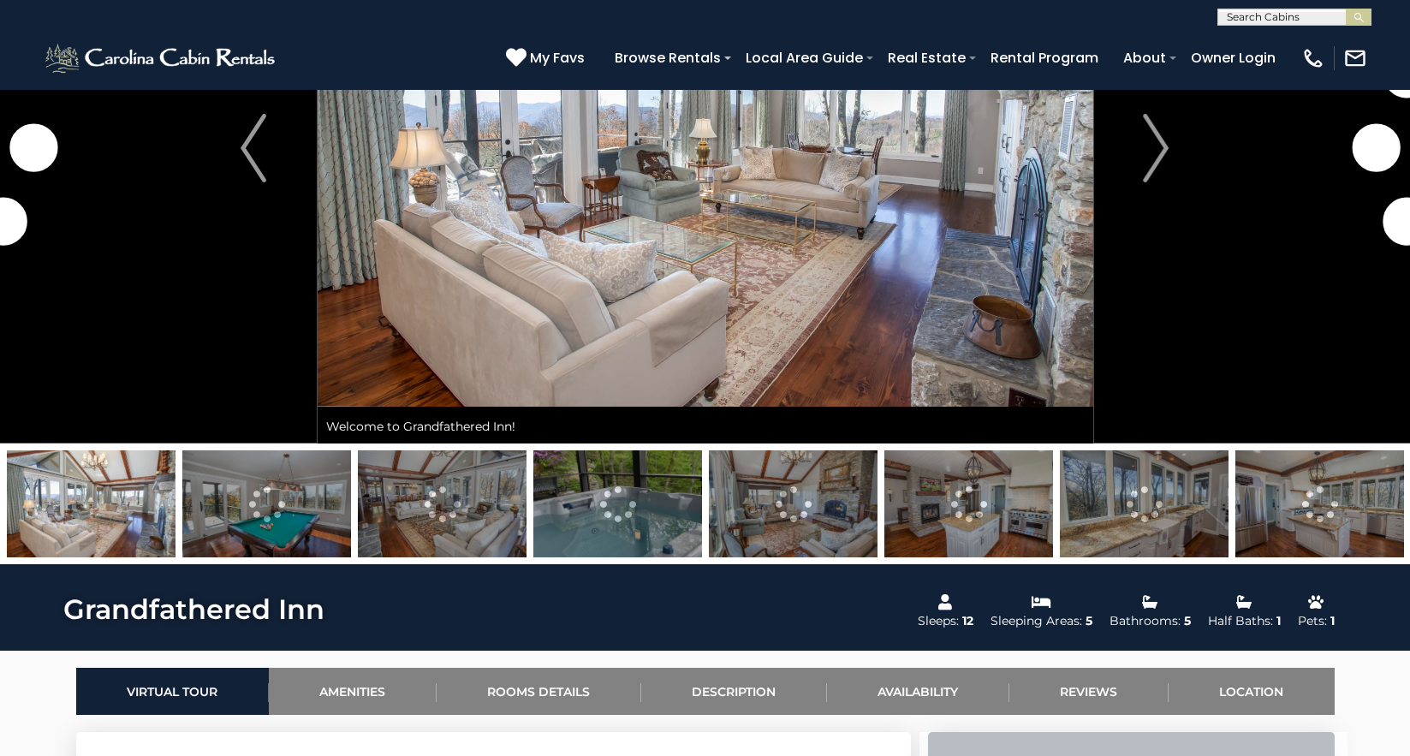
scroll to position [86, 0]
